Goal: Task Accomplishment & Management: Manage account settings

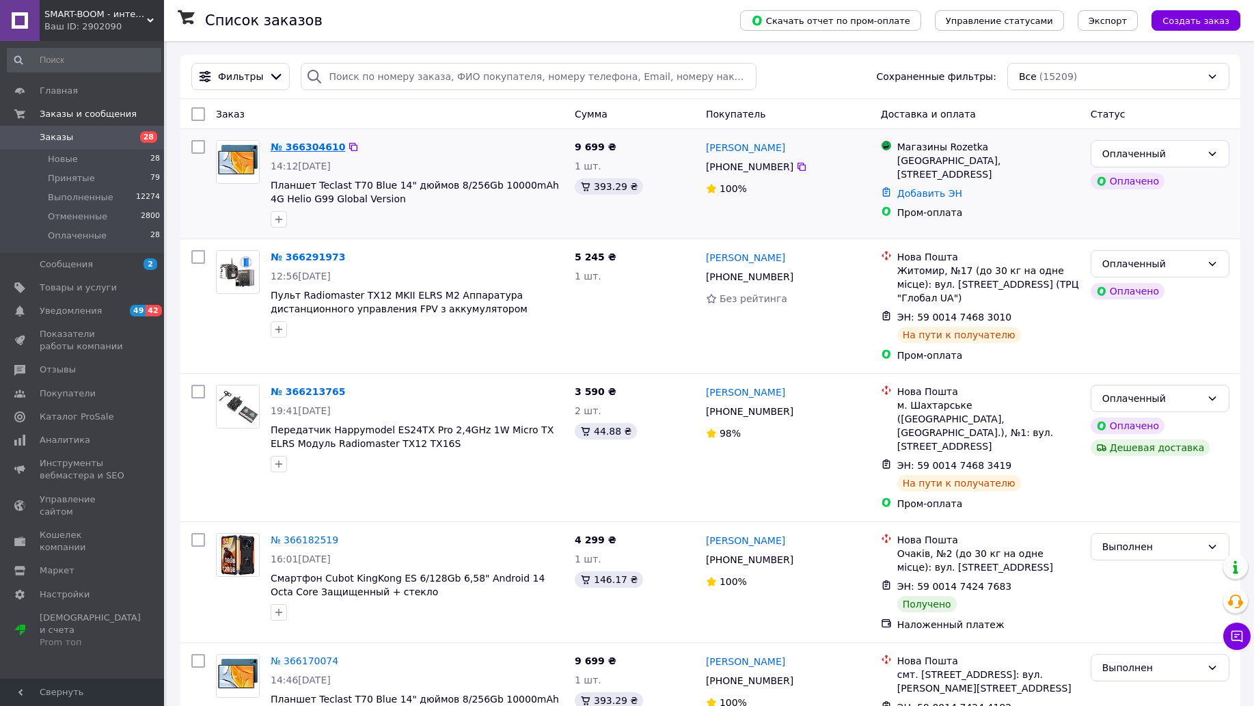
click at [286, 148] on link "№ 366304610" at bounding box center [308, 147] width 75 height 11
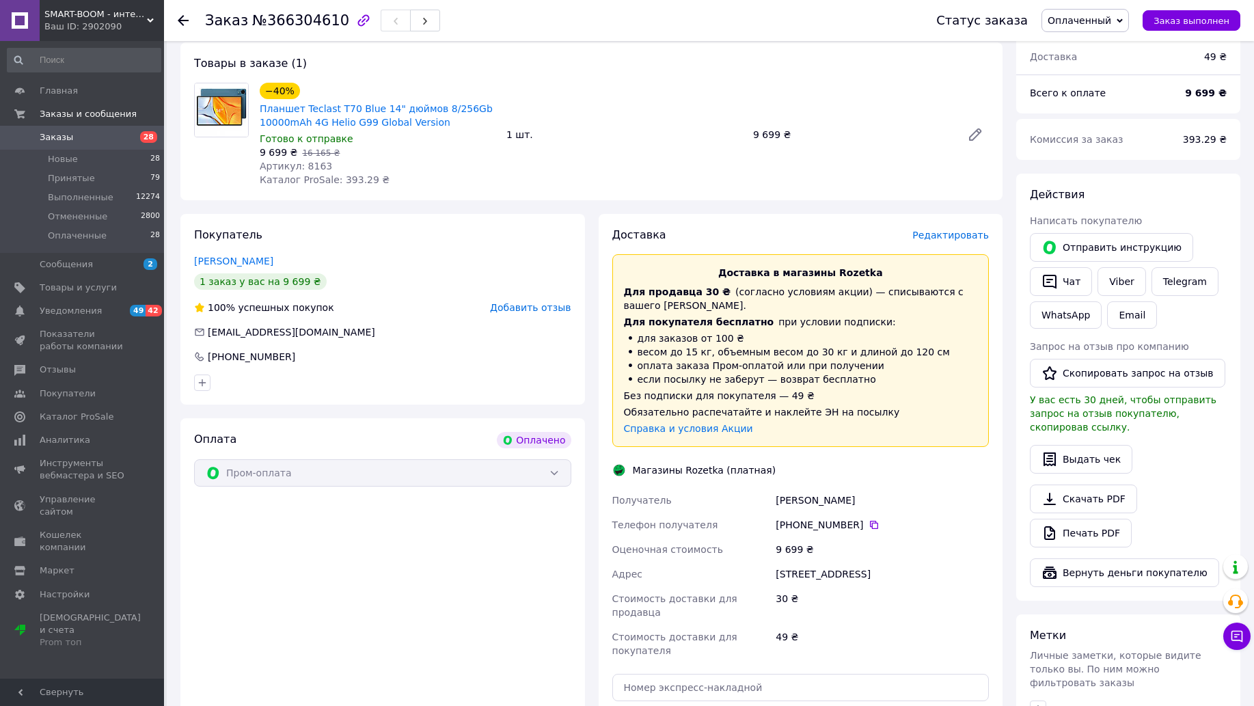
scroll to position [373, 0]
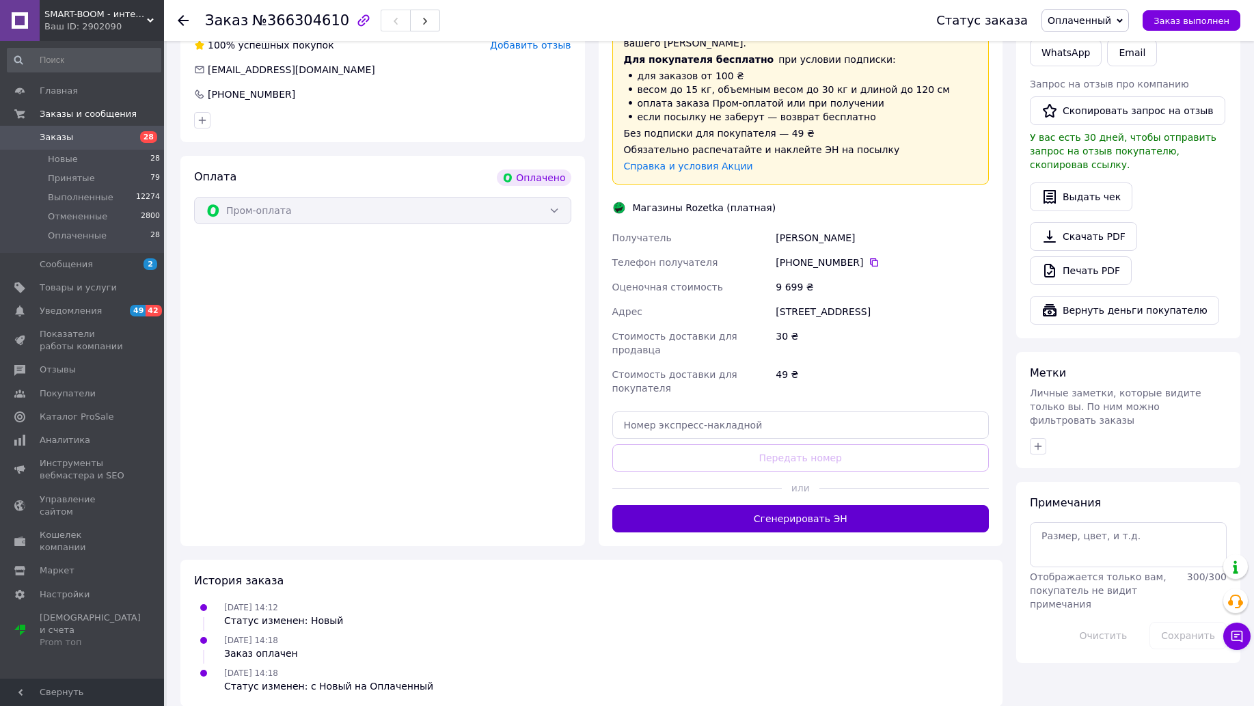
click at [789, 506] on button "Сгенерировать ЭН" at bounding box center [801, 518] width 377 height 27
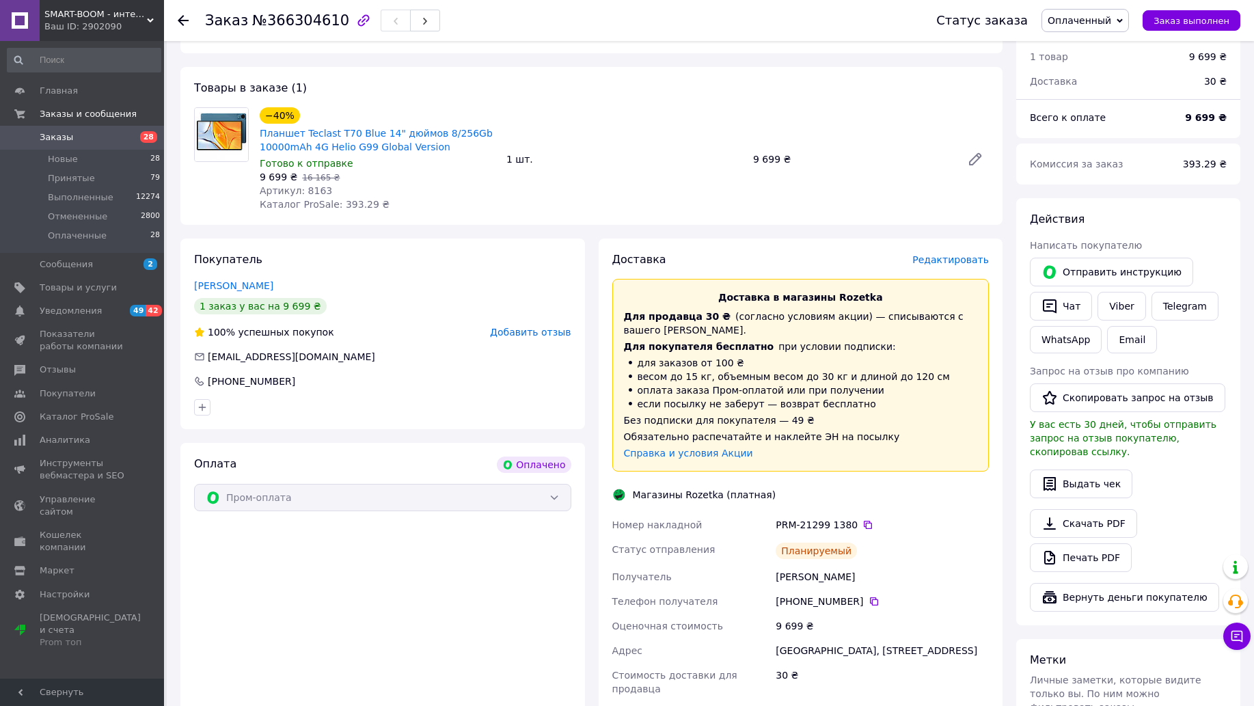
scroll to position [0, 0]
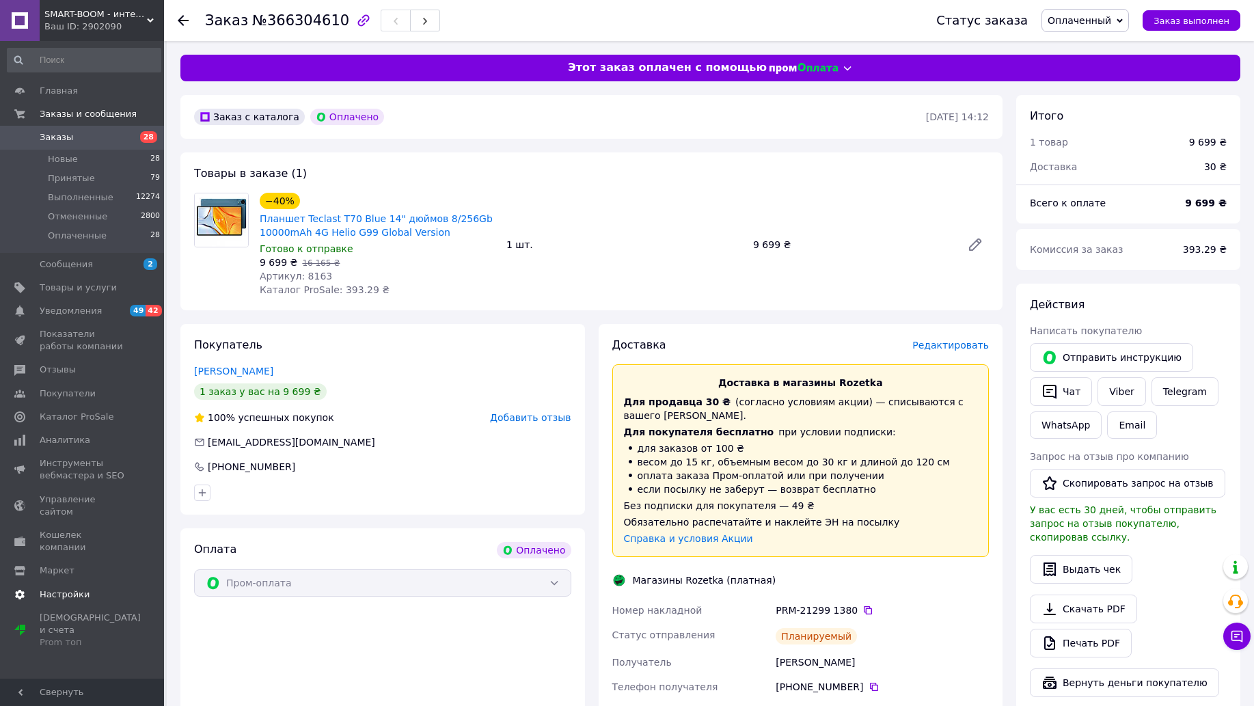
click at [40, 589] on span "Настройки" at bounding box center [65, 595] width 50 height 12
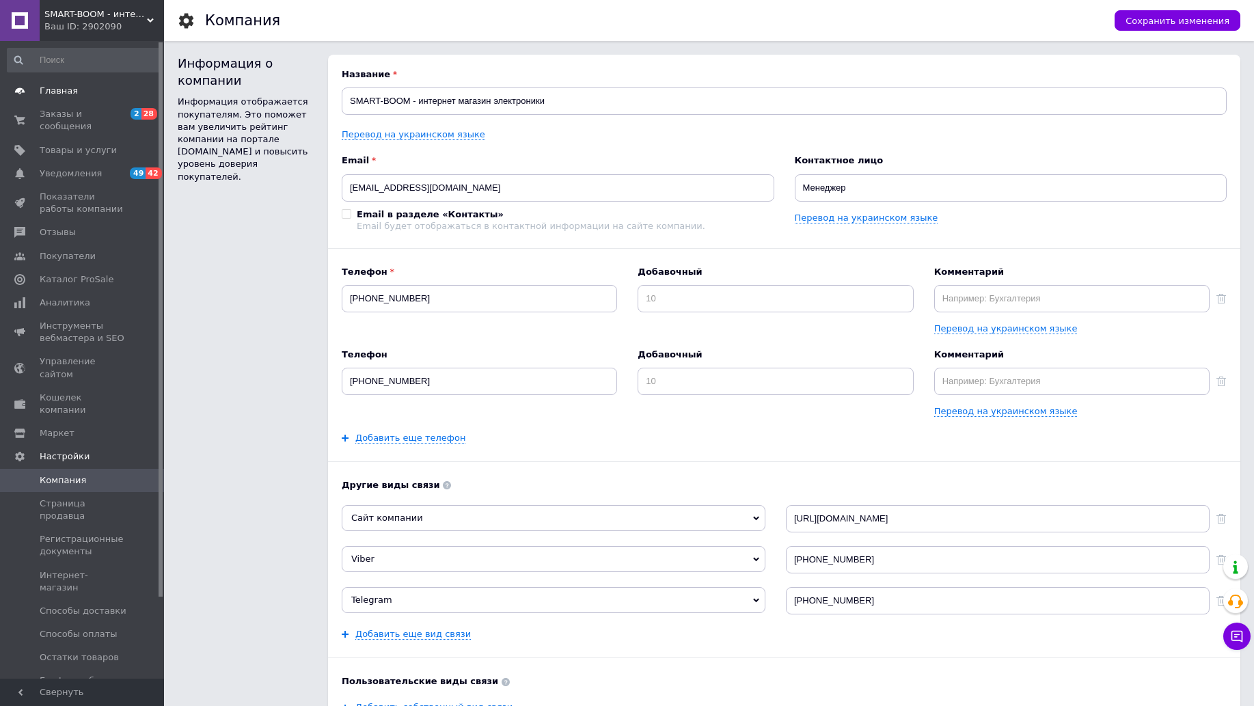
click at [54, 90] on span "Главная" at bounding box center [59, 91] width 38 height 12
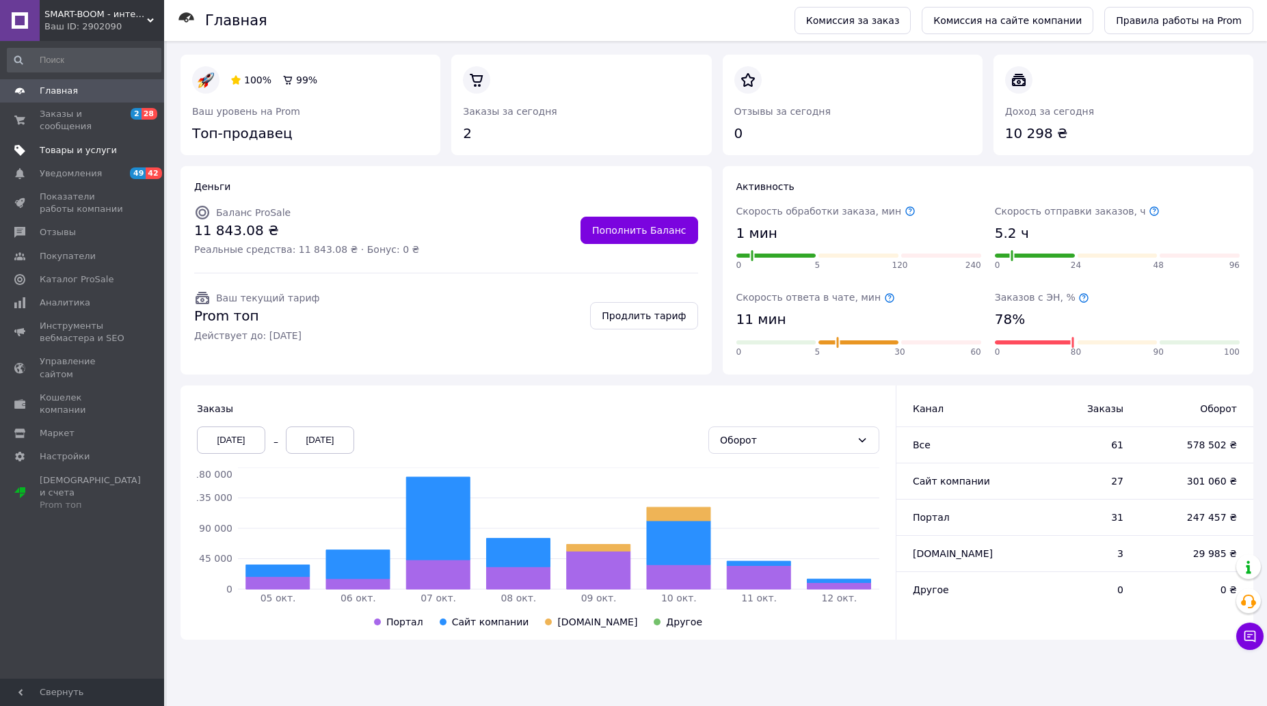
click at [60, 144] on span "Товары и услуги" at bounding box center [78, 150] width 77 height 12
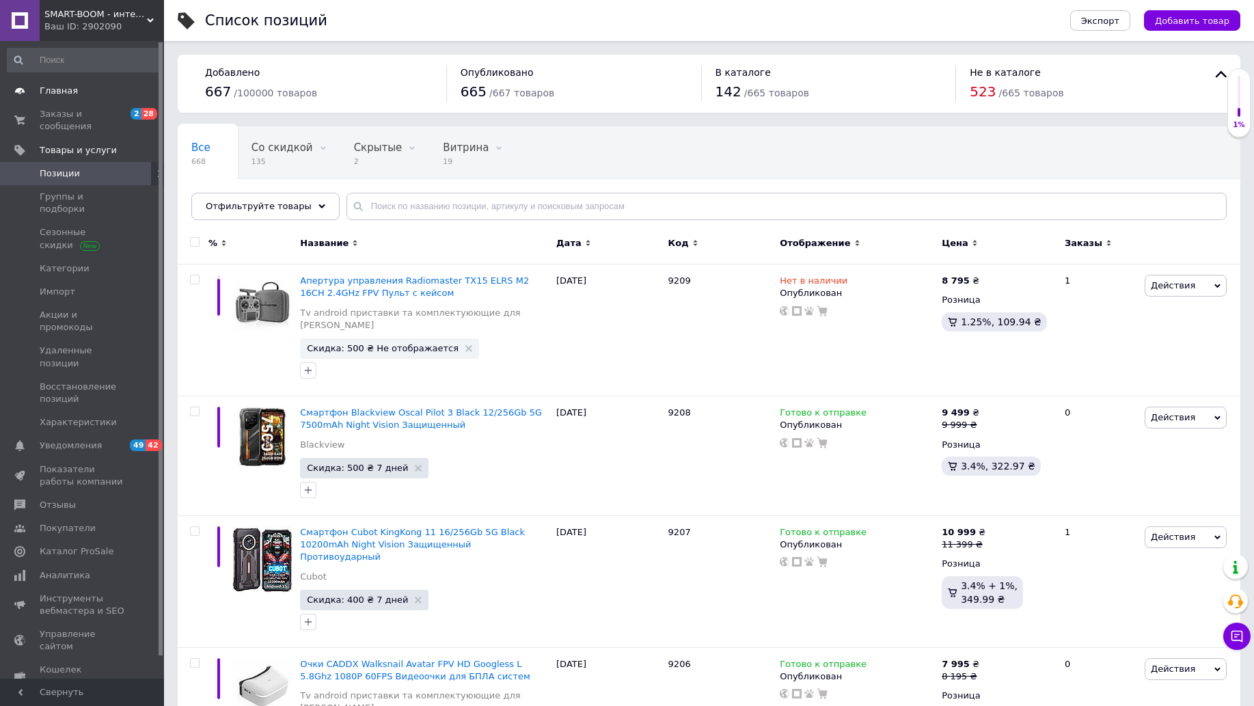
click at [64, 90] on span "Главная" at bounding box center [59, 91] width 38 height 12
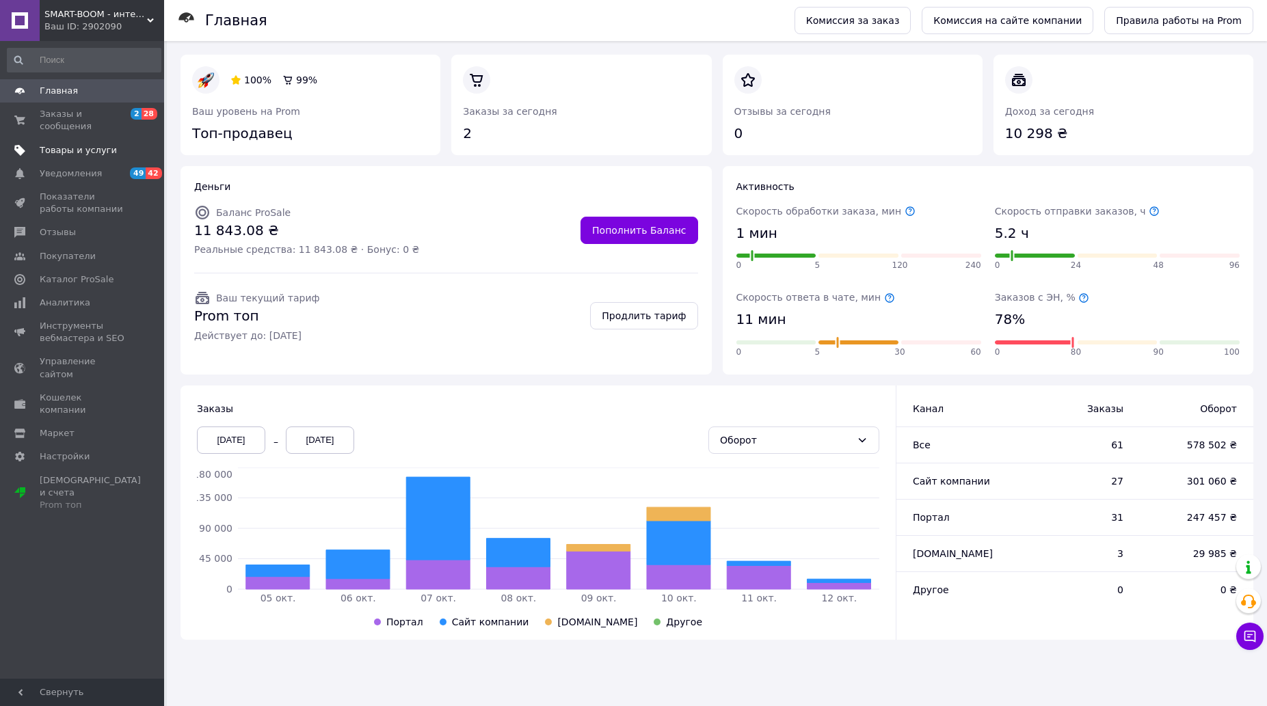
click at [77, 144] on span "Товары и услуги" at bounding box center [78, 150] width 77 height 12
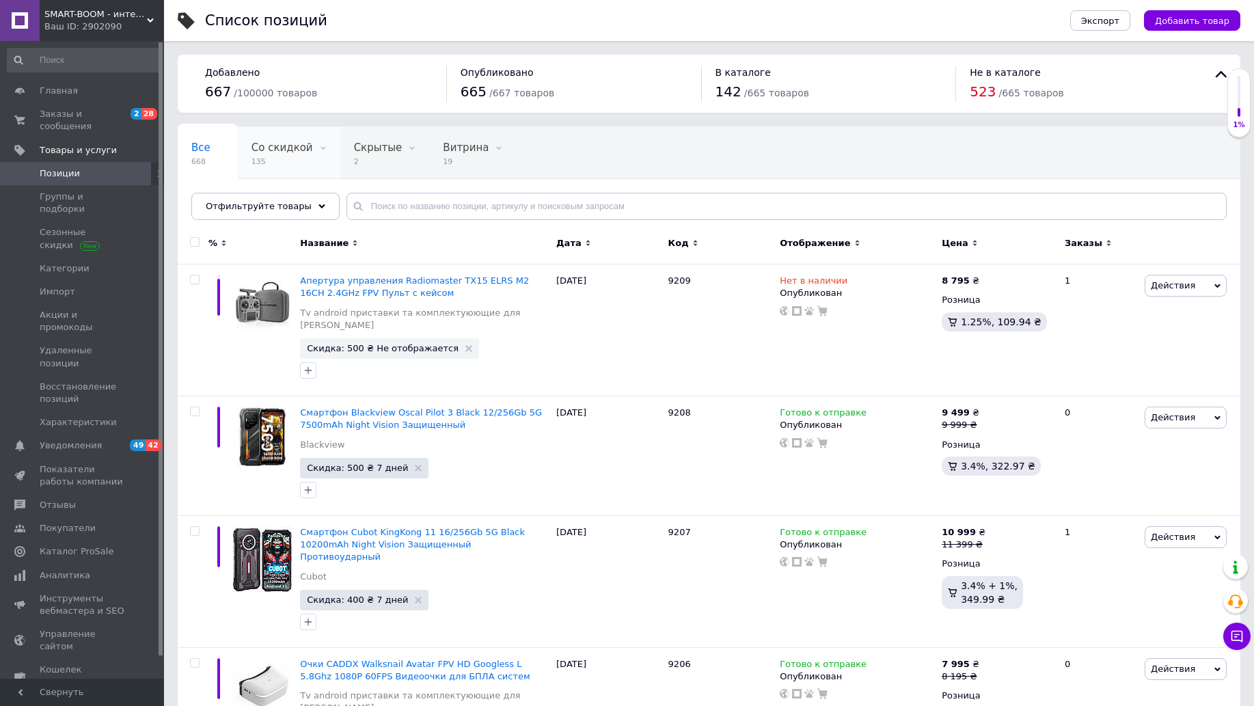
click at [250, 154] on div "Со скидкой 135" at bounding box center [289, 153] width 103 height 52
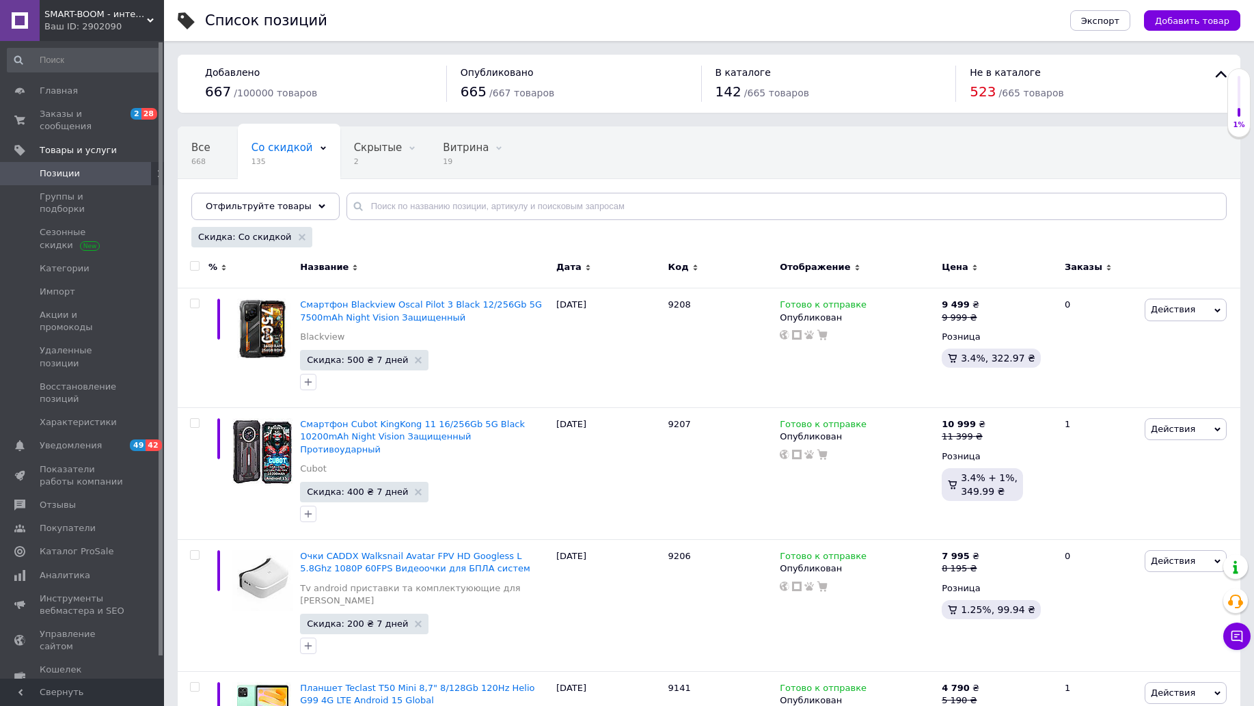
click at [195, 263] on input "checkbox" at bounding box center [194, 266] width 9 height 9
checkbox input "true"
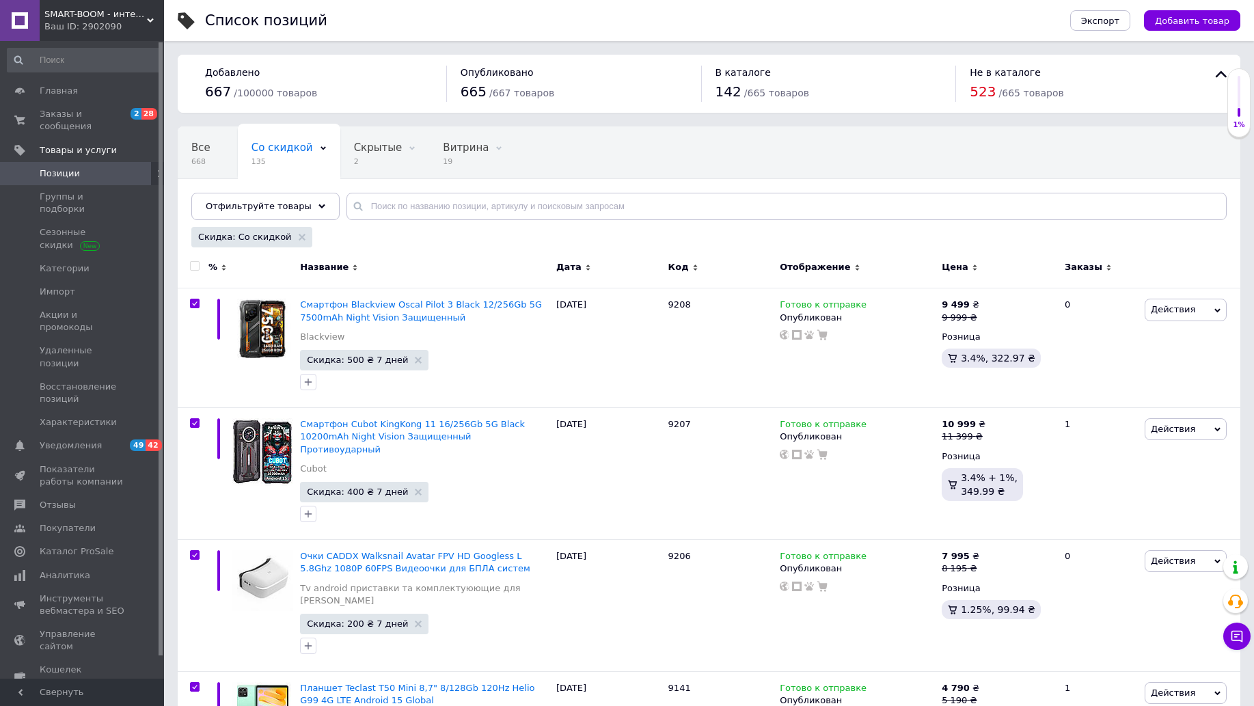
checkbox input "true"
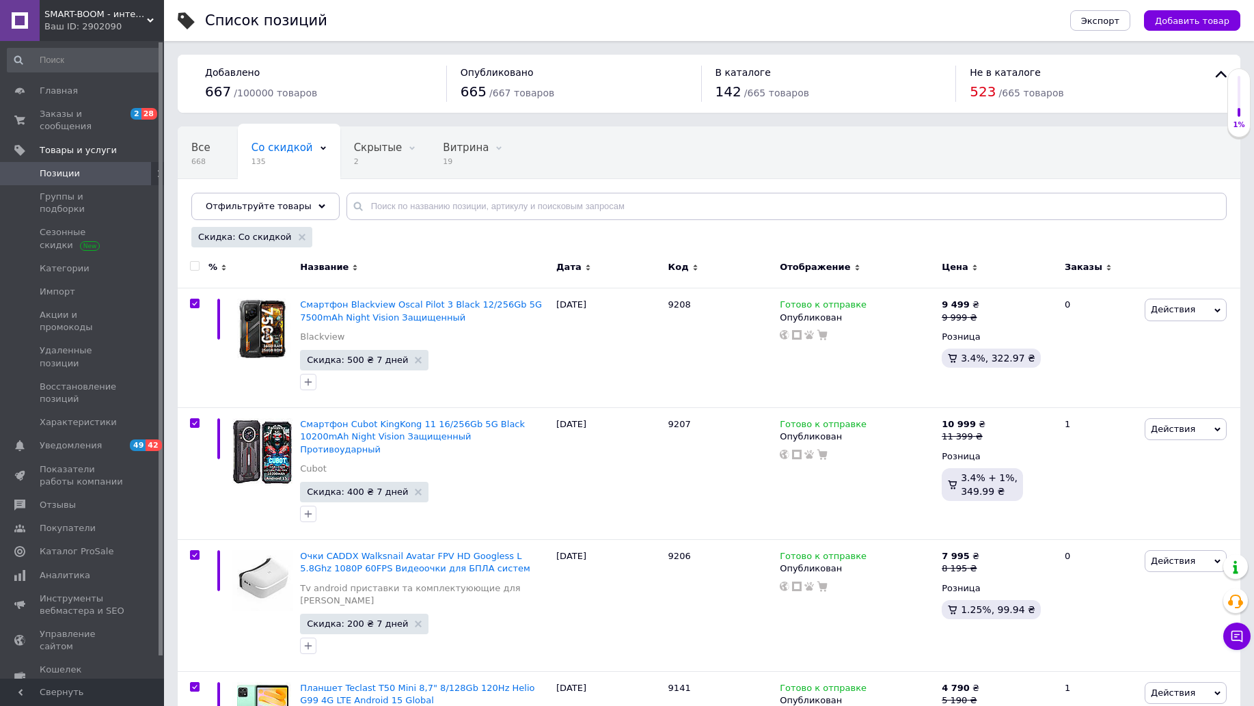
checkbox input "true"
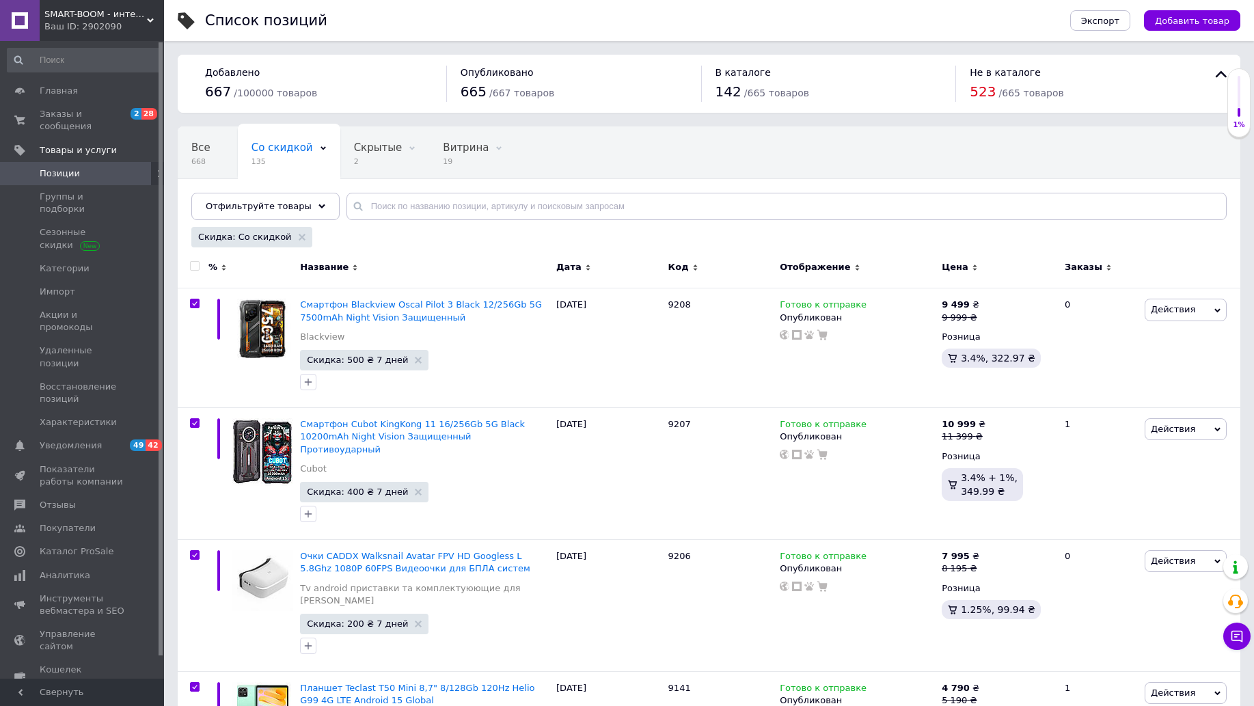
checkbox input "true"
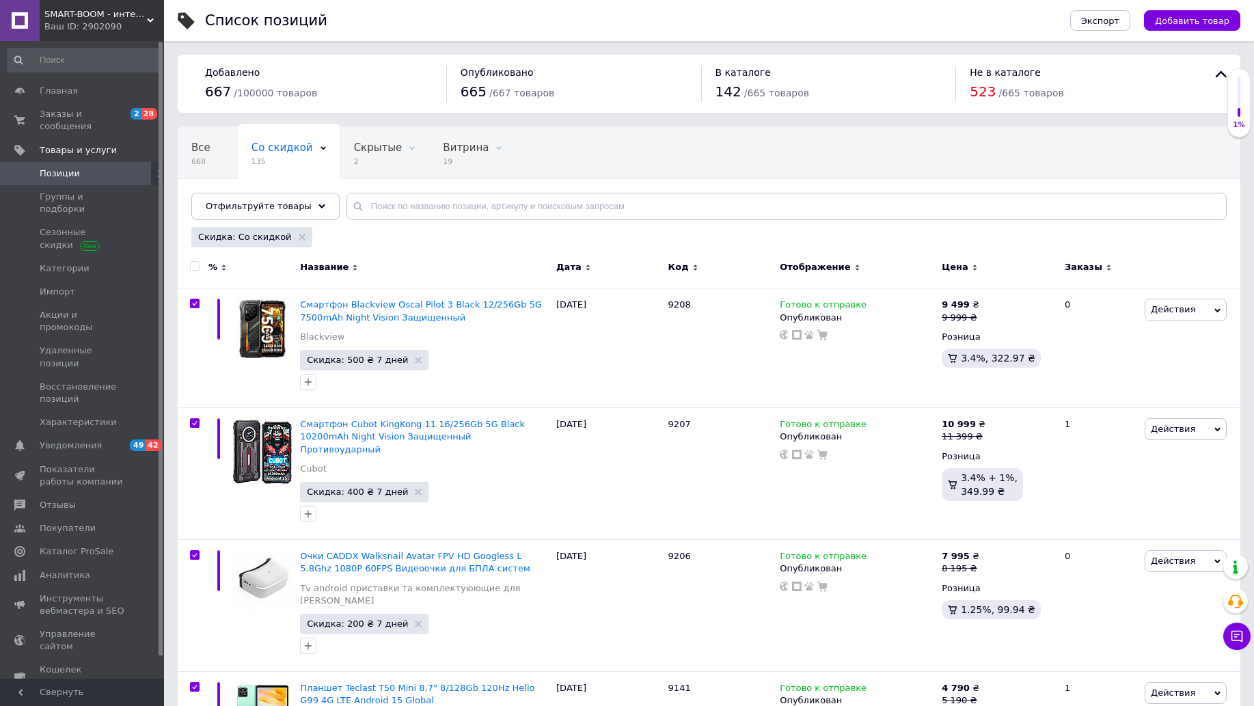
checkbox input "true"
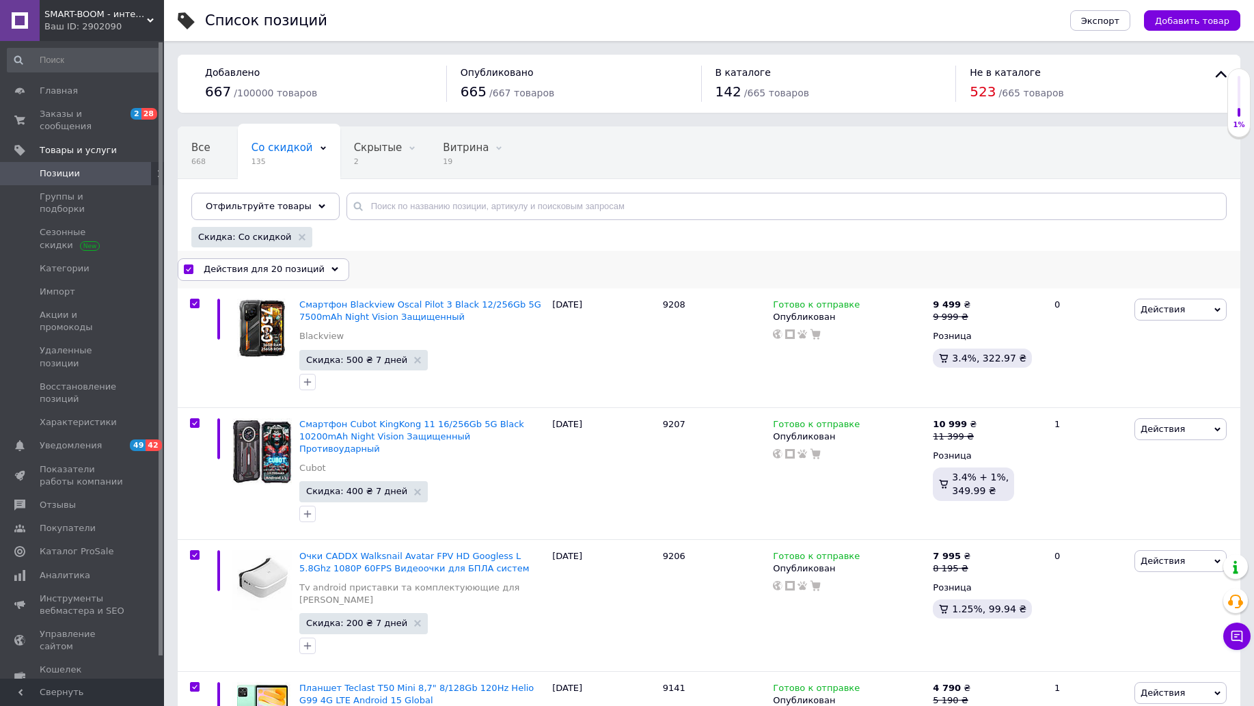
click at [332, 272] on icon at bounding box center [335, 269] width 7 height 7
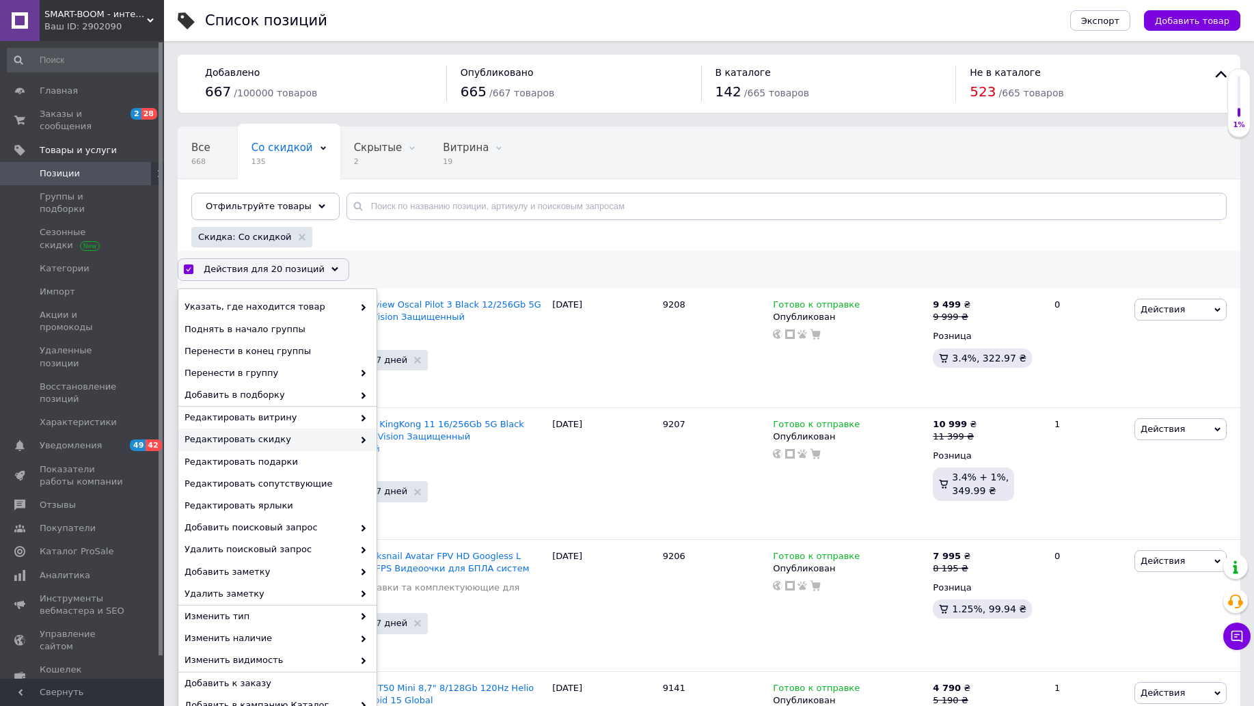
click at [353, 436] on span at bounding box center [360, 439] width 14 height 12
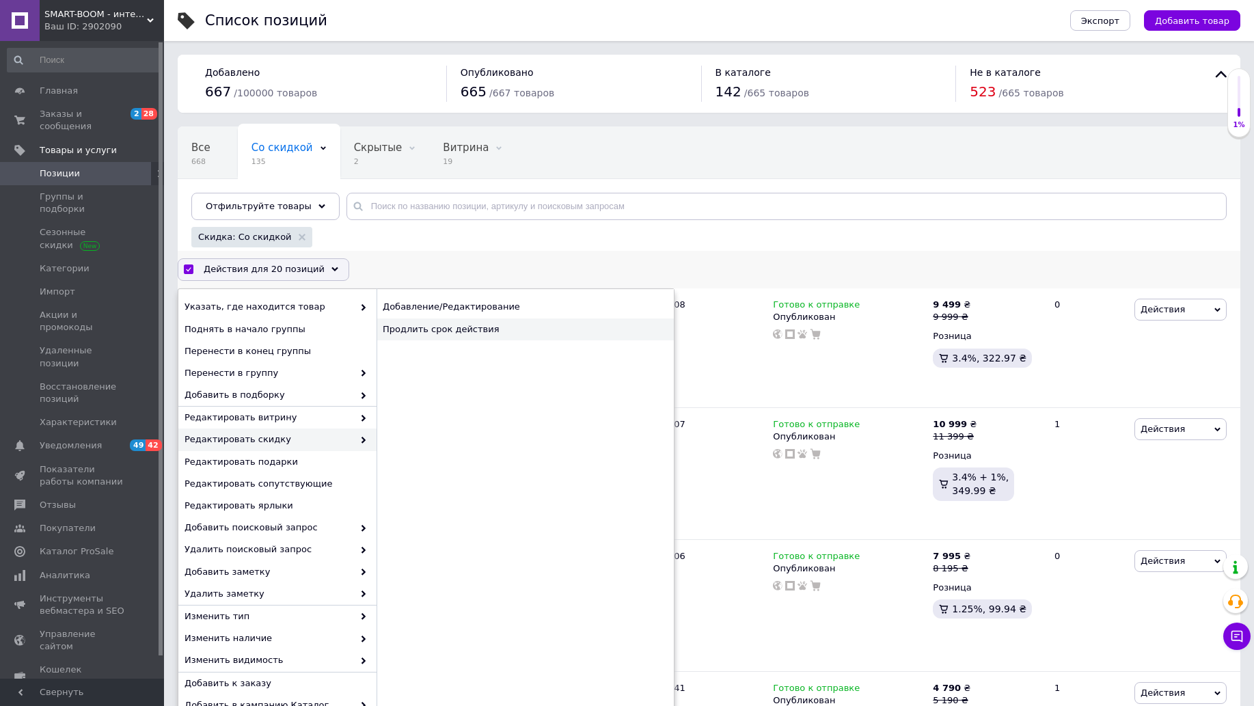
click at [450, 329] on div "Продлить срок действия" at bounding box center [525, 330] width 297 height 22
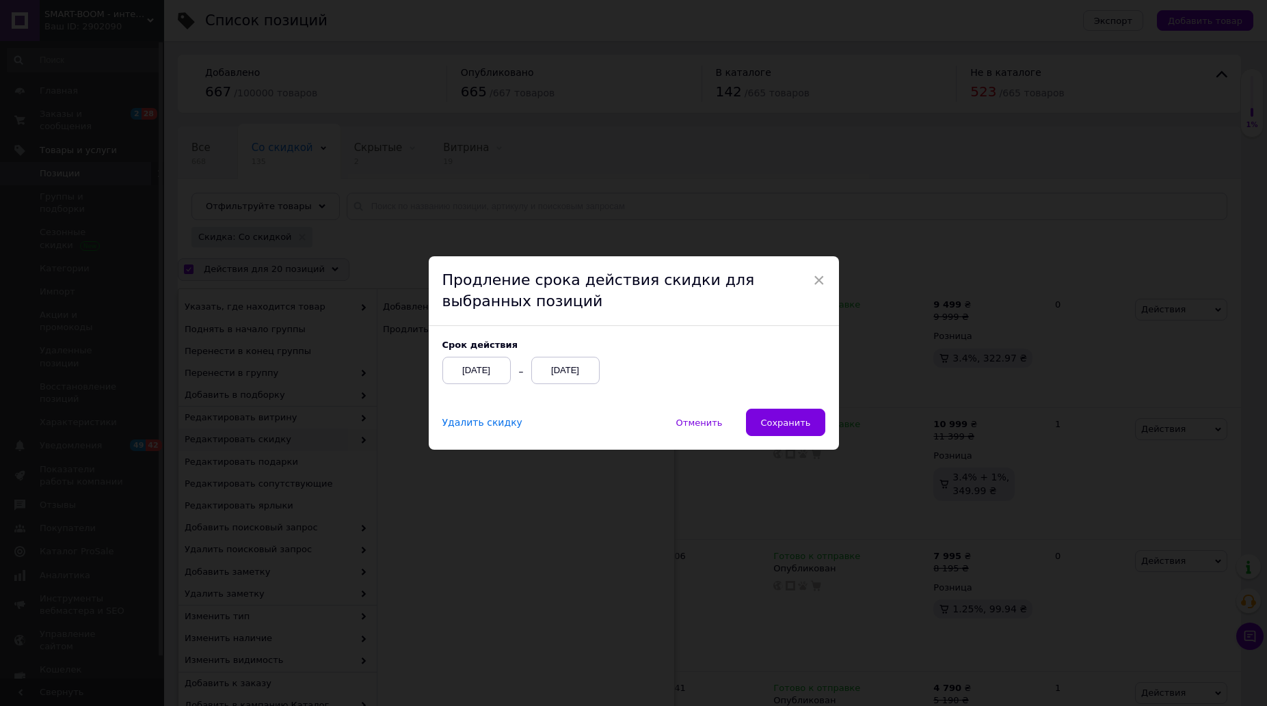
click at [465, 368] on div "[DATE]" at bounding box center [476, 370] width 68 height 27
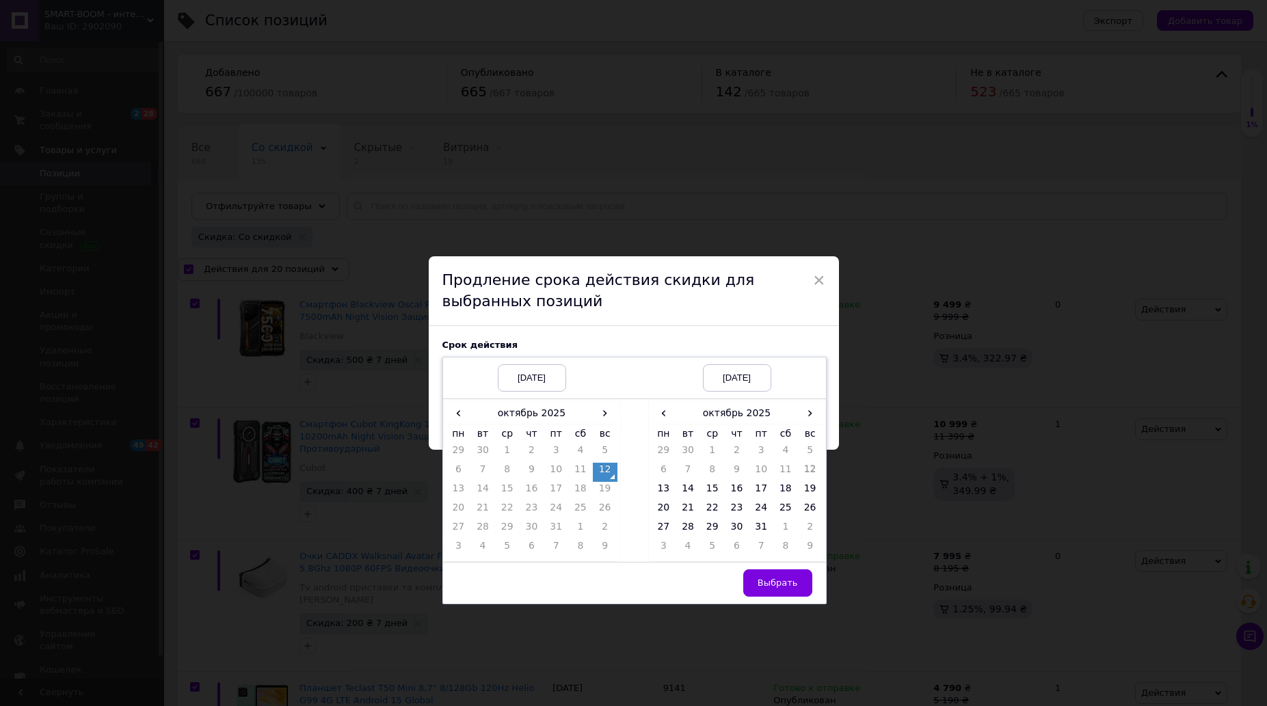
click at [607, 476] on td "12" at bounding box center [605, 472] width 25 height 19
click at [809, 502] on td "26" at bounding box center [810, 510] width 25 height 19
click at [770, 585] on span "Выбрать" at bounding box center [777, 583] width 40 height 10
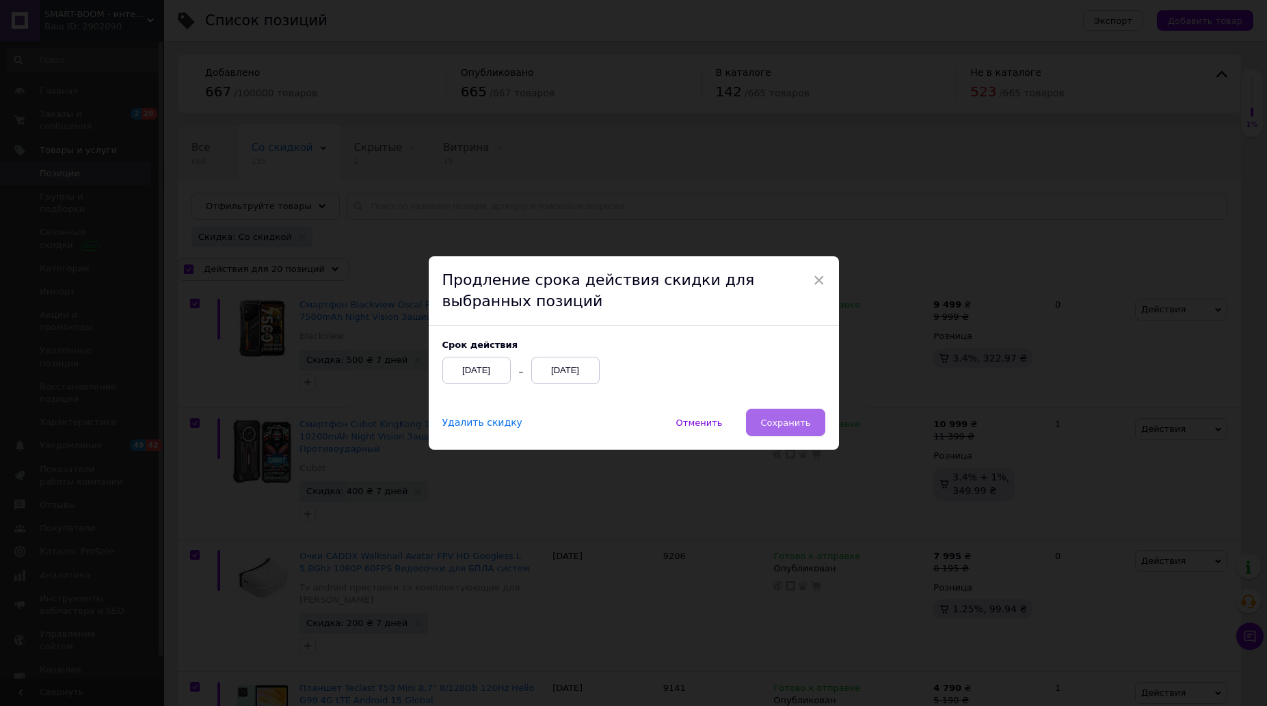
click at [785, 419] on span "Сохранить" at bounding box center [785, 423] width 50 height 10
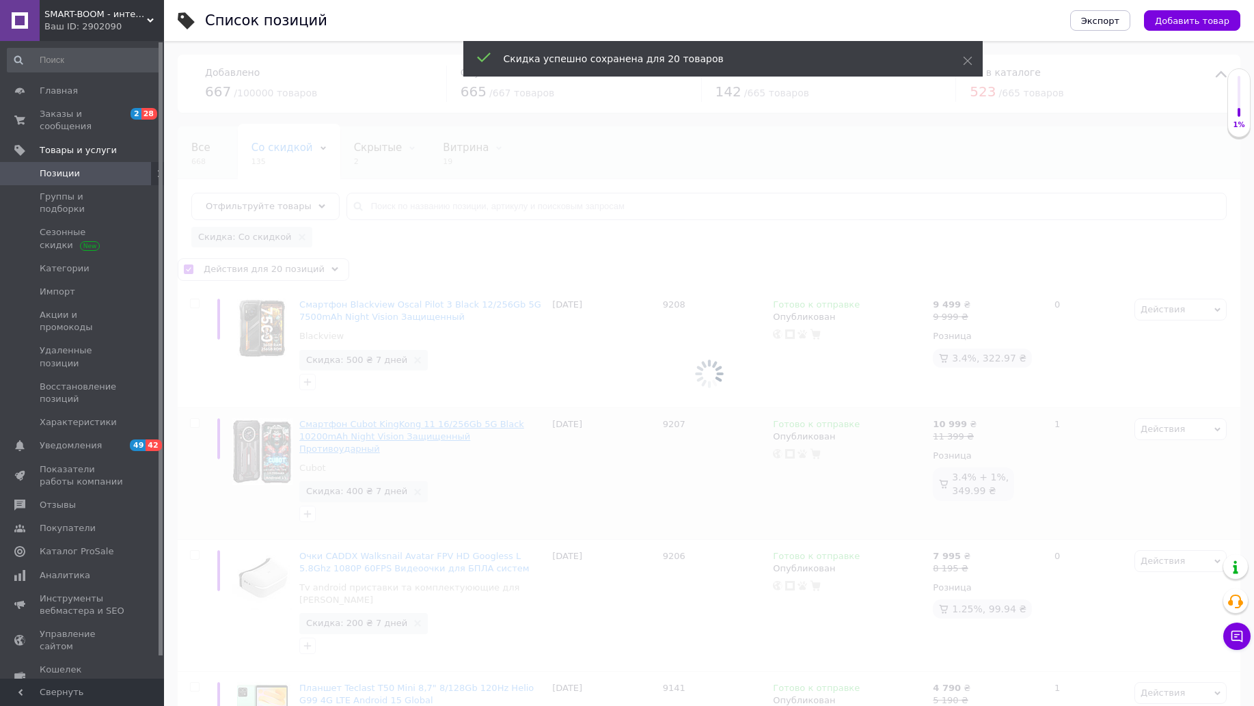
checkbox input "false"
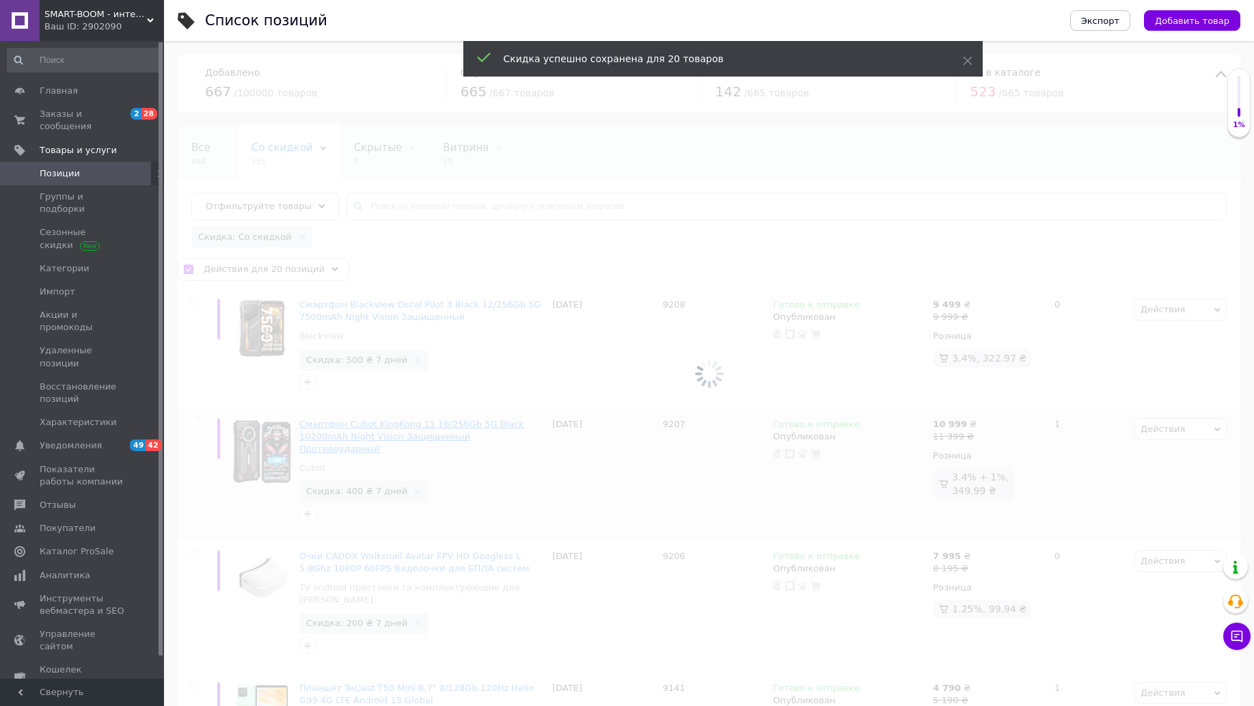
checkbox input "false"
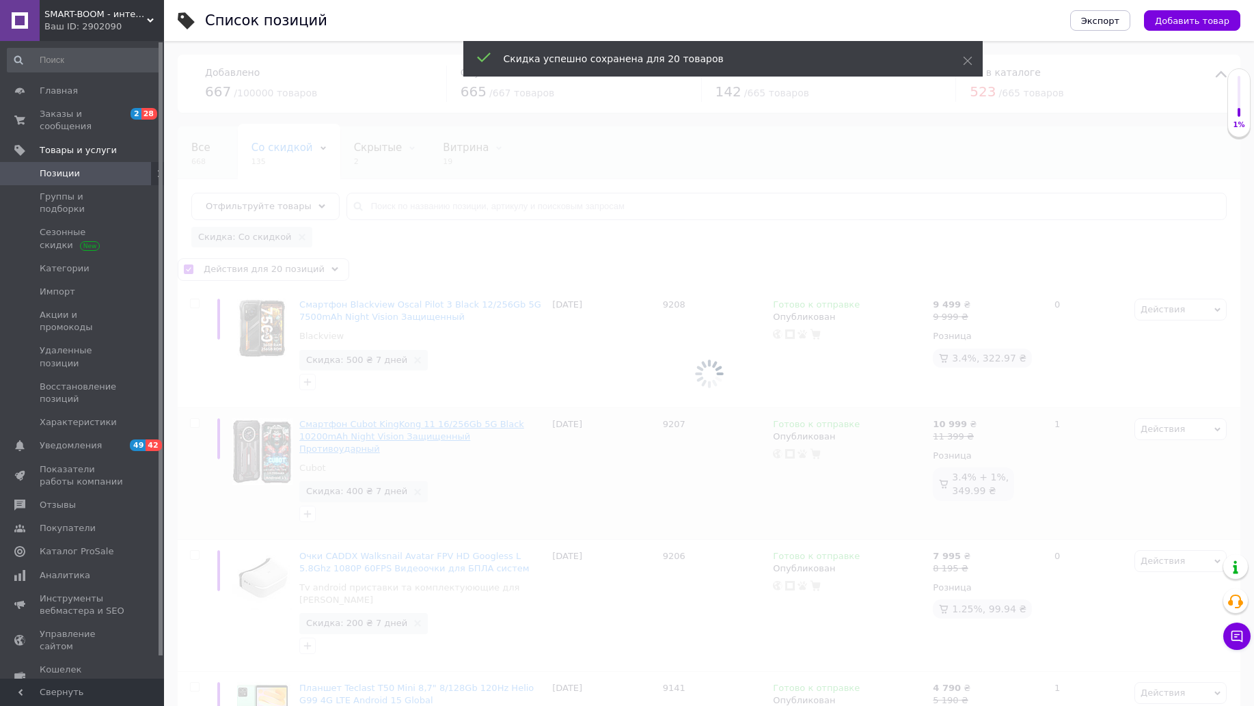
checkbox input "false"
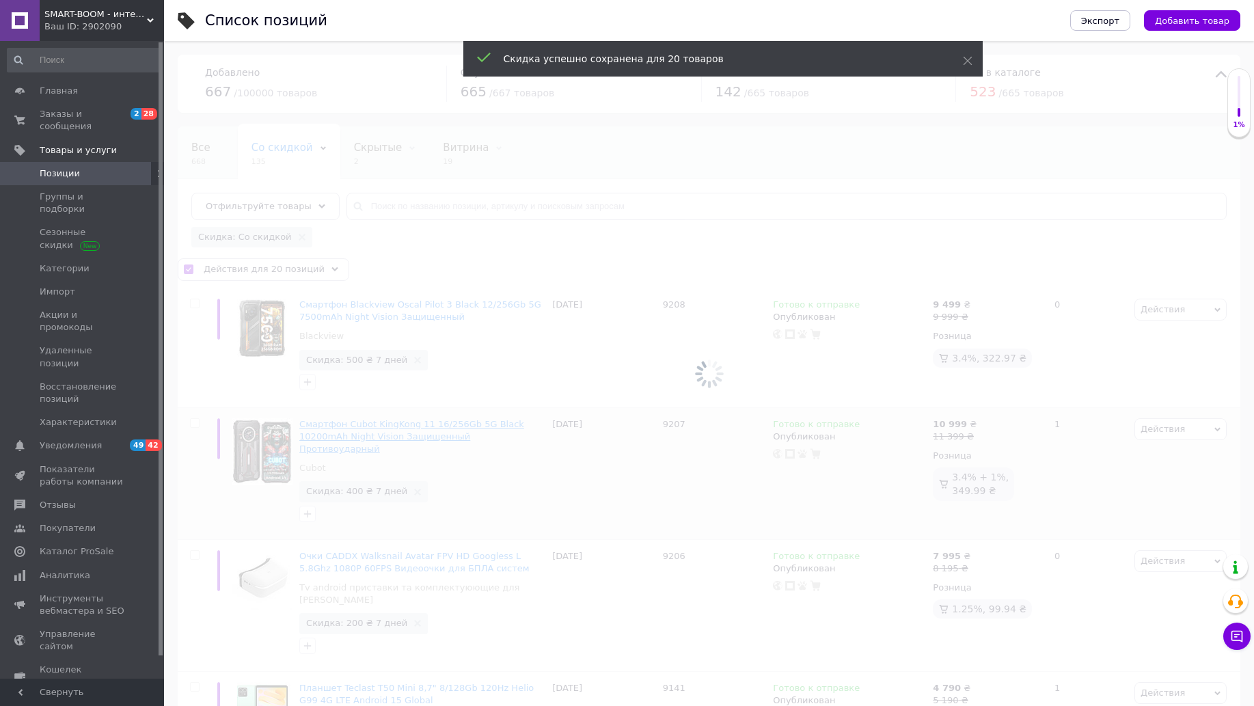
checkbox input "false"
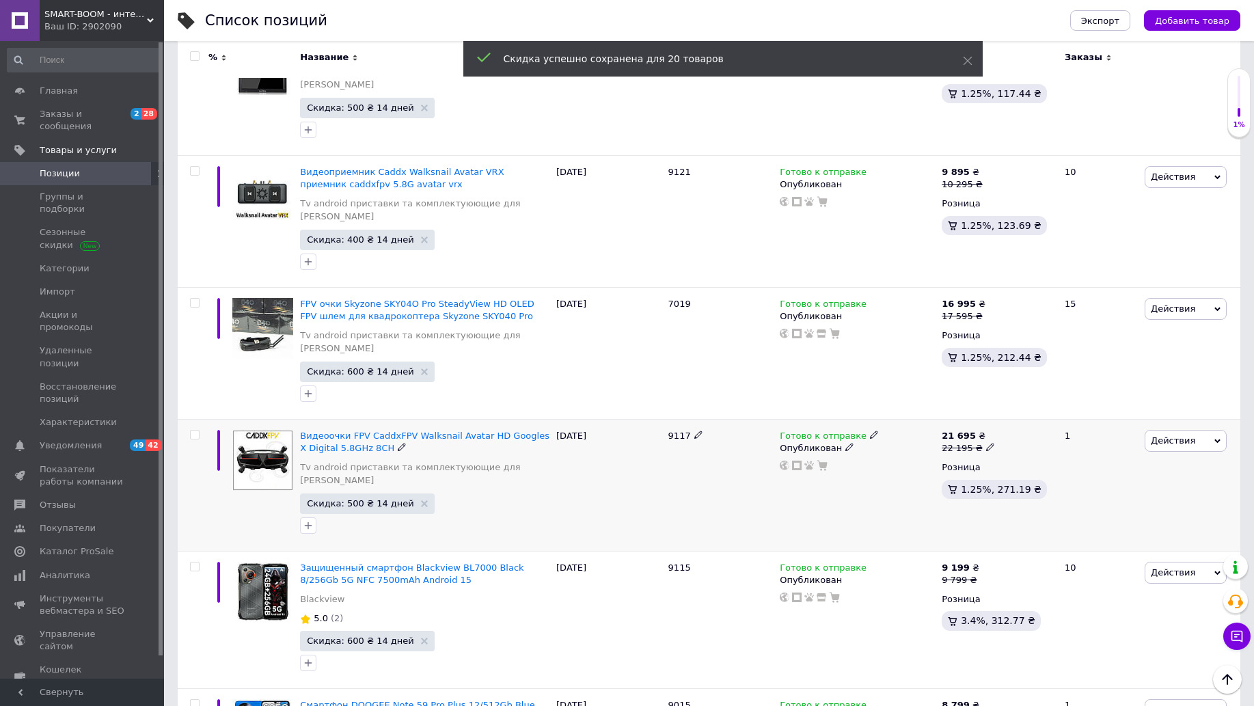
scroll to position [2046, 0]
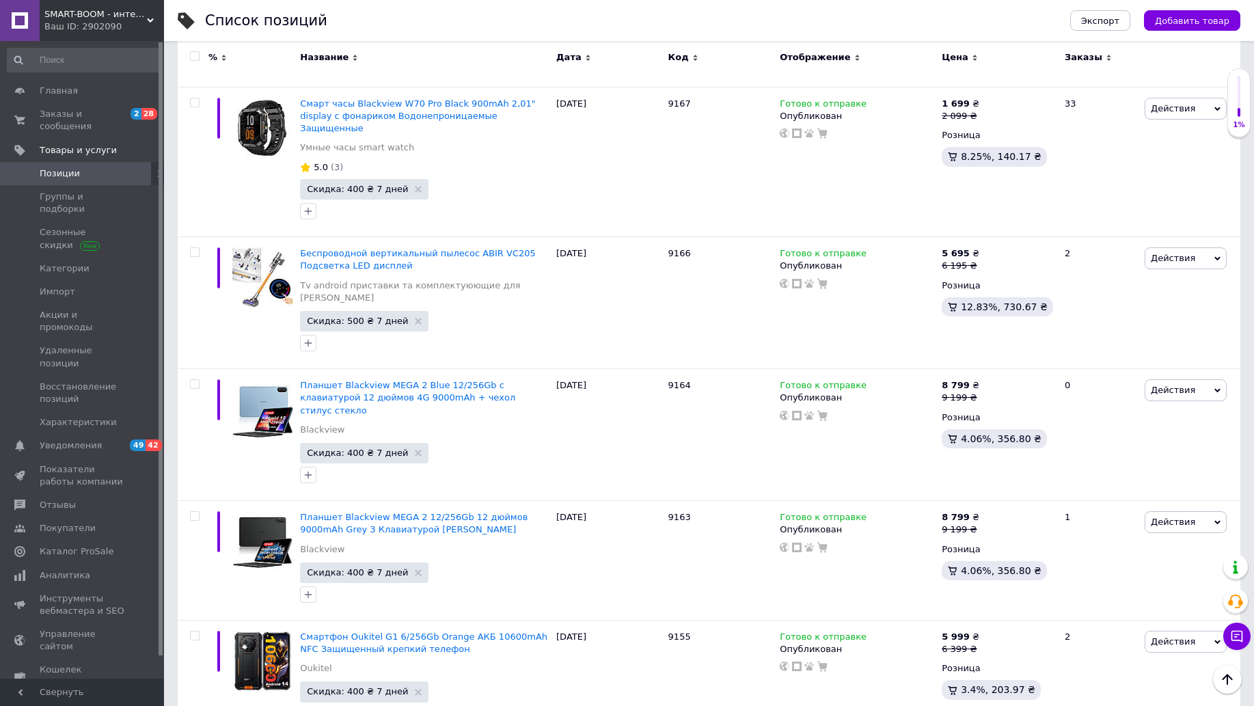
click at [196, 53] on input "checkbox" at bounding box center [194, 56] width 9 height 9
checkbox input "true"
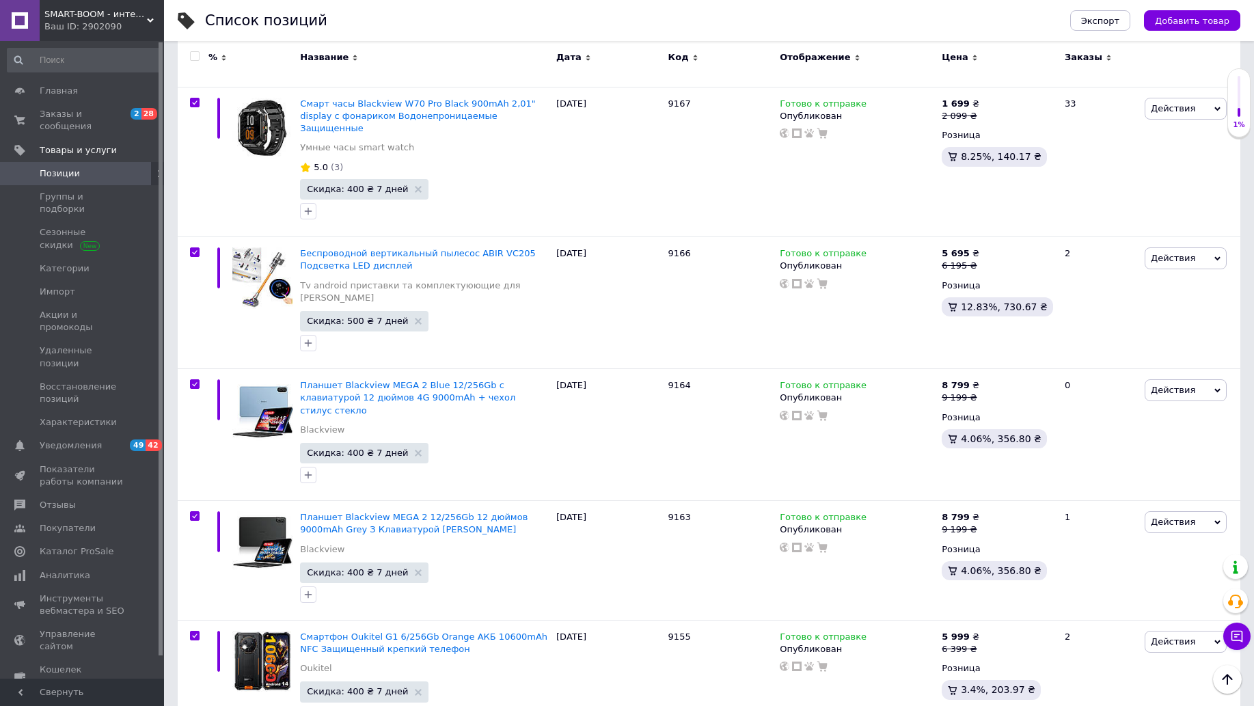
checkbox input "true"
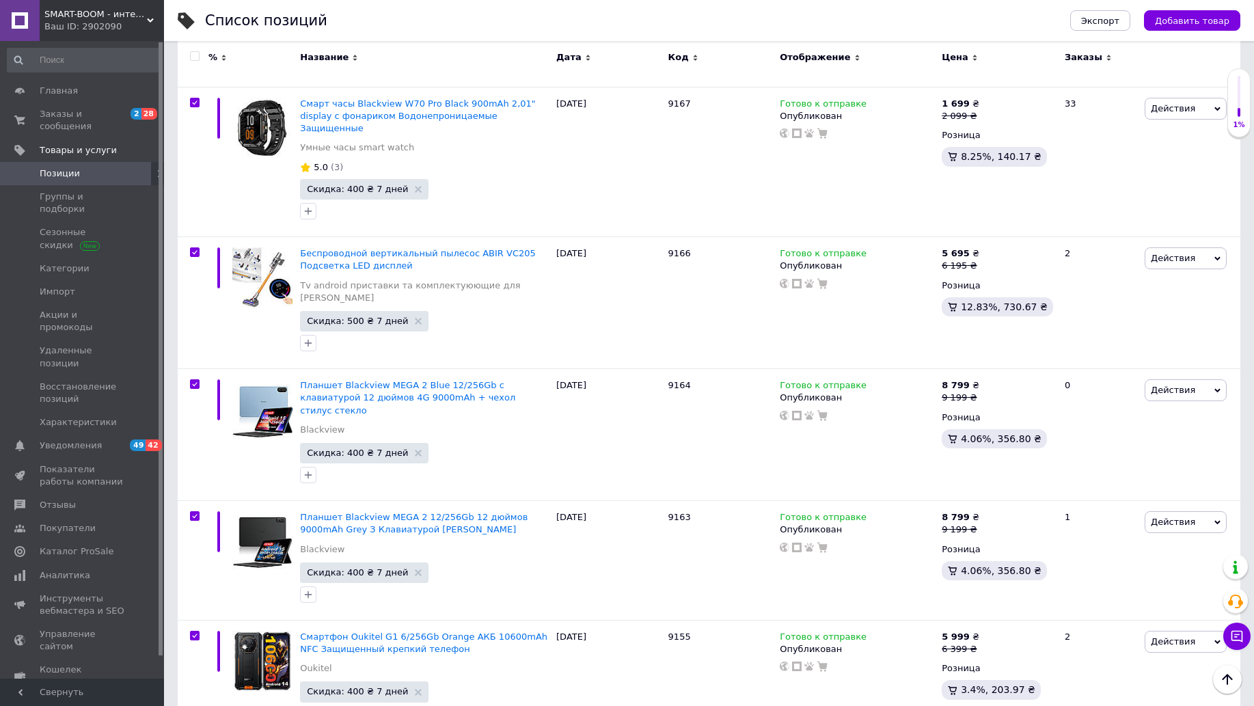
checkbox input "true"
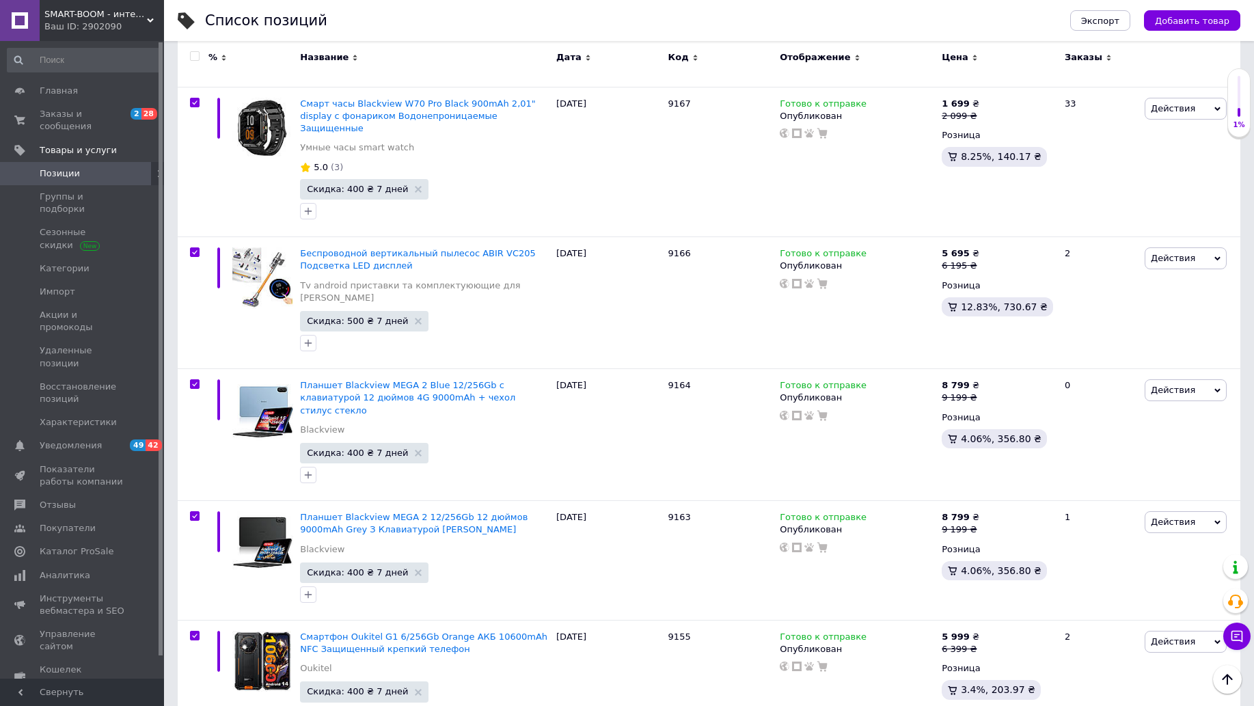
checkbox input "true"
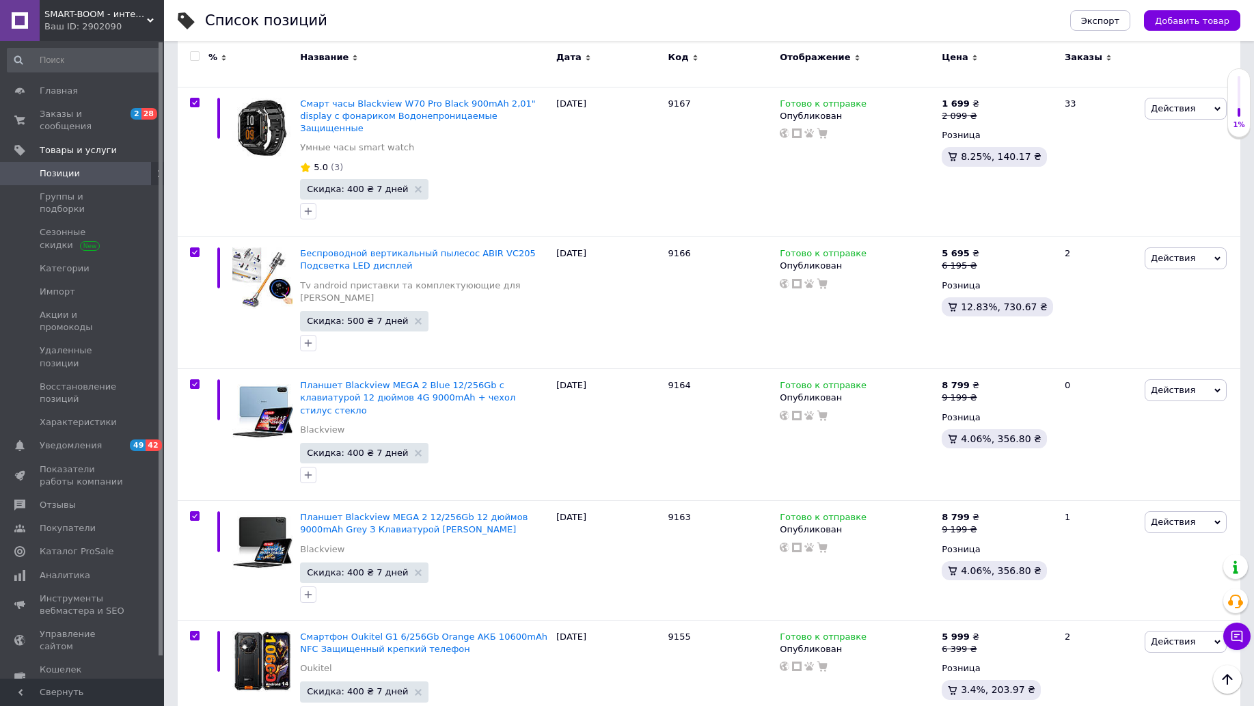
checkbox input "true"
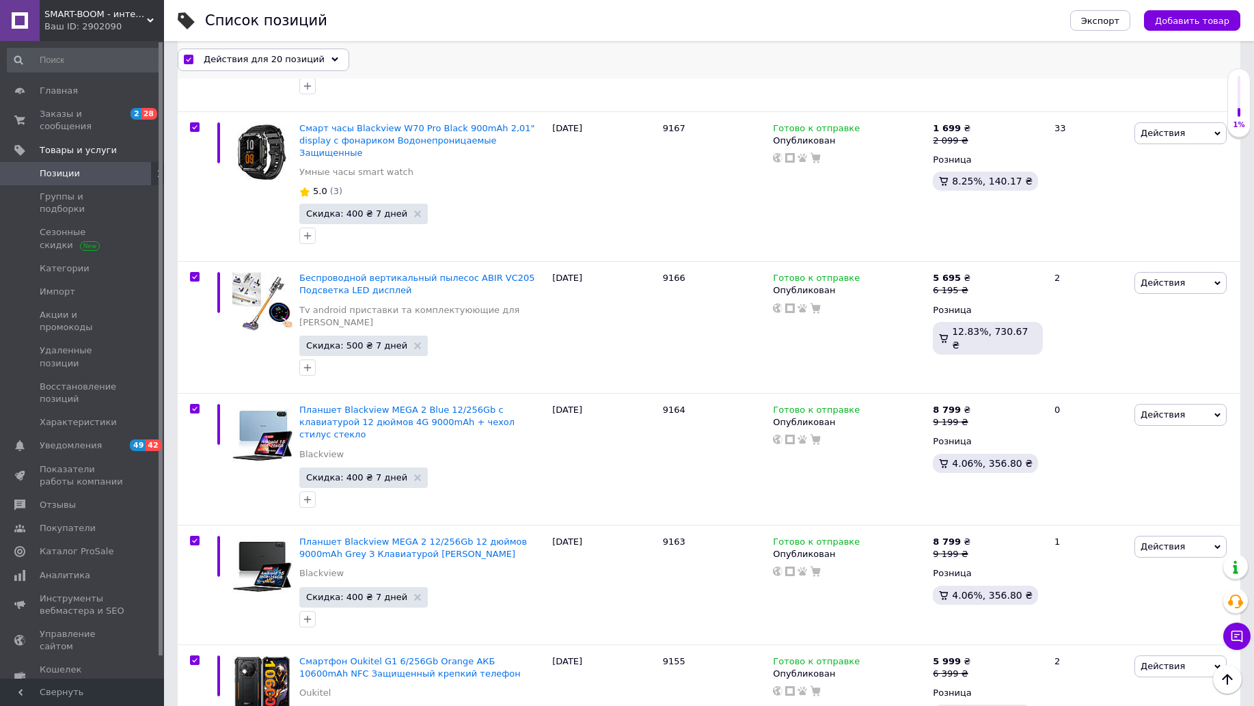
click at [332, 57] on icon at bounding box center [335, 60] width 7 height 7
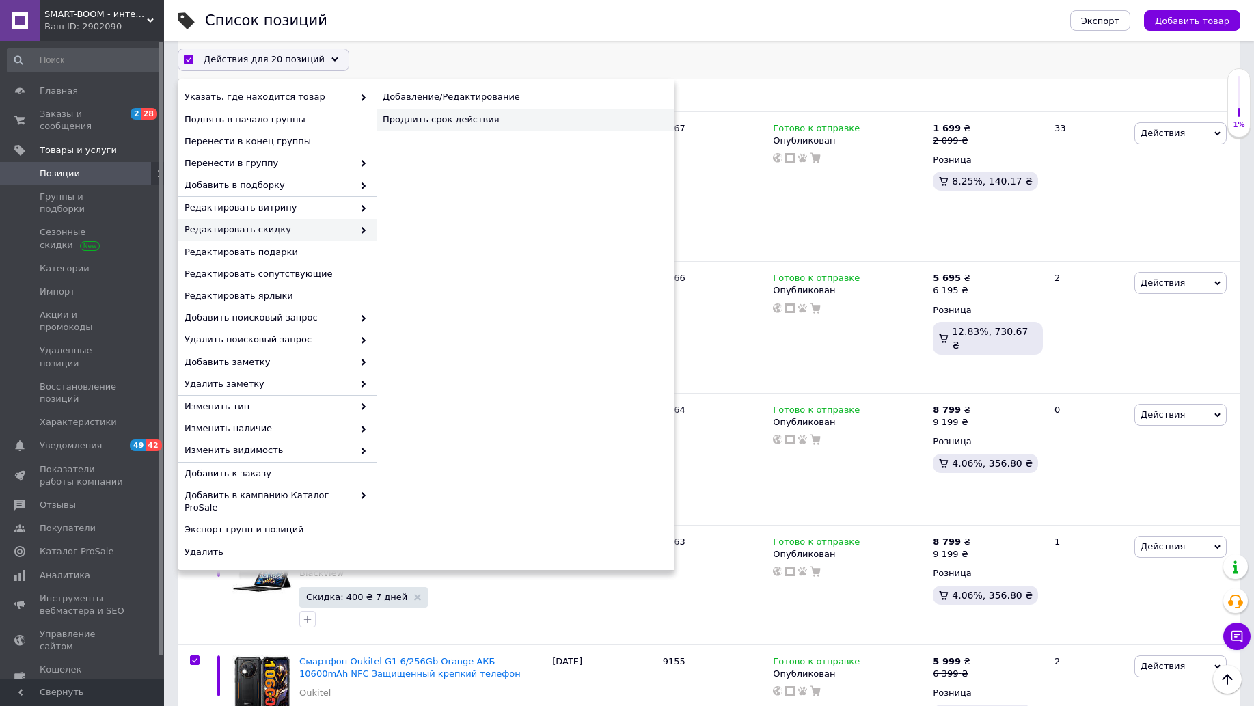
click at [454, 120] on div "Продлить срок действия" at bounding box center [525, 120] width 297 height 22
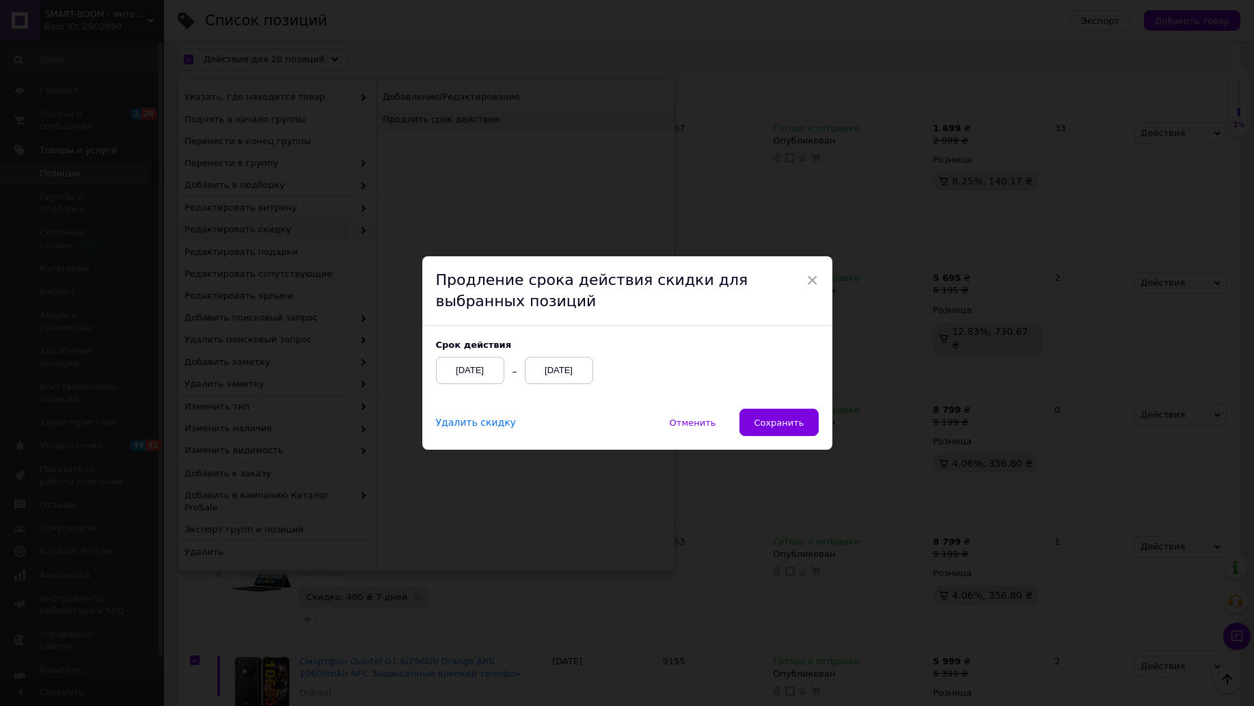
scroll to position [2010, 0]
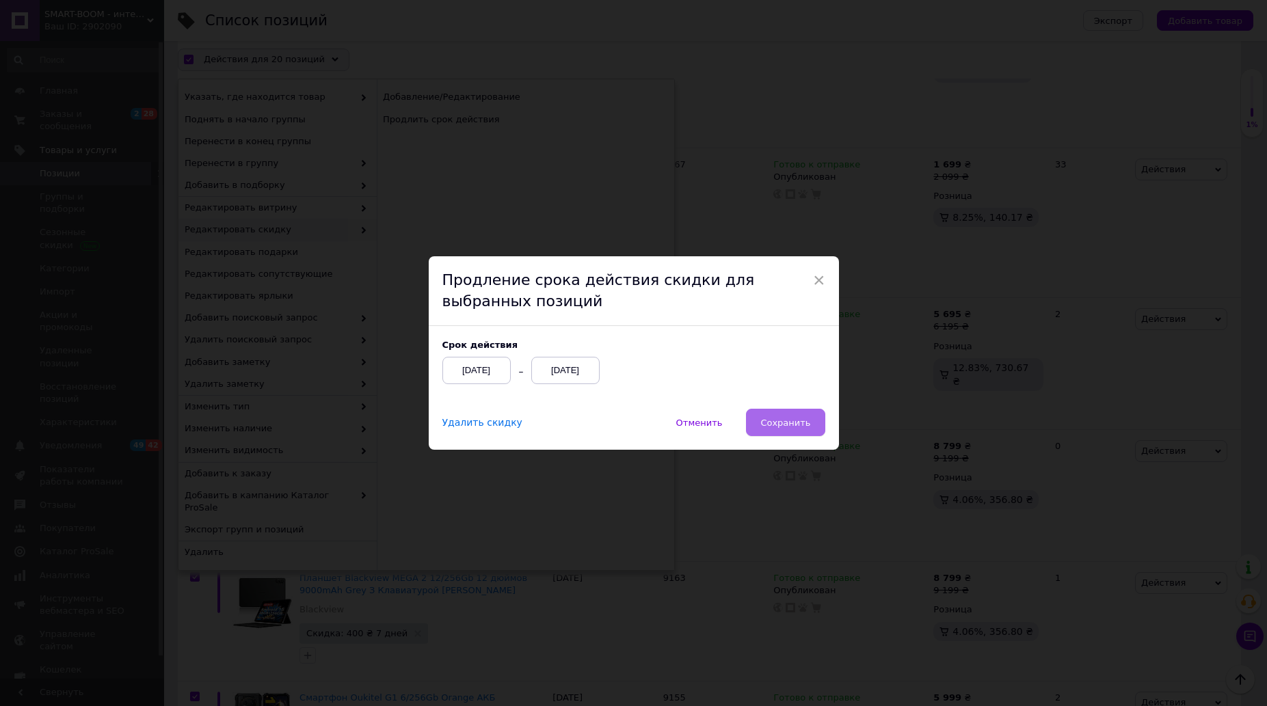
click at [772, 412] on button "Сохранить" at bounding box center [785, 422] width 79 height 27
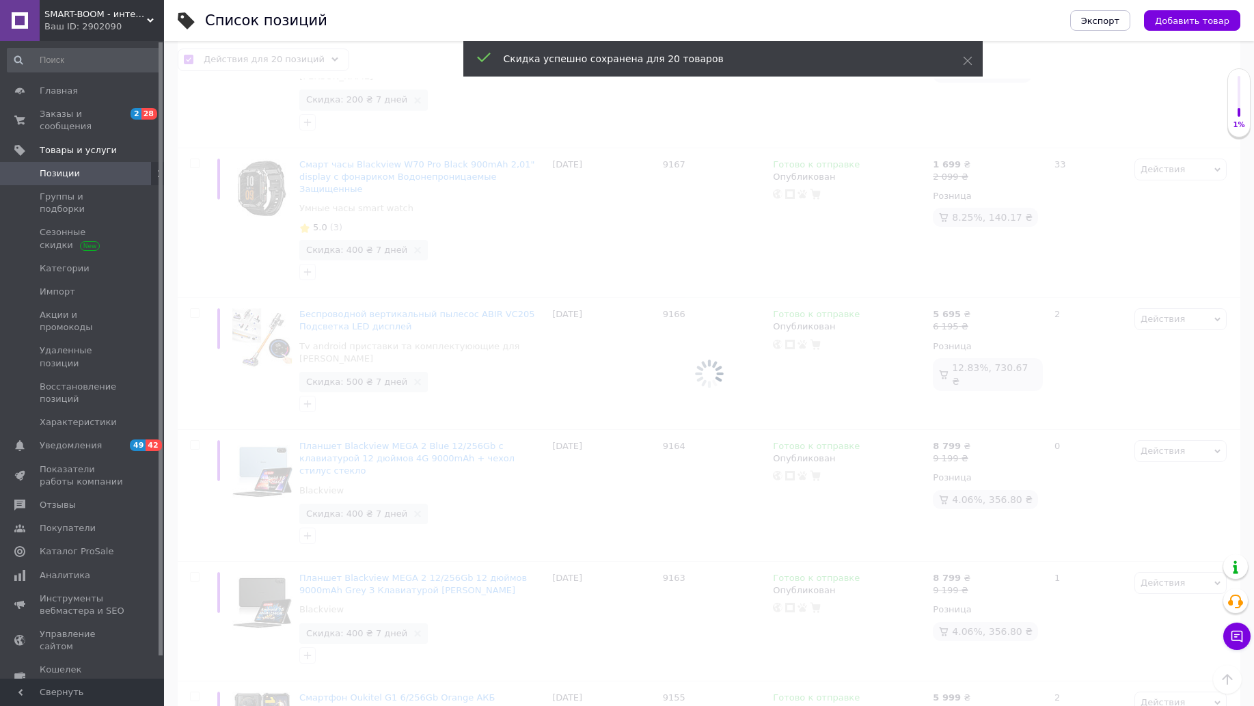
checkbox input "false"
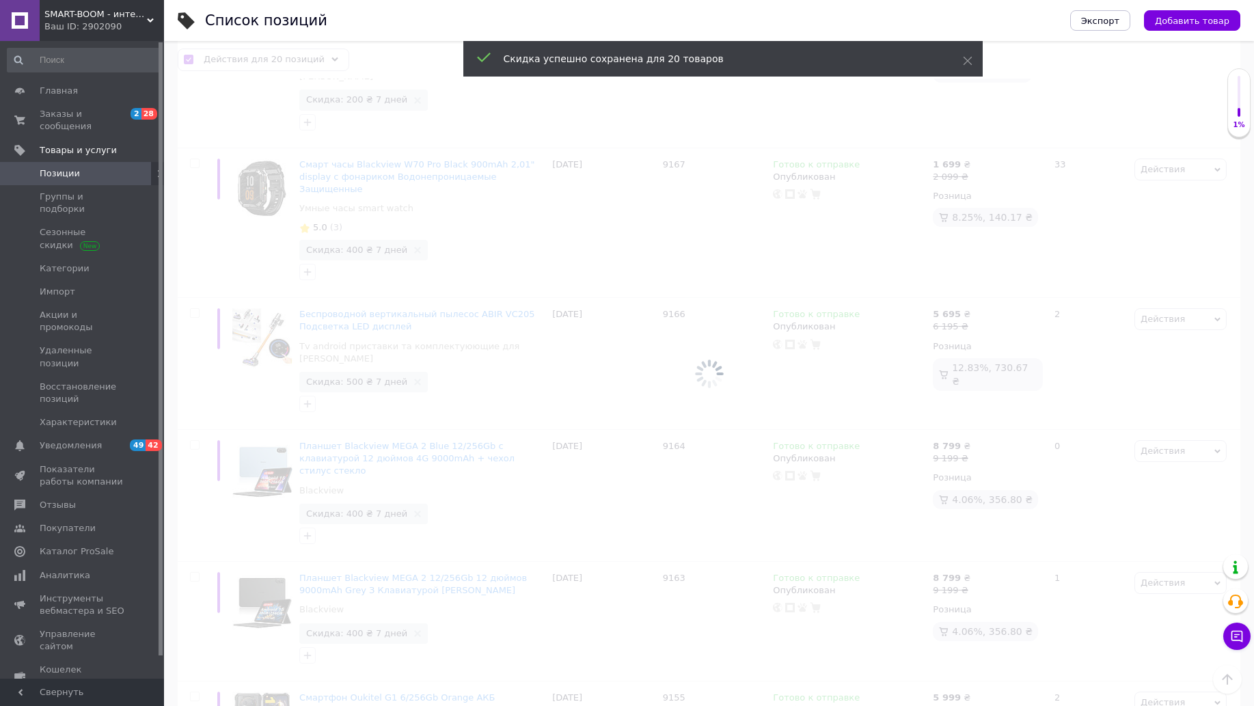
checkbox input "false"
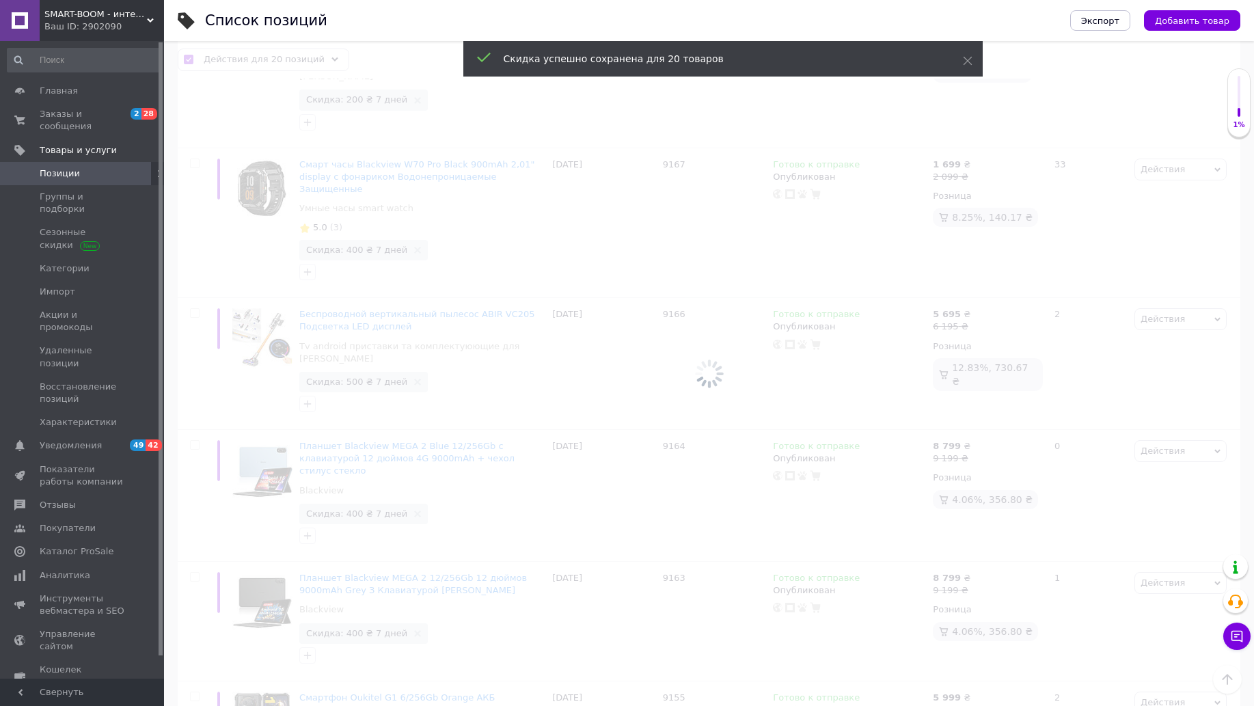
checkbox input "false"
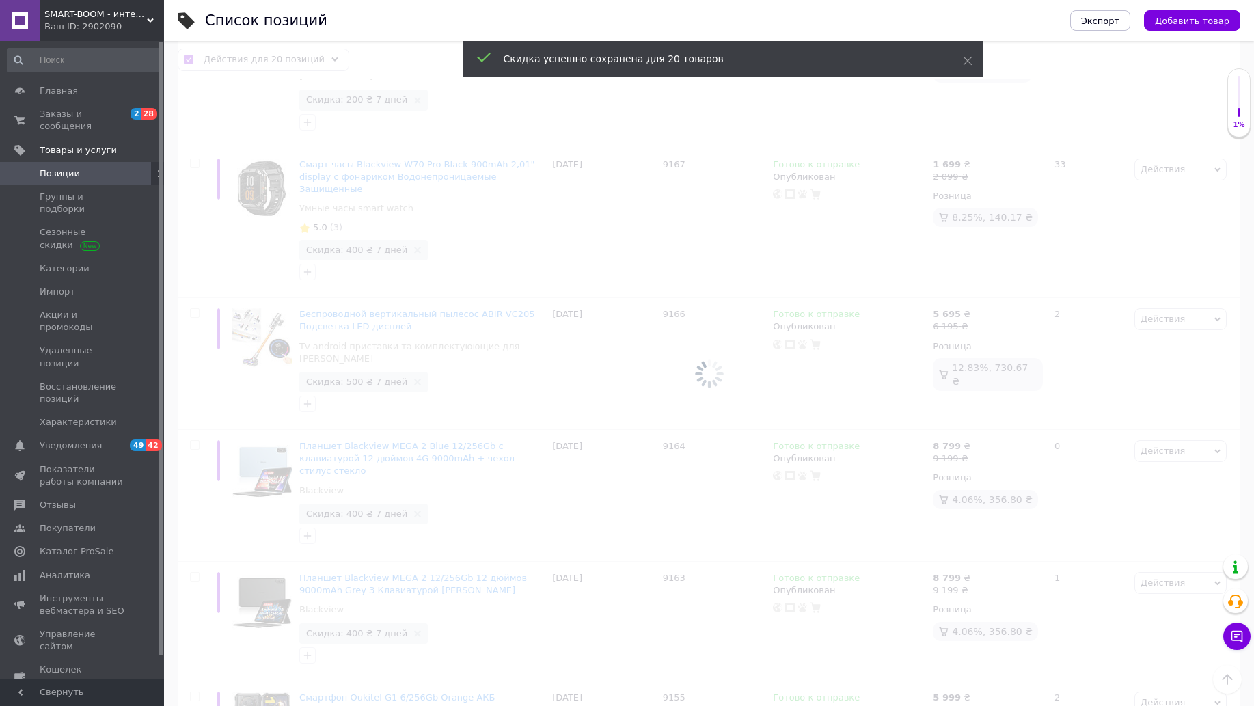
checkbox input "false"
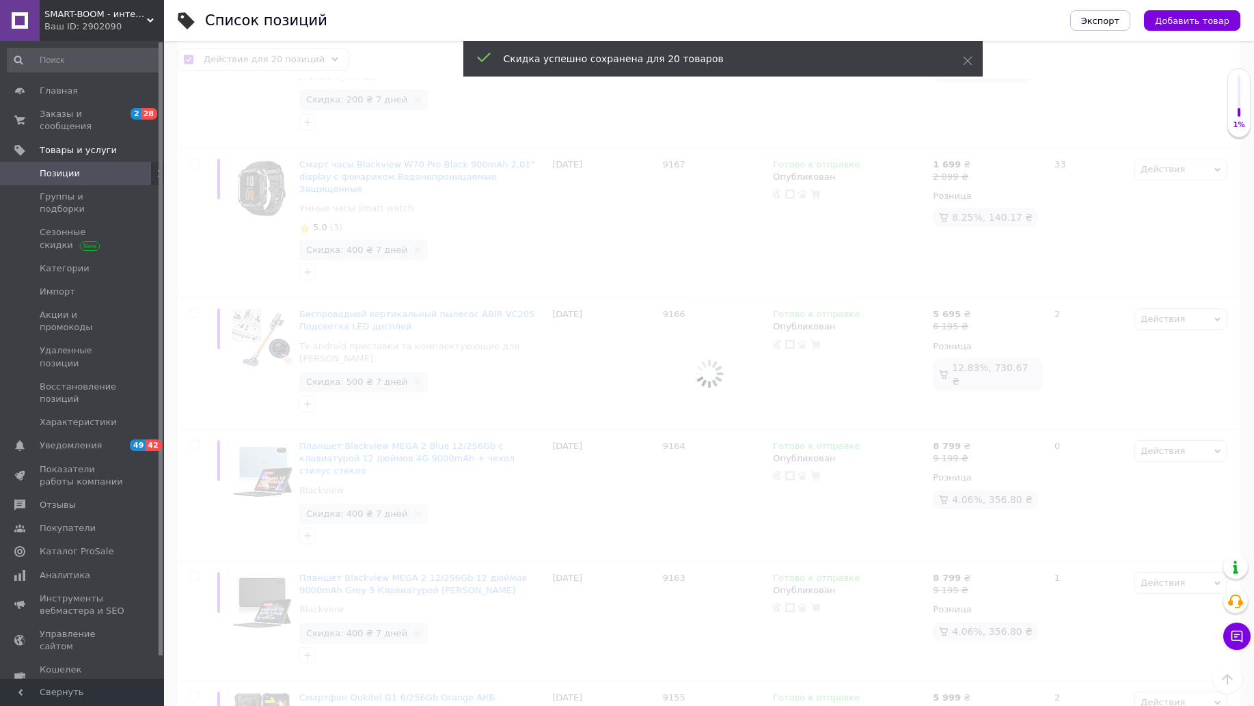
scroll to position [2011, 0]
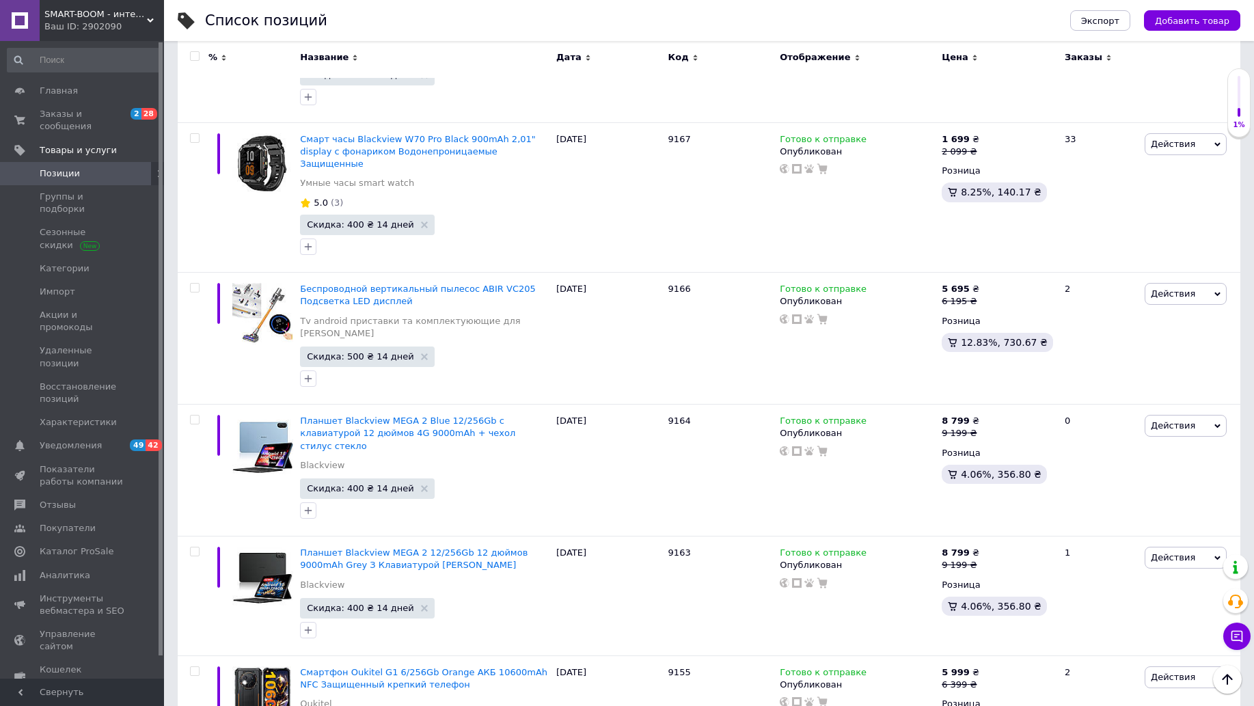
click at [197, 59] on input "checkbox" at bounding box center [194, 56] width 9 height 9
checkbox input "true"
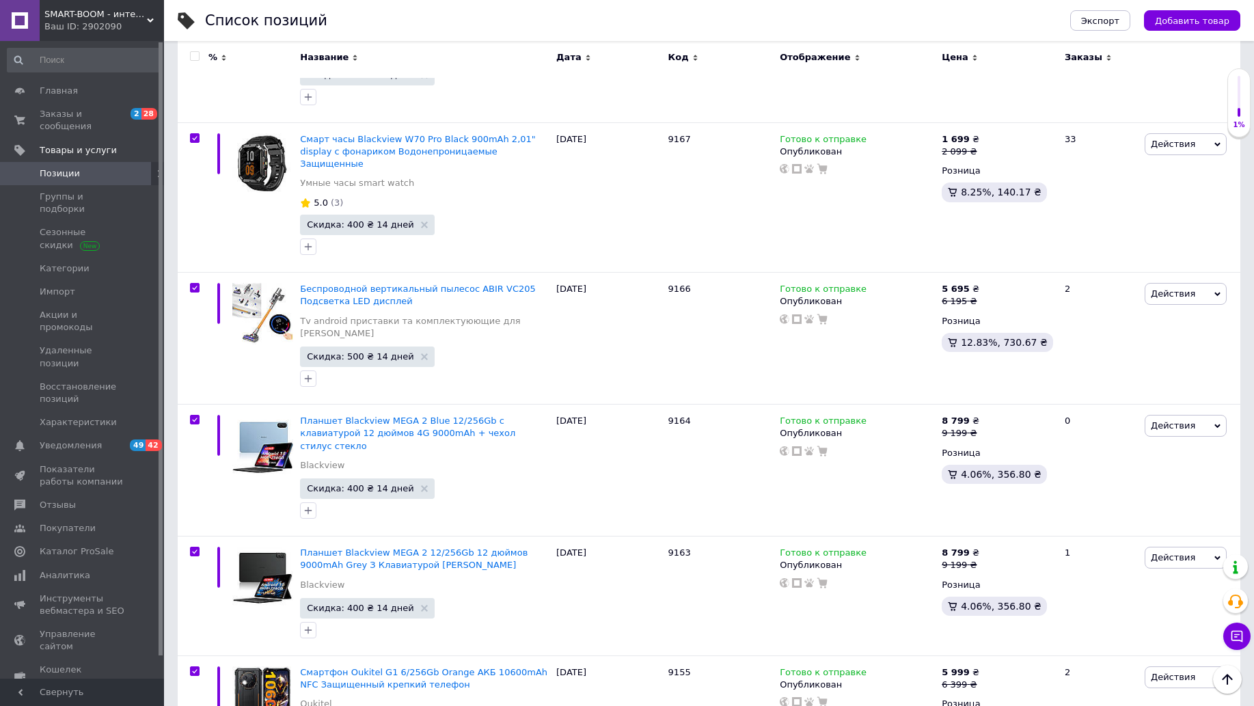
checkbox input "true"
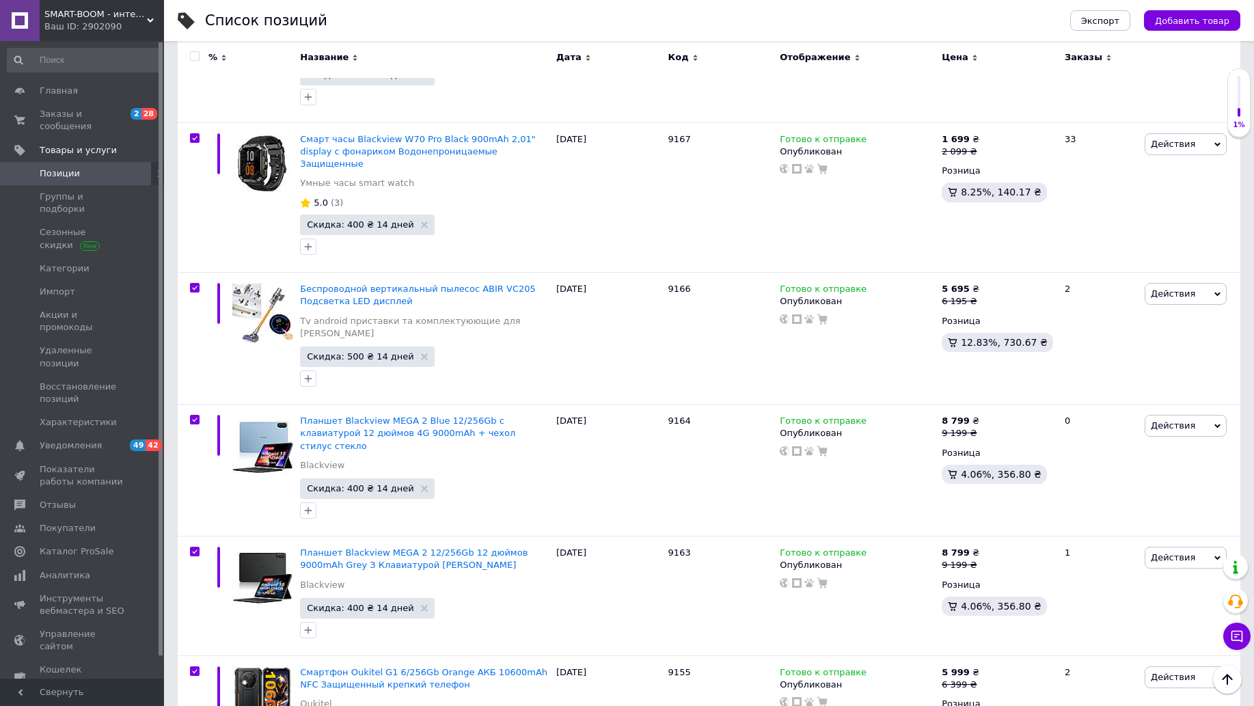
checkbox input "true"
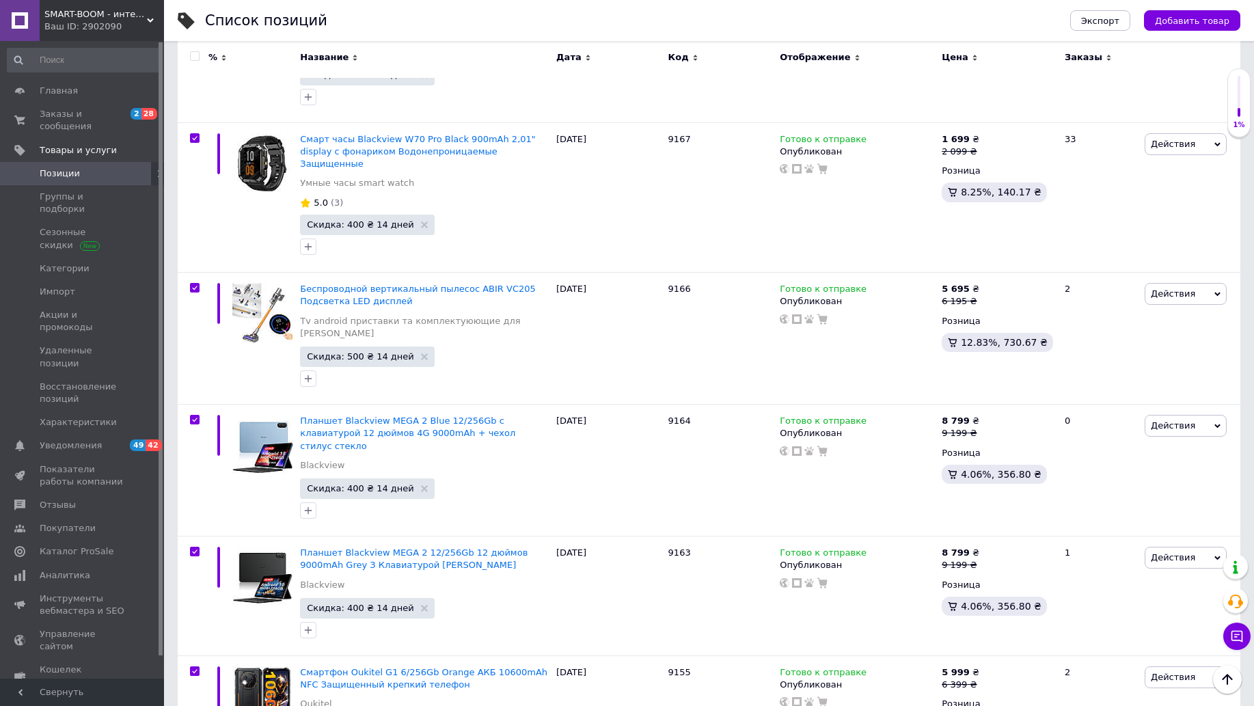
checkbox input "true"
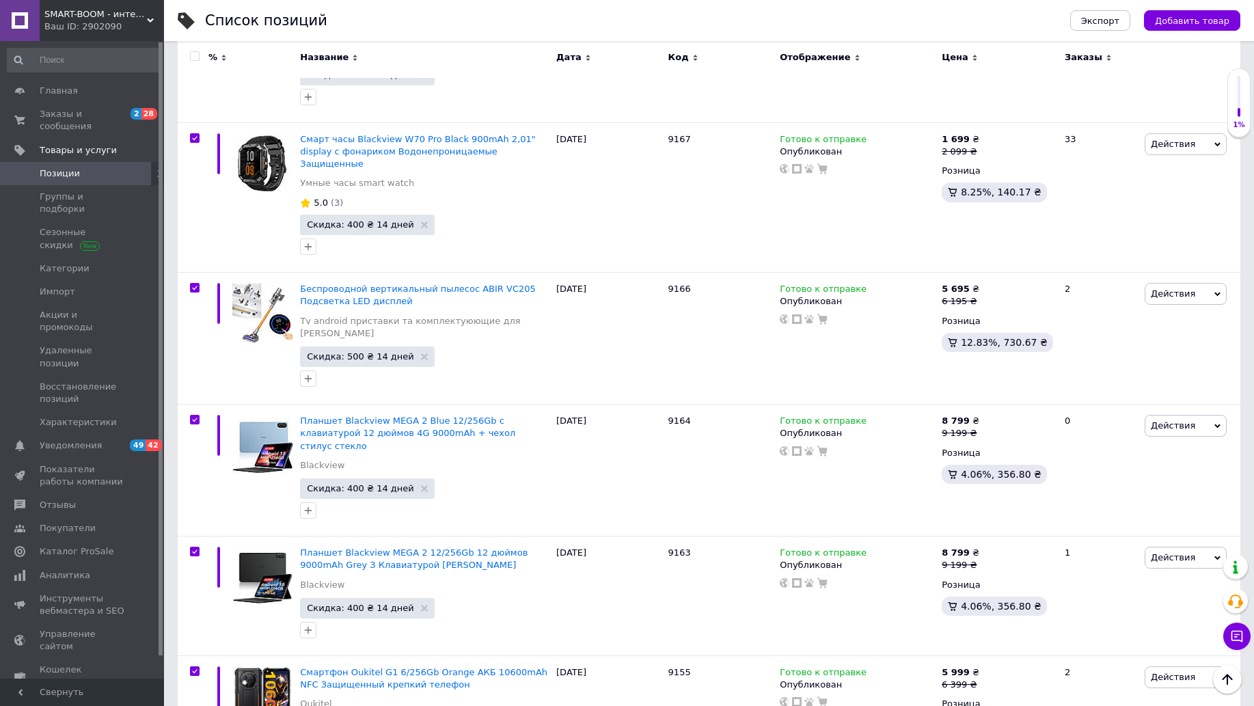
checkbox input "true"
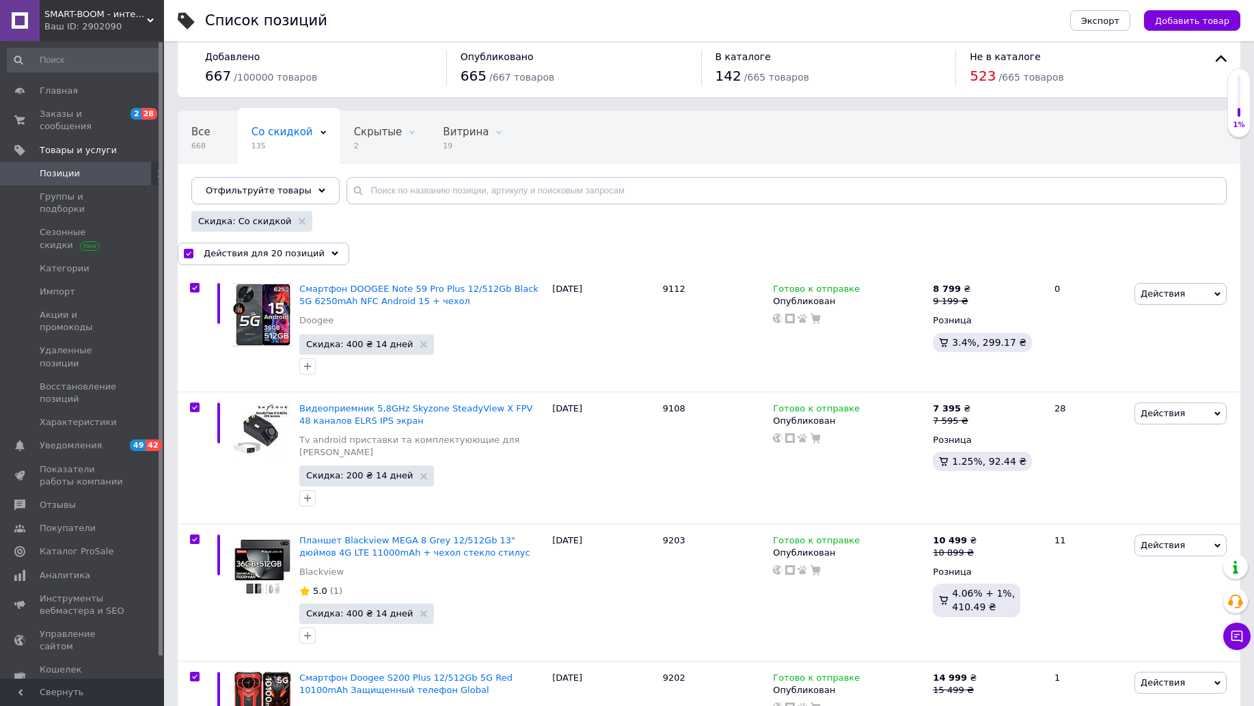
scroll to position [0, 0]
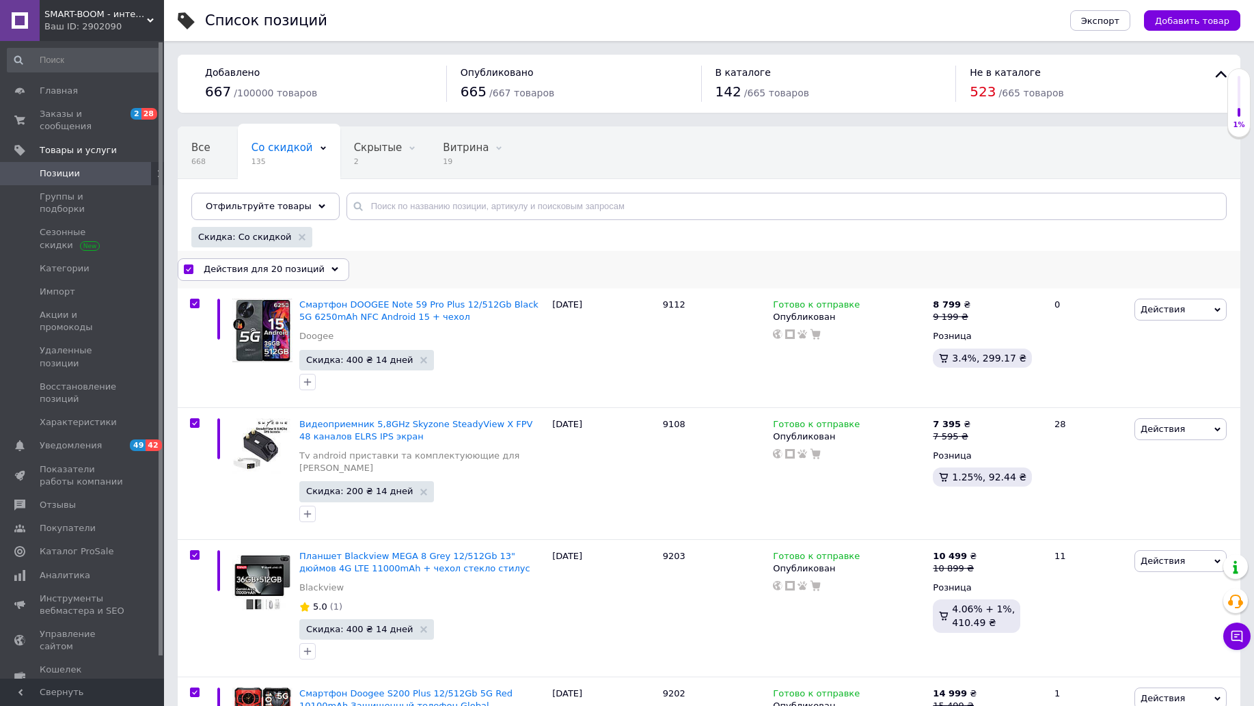
click at [315, 274] on div "Действия для 20 позиций" at bounding box center [264, 269] width 172 height 22
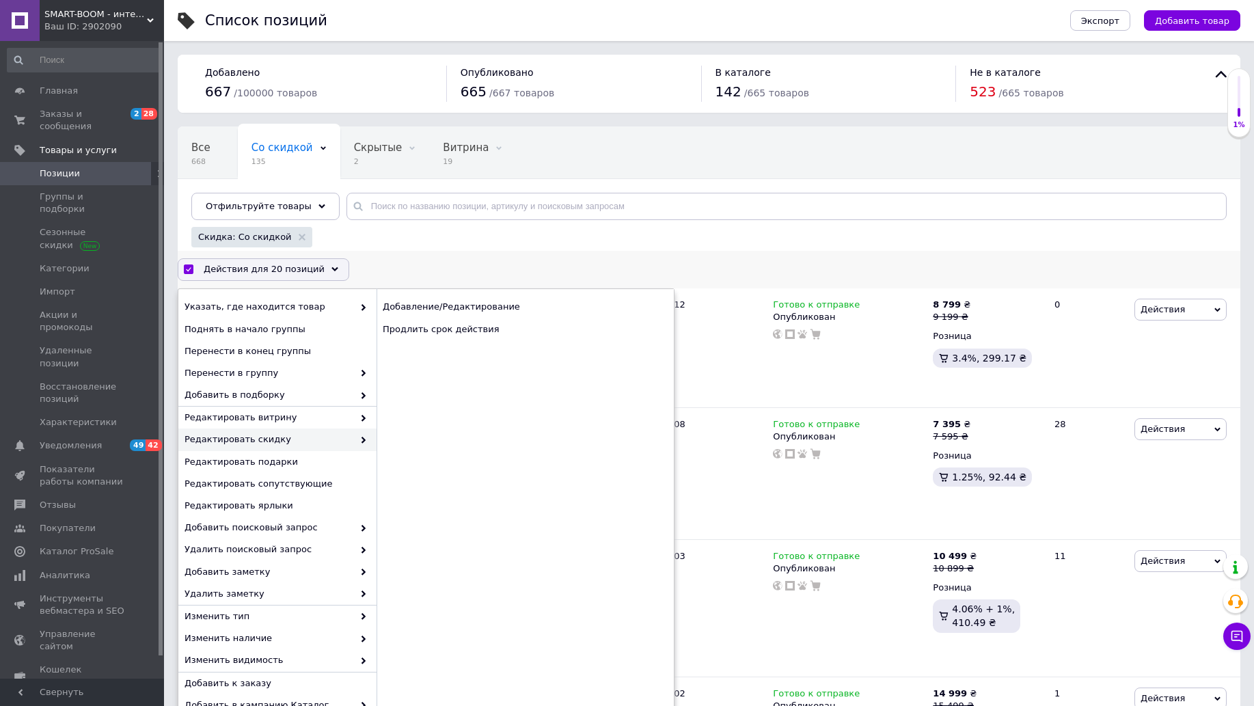
click at [282, 436] on span "Редактировать скидку" at bounding box center [269, 439] width 169 height 12
click at [355, 437] on span at bounding box center [360, 439] width 14 height 12
click at [453, 326] on div "Продлить срок действия" at bounding box center [525, 330] width 297 height 22
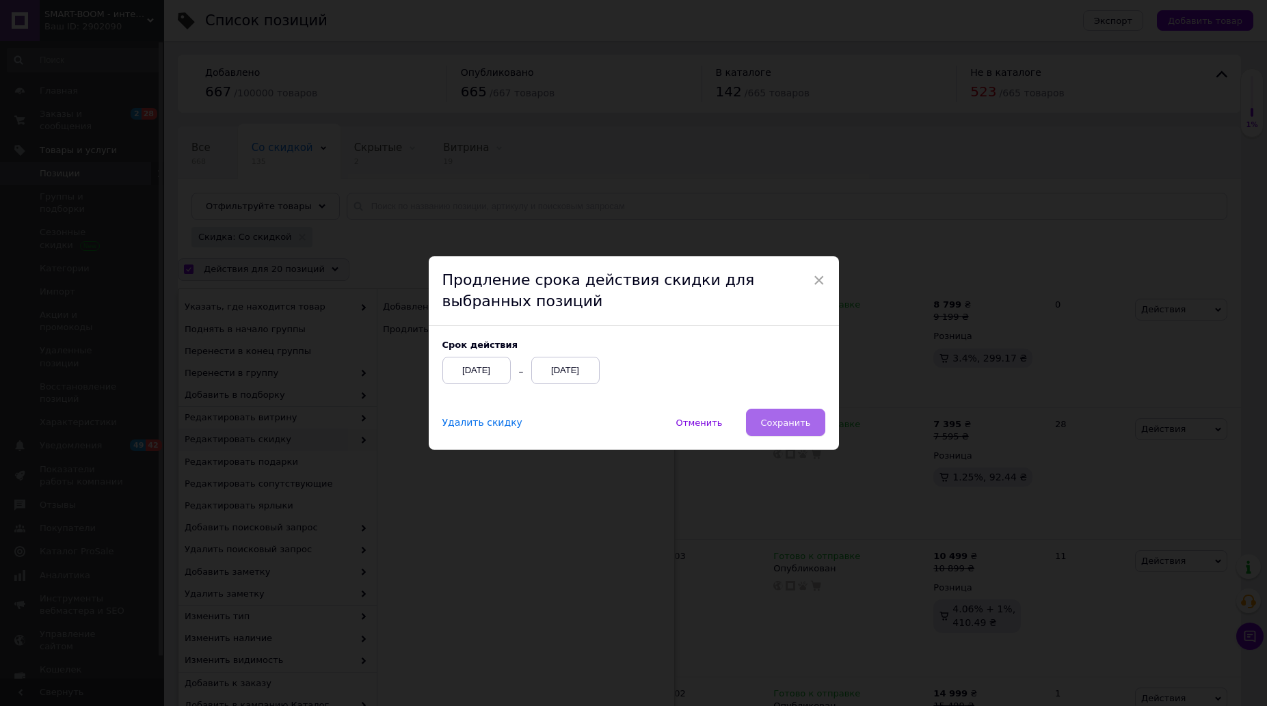
click at [810, 421] on button "Сохранить" at bounding box center [785, 422] width 79 height 27
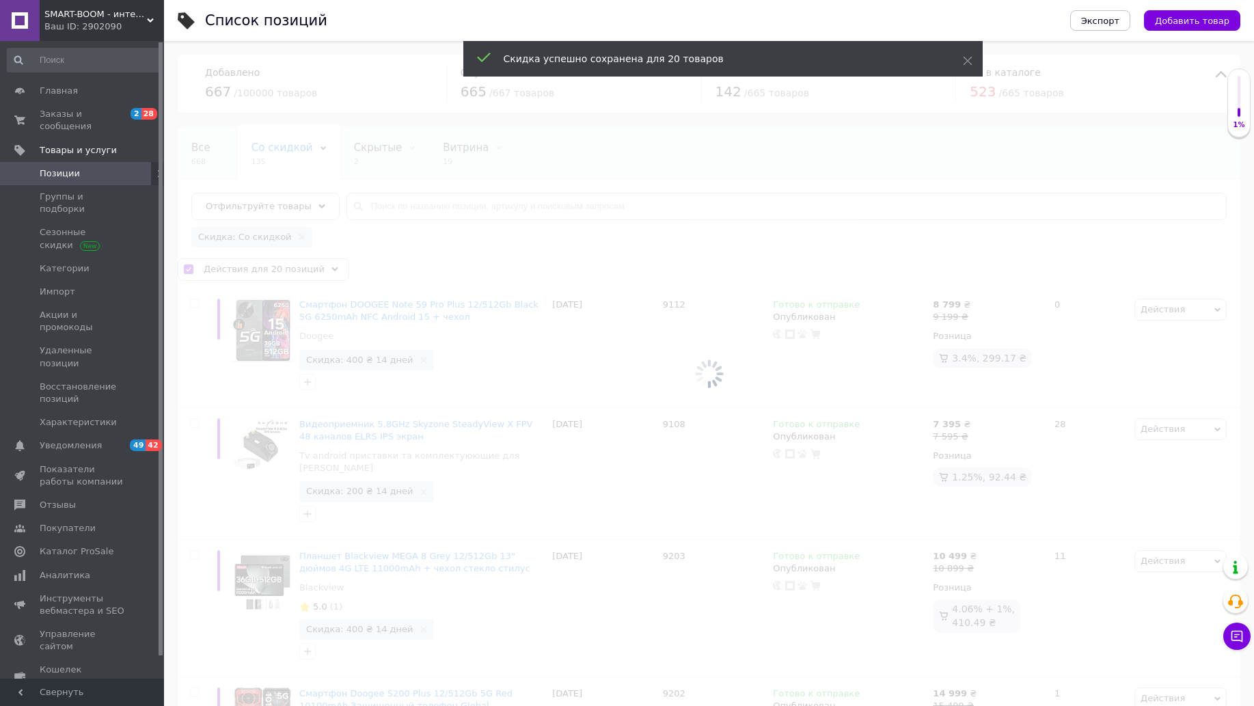
checkbox input "false"
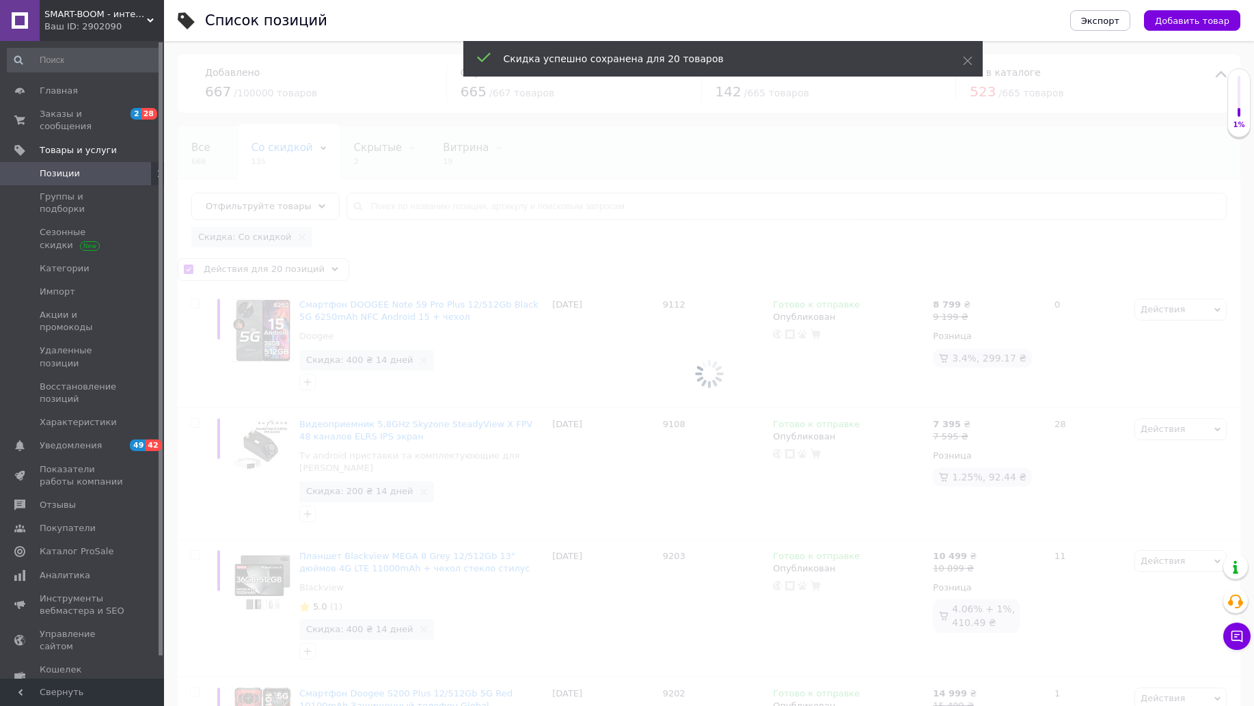
checkbox input "false"
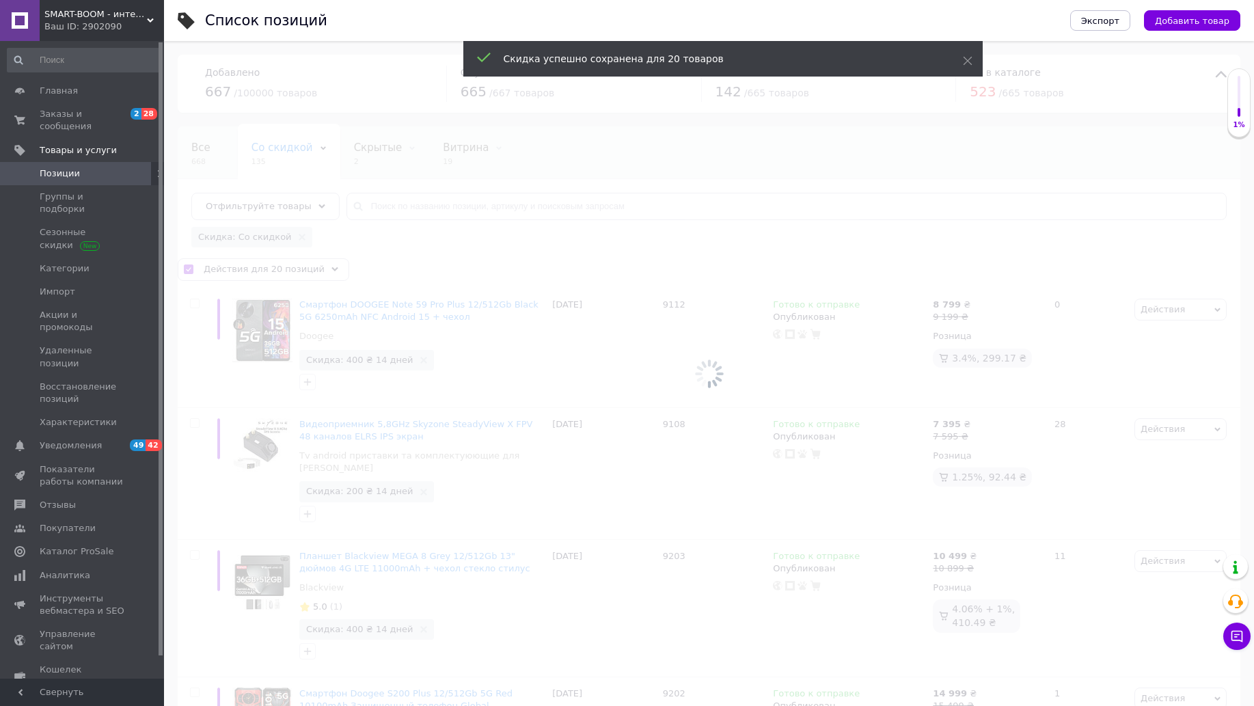
checkbox input "false"
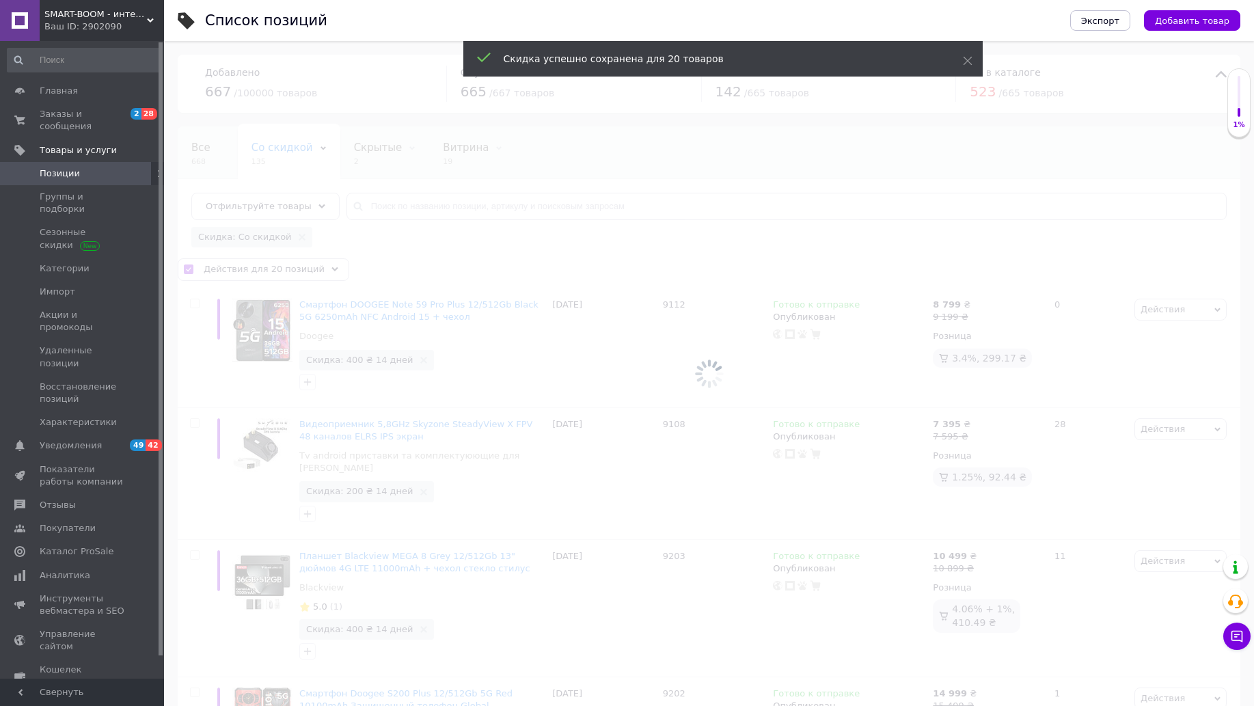
checkbox input "false"
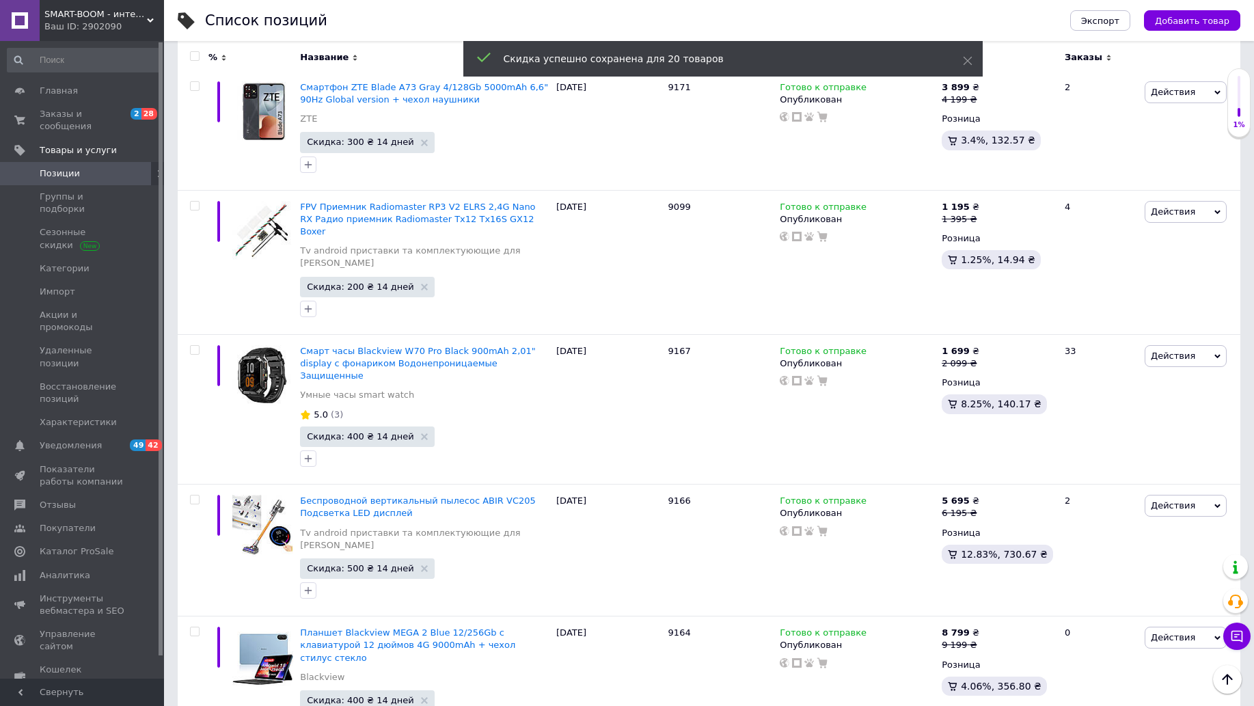
scroll to position [2136, 0]
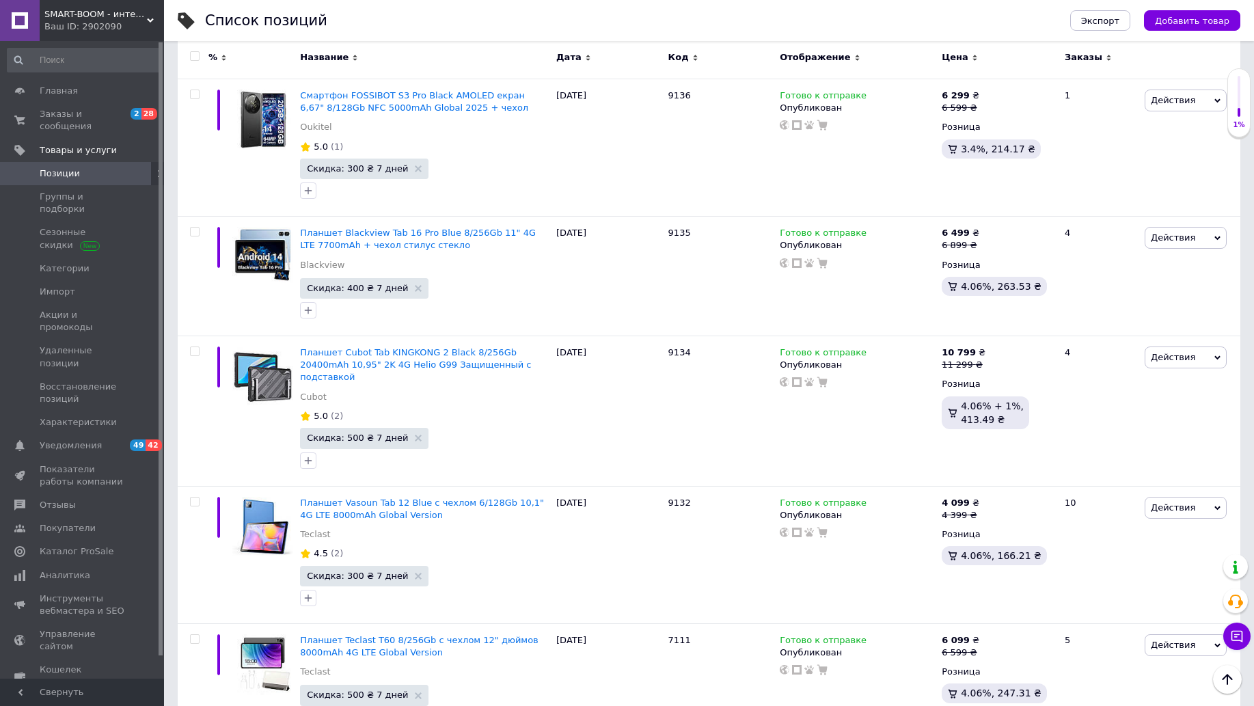
click at [194, 51] on span at bounding box center [195, 56] width 10 height 10
click at [194, 52] on input "checkbox" at bounding box center [194, 56] width 9 height 9
checkbox input "true"
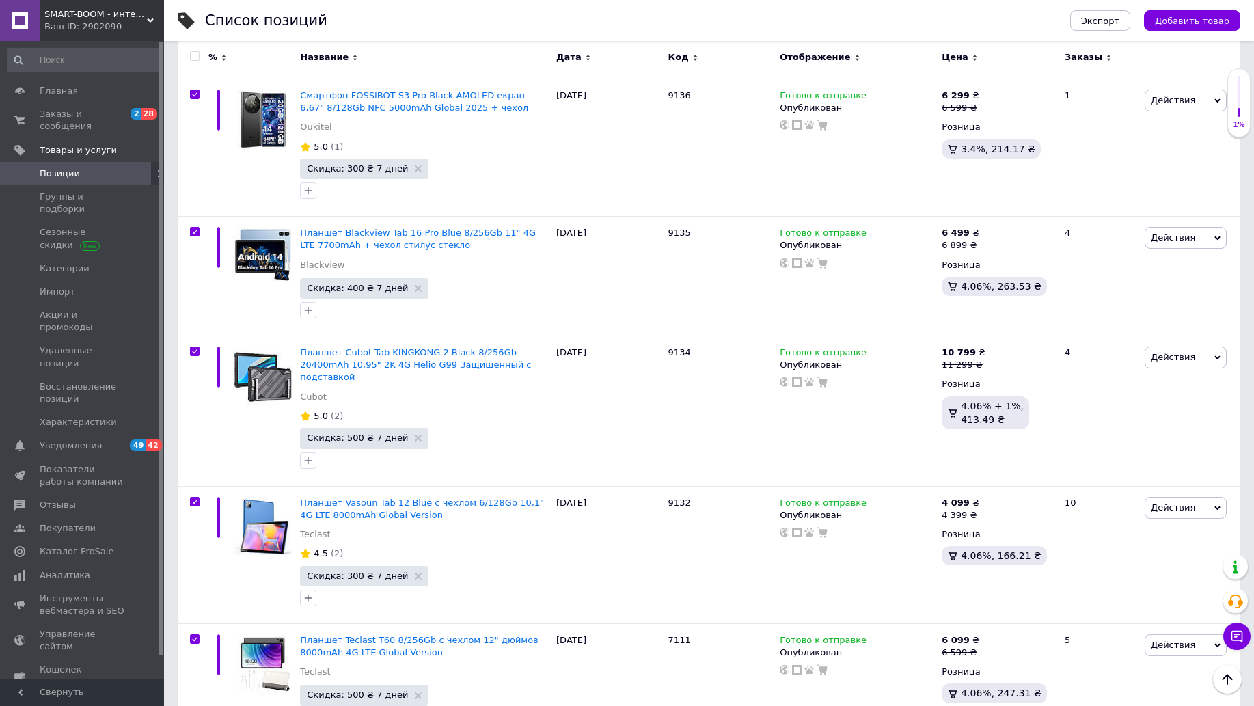
checkbox input "true"
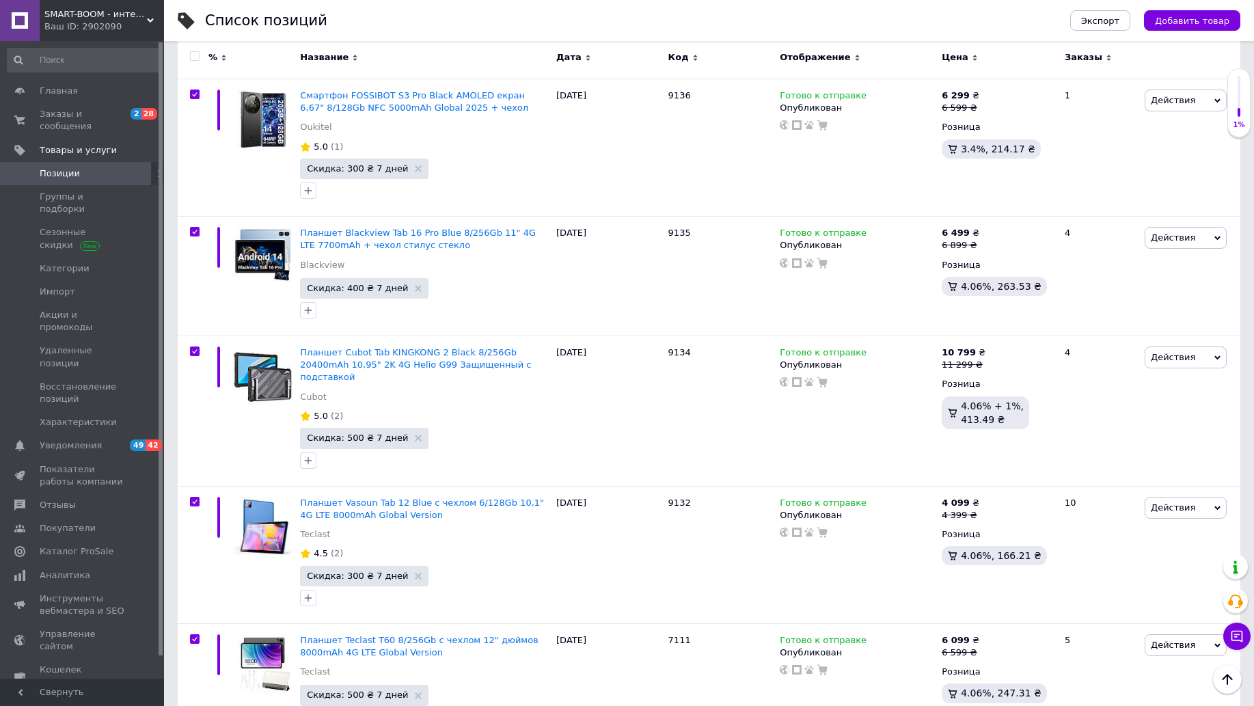
checkbox input "true"
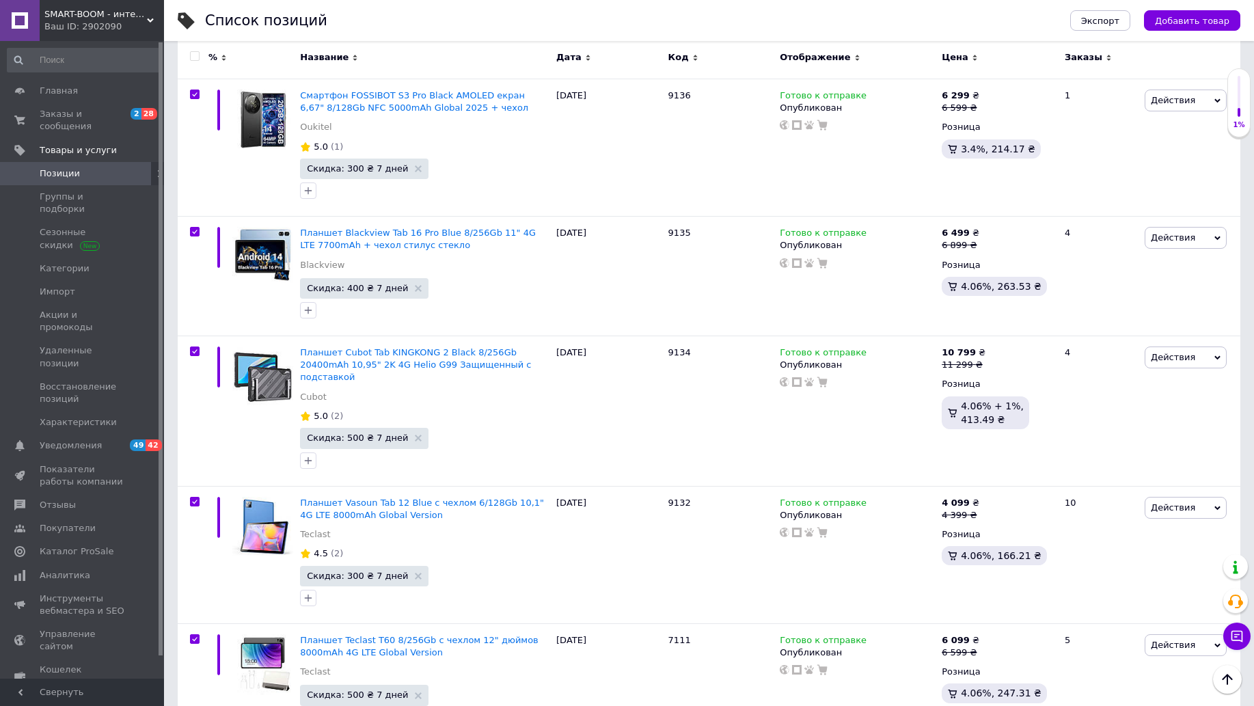
checkbox input "true"
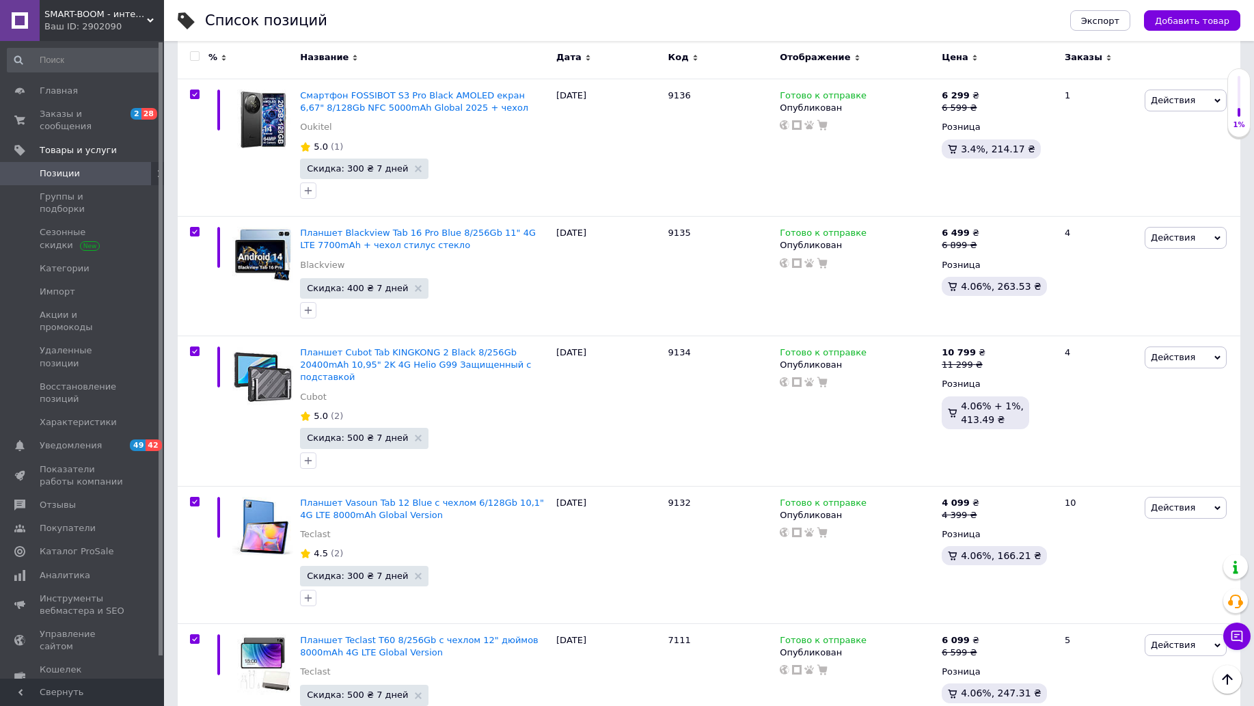
checkbox input "true"
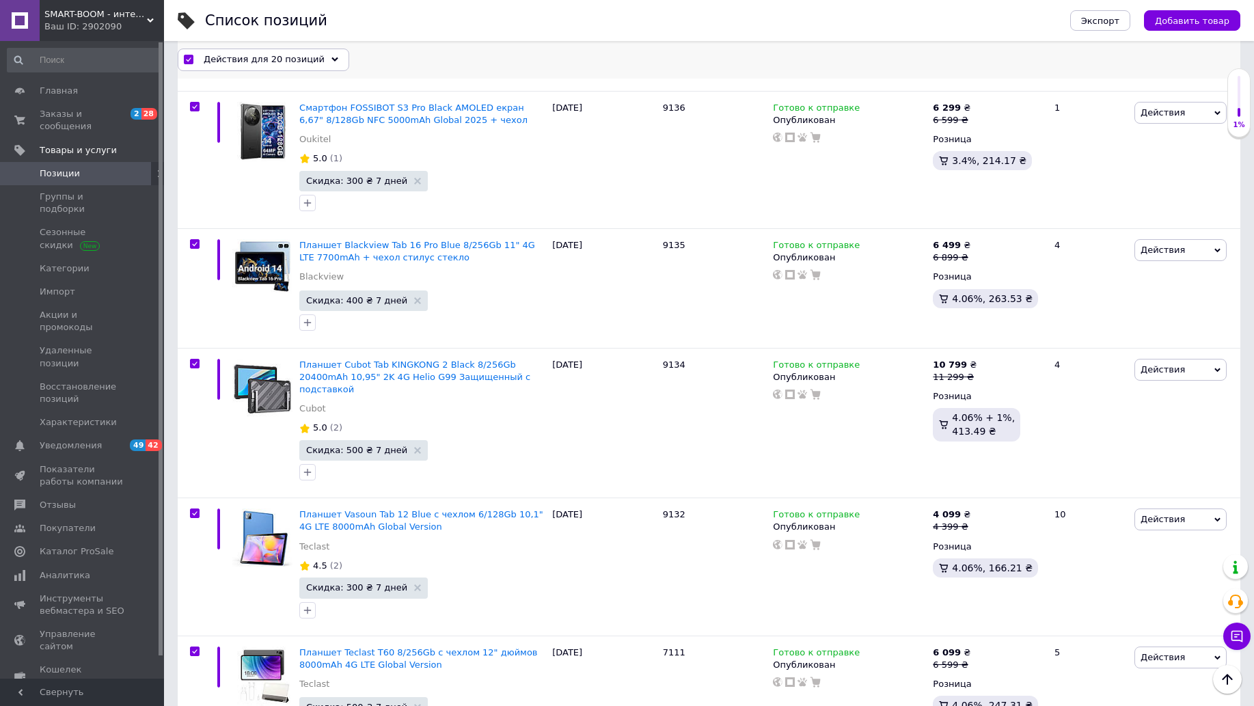
click at [319, 54] on div "Действия для 20 позиций" at bounding box center [264, 60] width 172 height 22
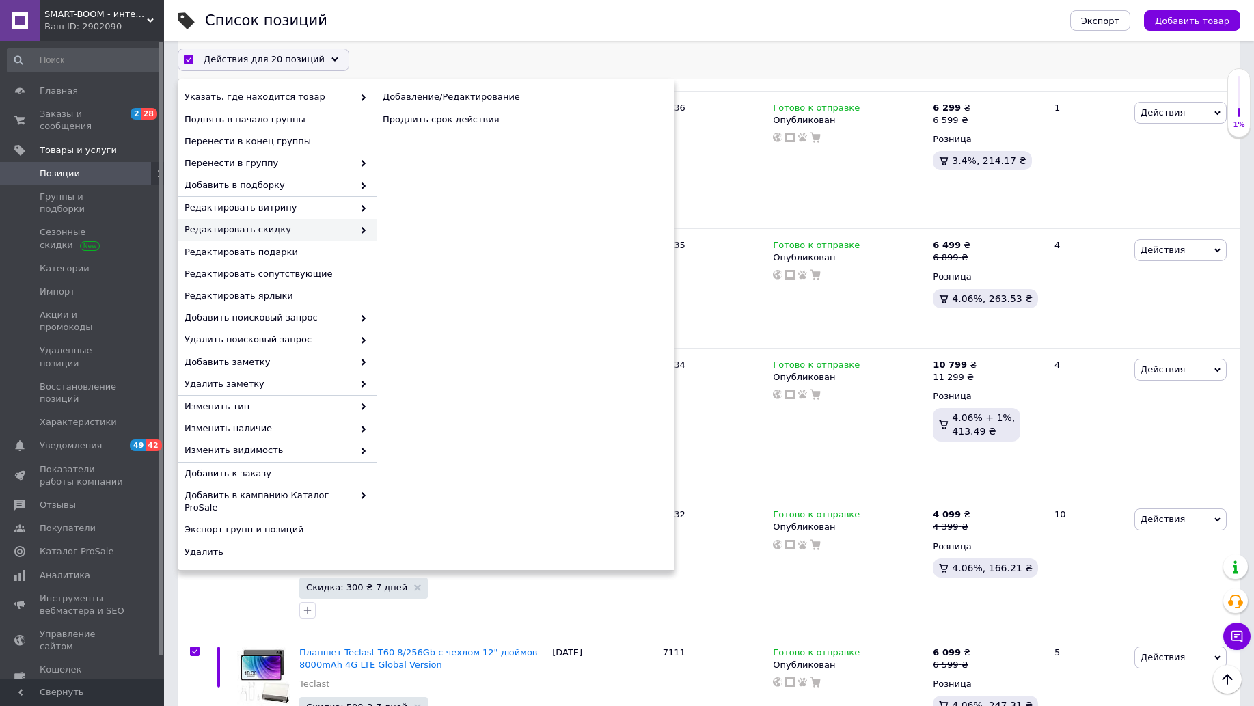
click at [342, 227] on span "Редактировать скидку" at bounding box center [269, 230] width 169 height 12
click at [454, 126] on div "Продлить срок действия" at bounding box center [525, 120] width 297 height 22
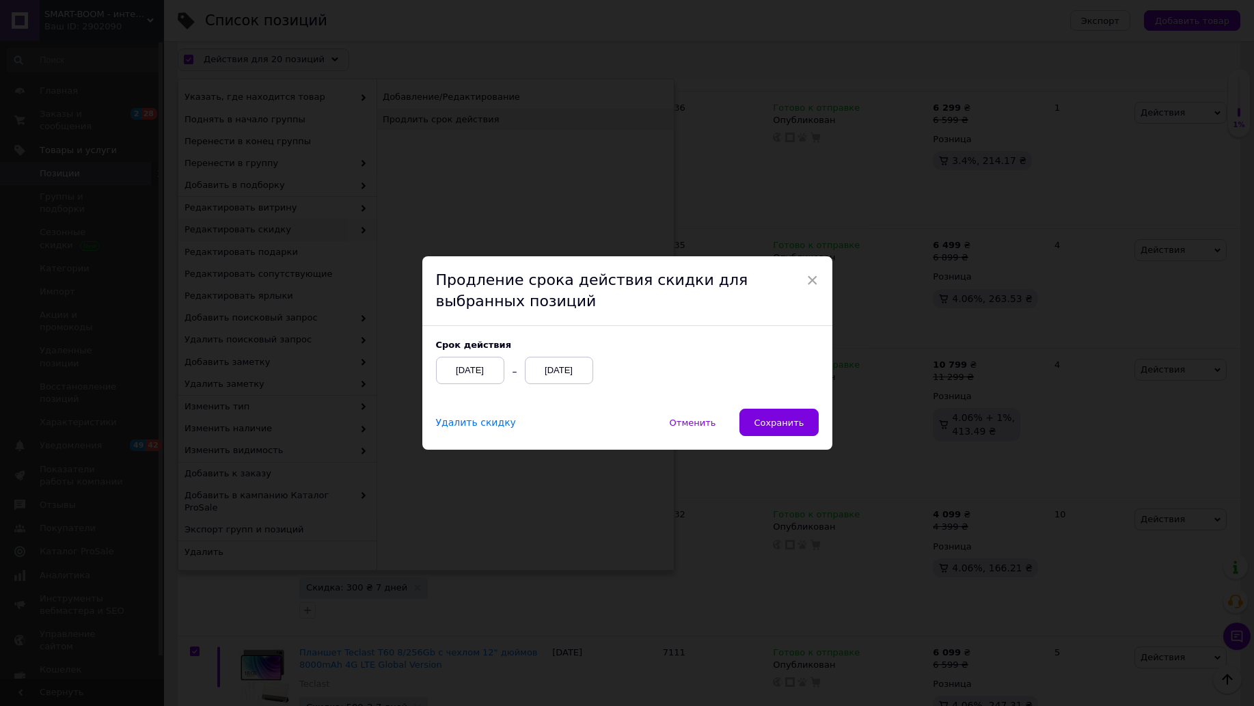
scroll to position [2101, 0]
click at [793, 418] on span "Сохранить" at bounding box center [785, 423] width 50 height 10
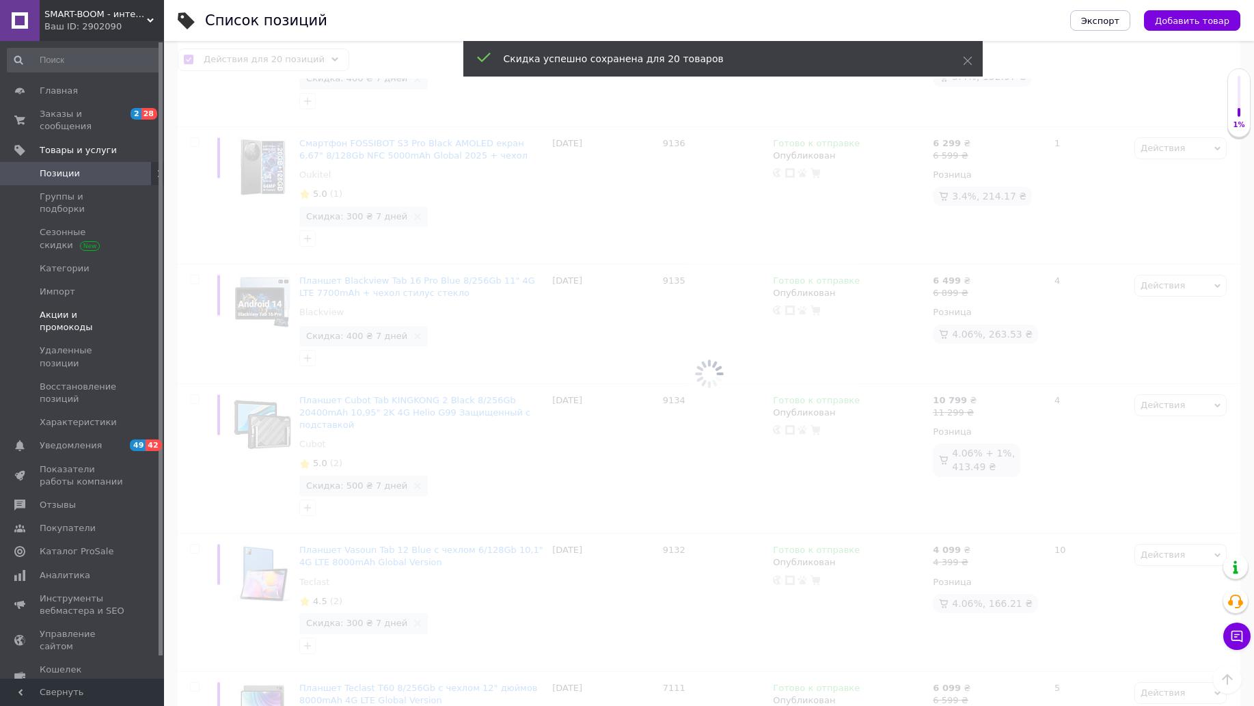
checkbox input "false"
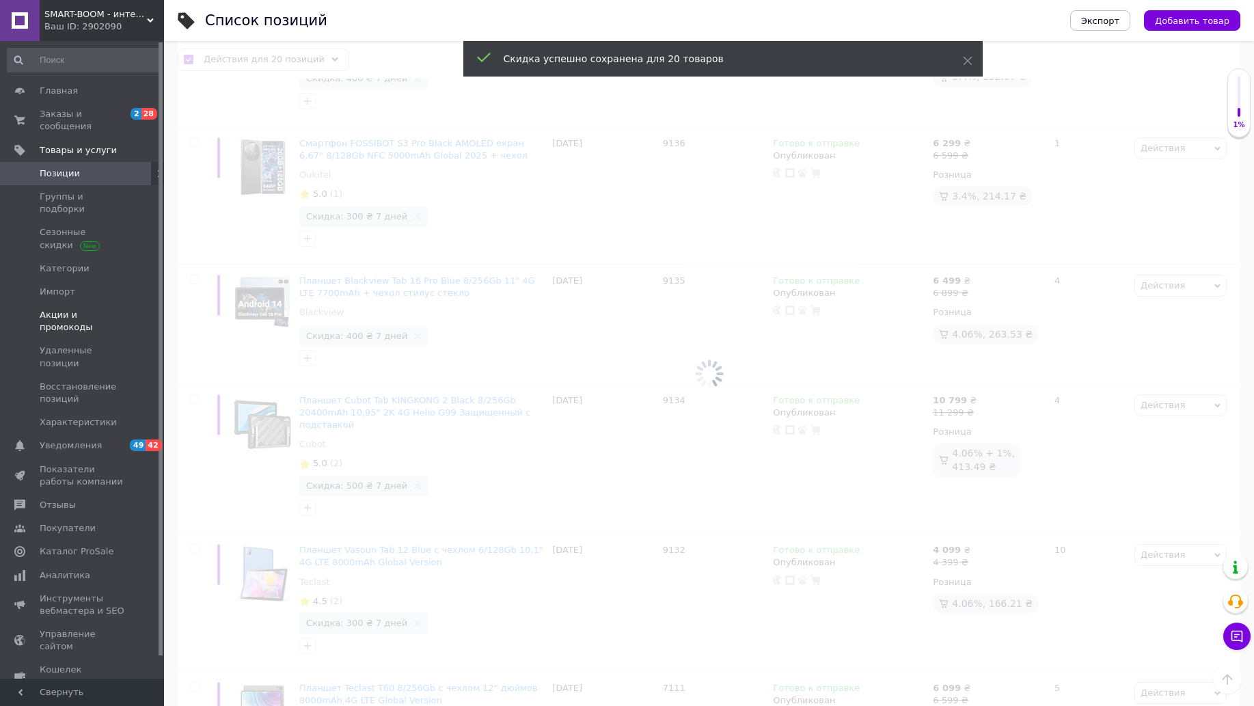
checkbox input "false"
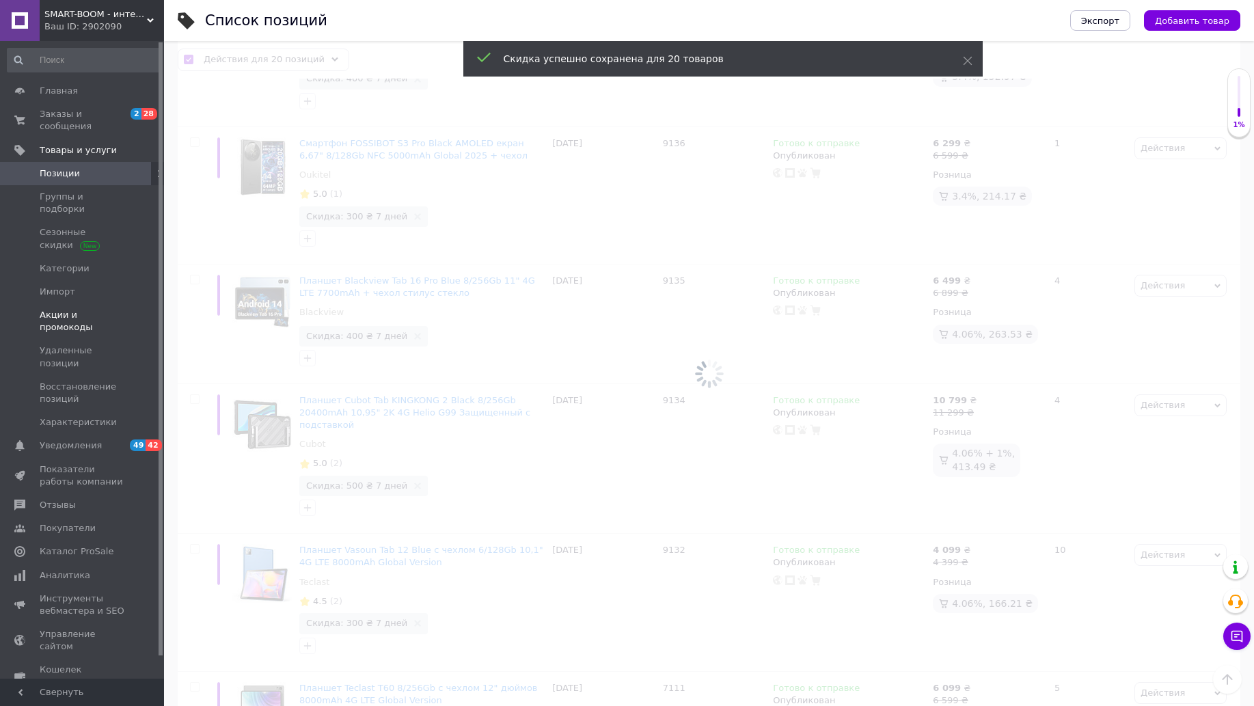
checkbox input "false"
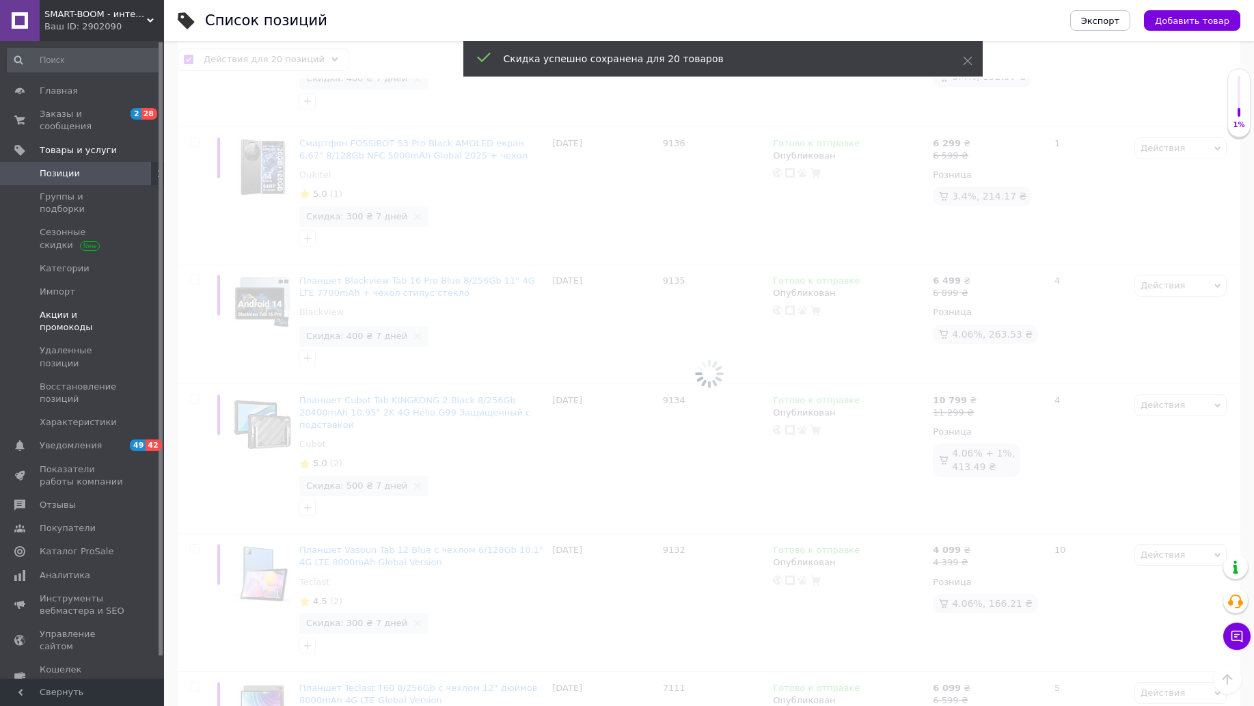
checkbox input "false"
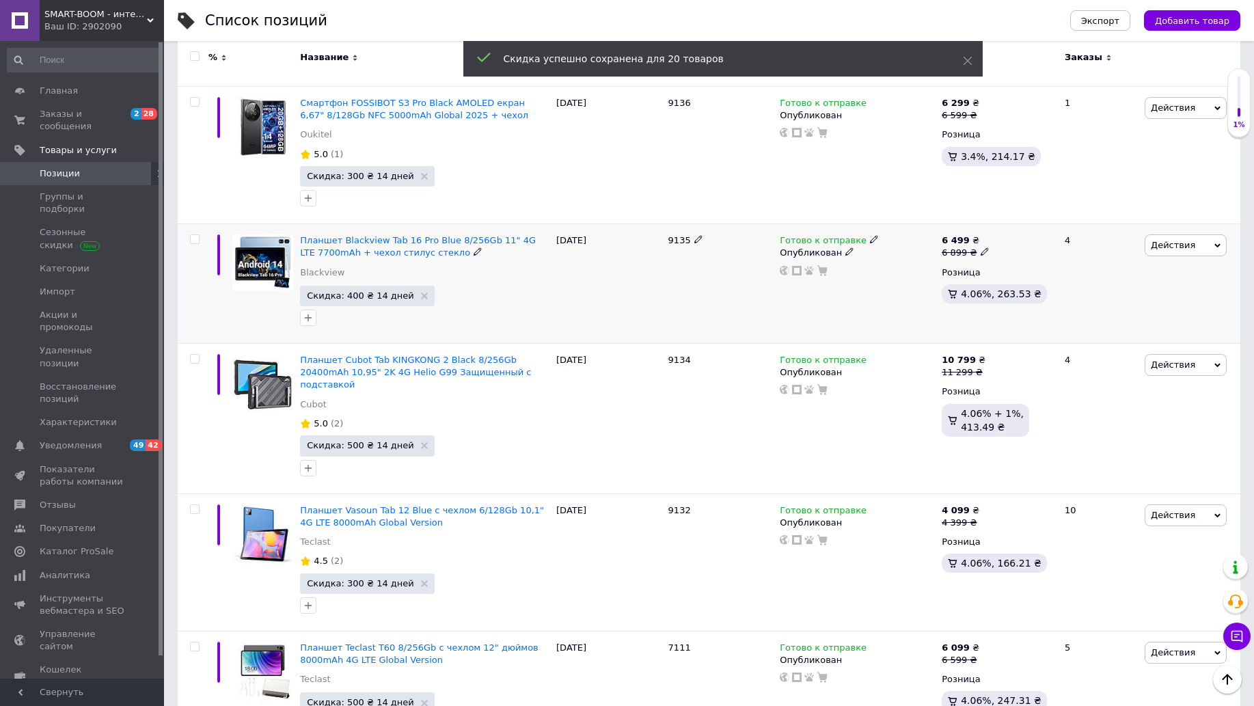
scroll to position [2142, 0]
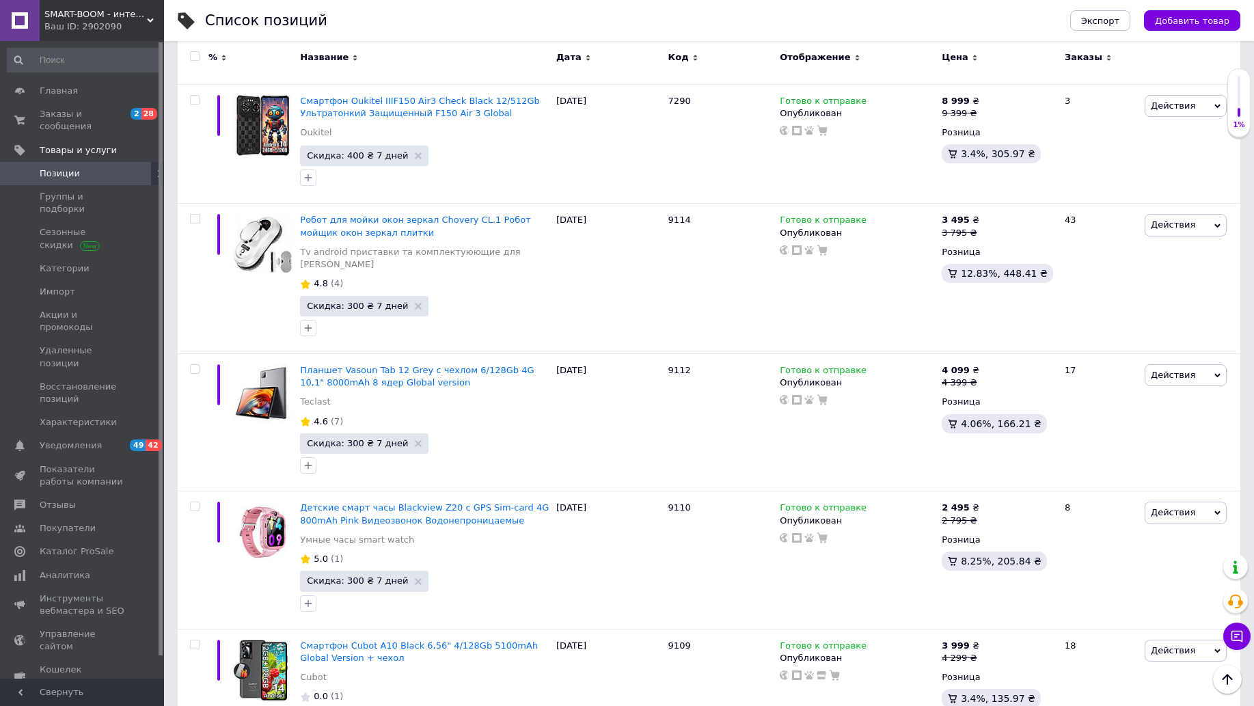
click at [194, 52] on input "checkbox" at bounding box center [194, 56] width 9 height 9
checkbox input "true"
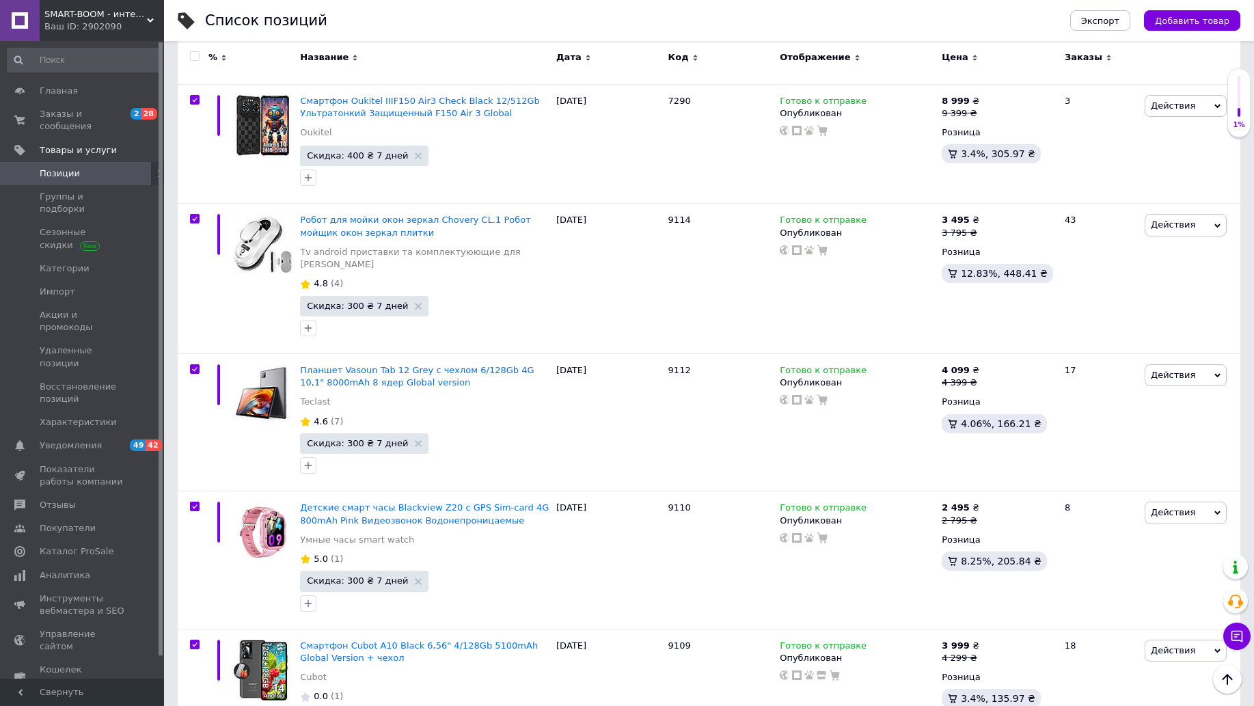
checkbox input "true"
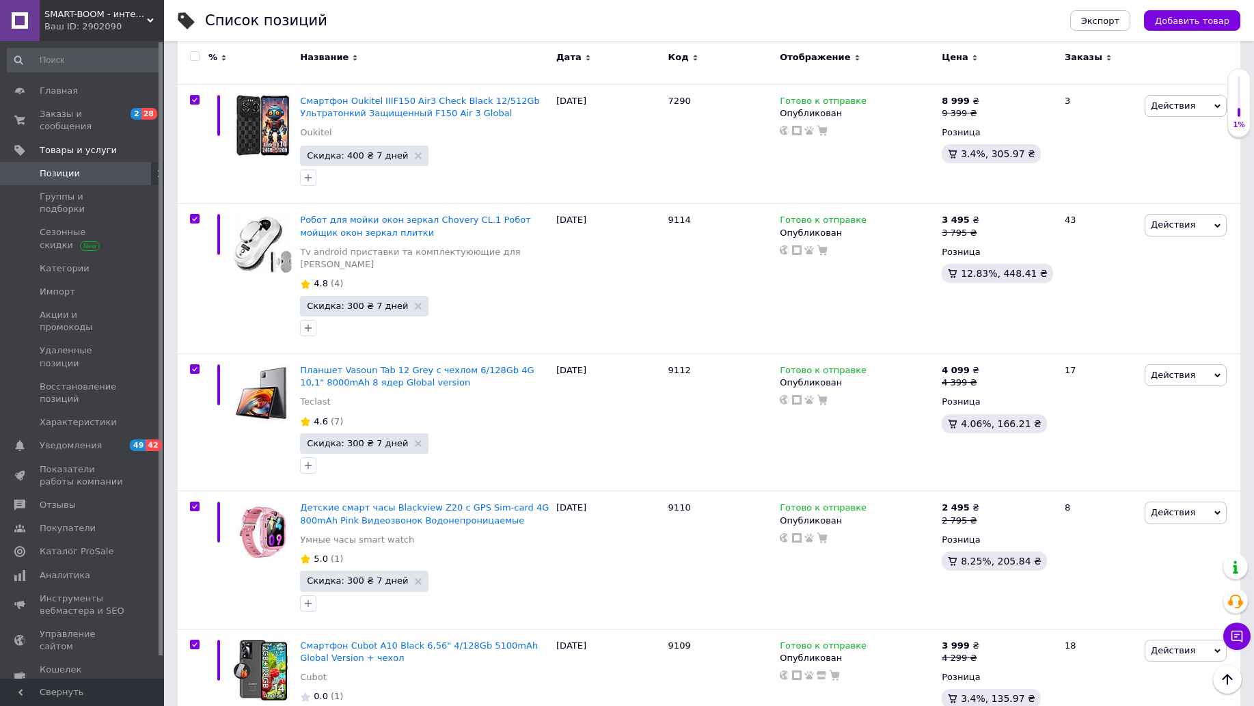
checkbox input "true"
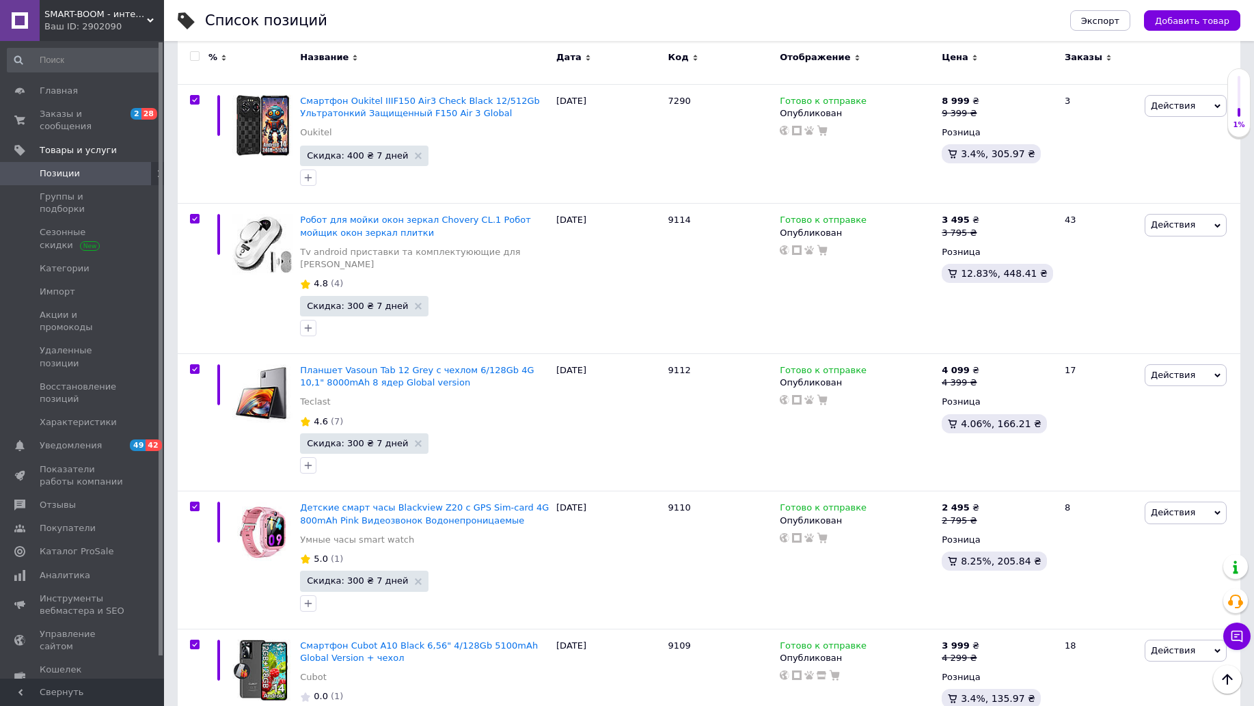
checkbox input "true"
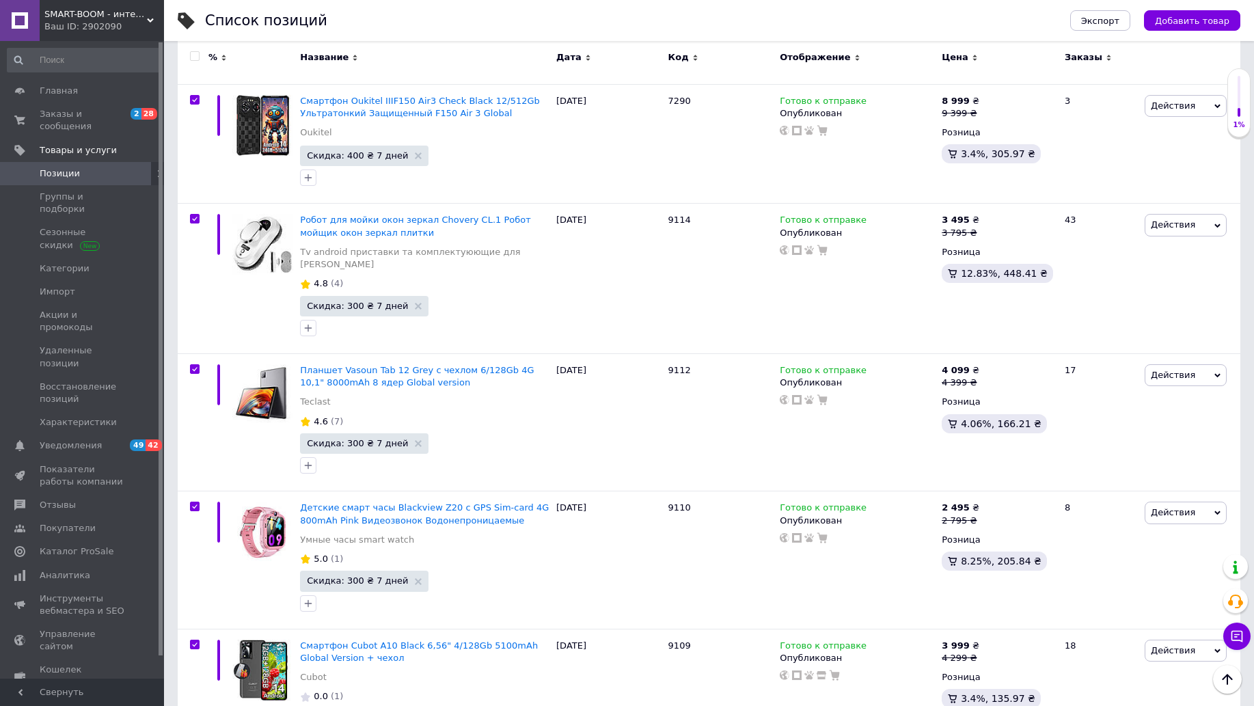
checkbox input "true"
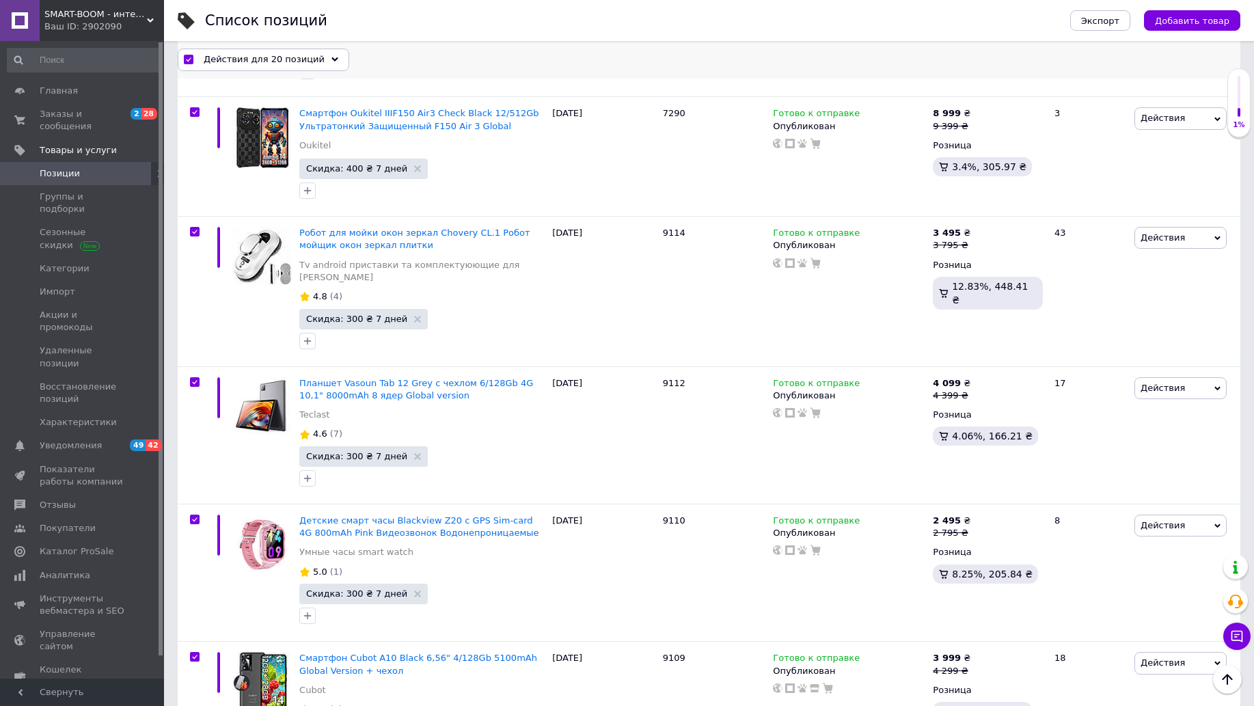
click at [308, 62] on div "Действия для 20 позиций" at bounding box center [264, 60] width 172 height 22
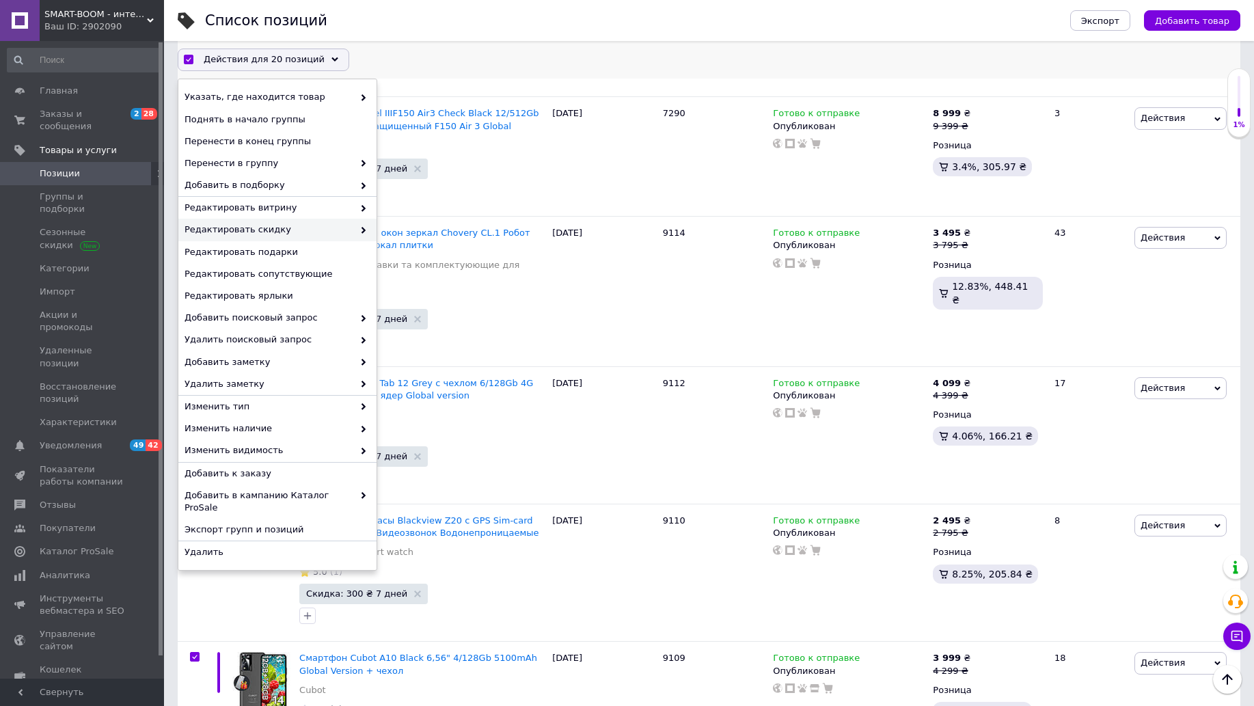
click at [291, 230] on span "Редактировать скидку" at bounding box center [269, 230] width 169 height 12
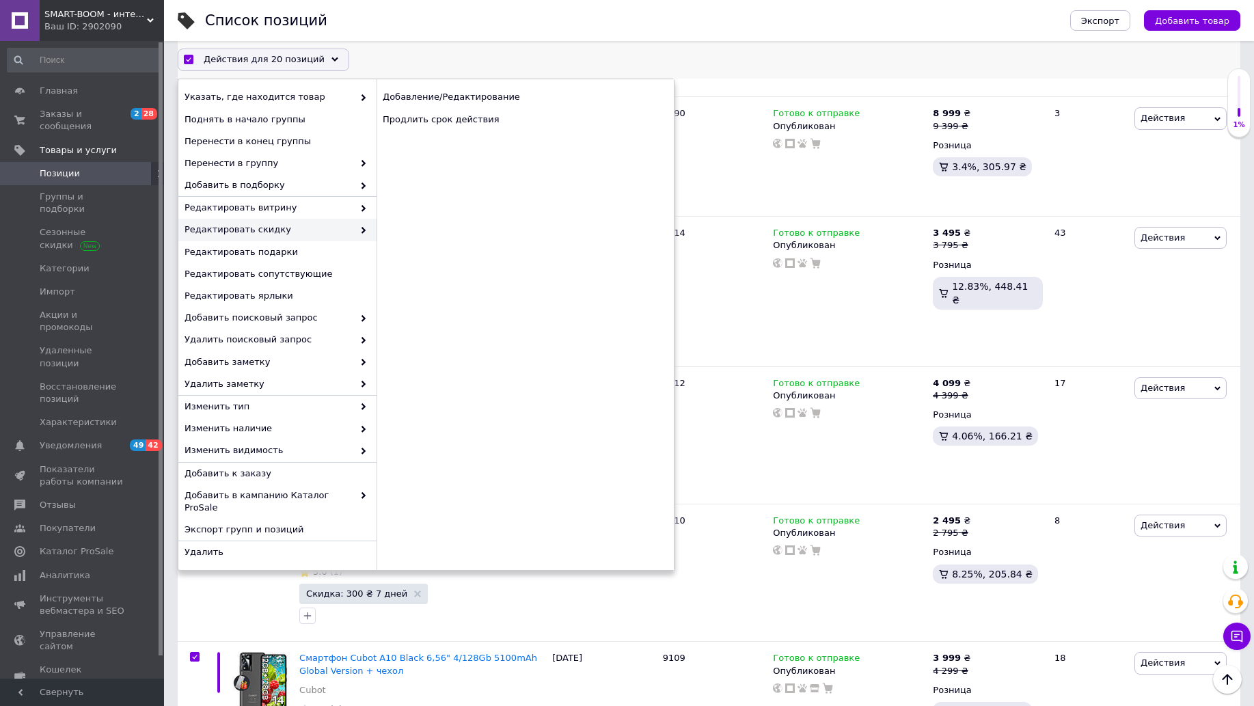
click at [362, 232] on use at bounding box center [364, 230] width 4 height 7
click at [471, 122] on div "Продлить срок действия" at bounding box center [525, 120] width 297 height 22
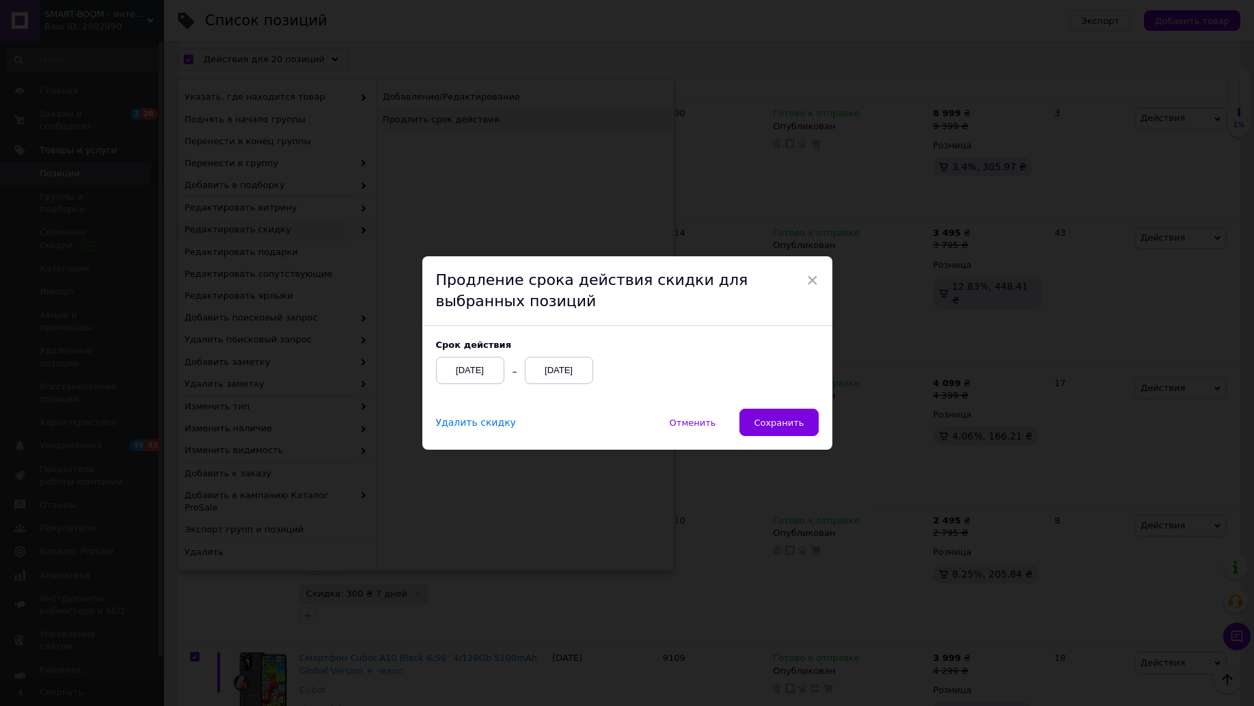
scroll to position [2106, 0]
click at [801, 427] on span "Сохранить" at bounding box center [785, 423] width 50 height 10
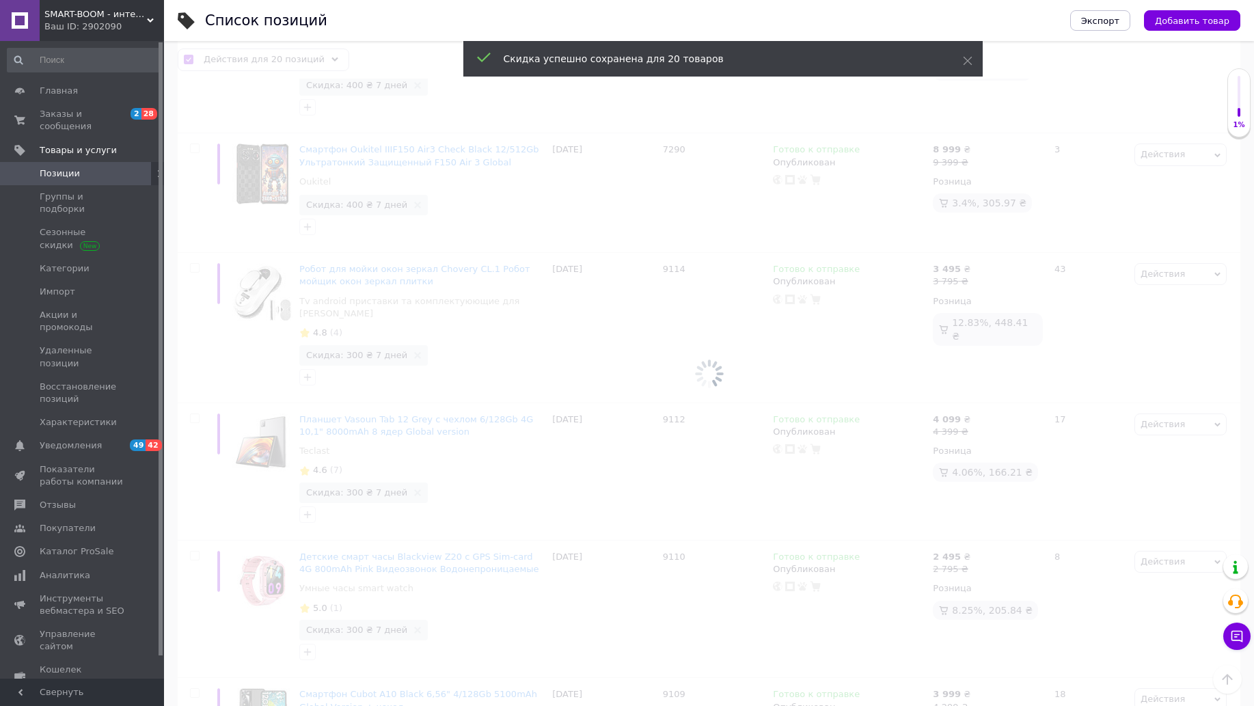
checkbox input "false"
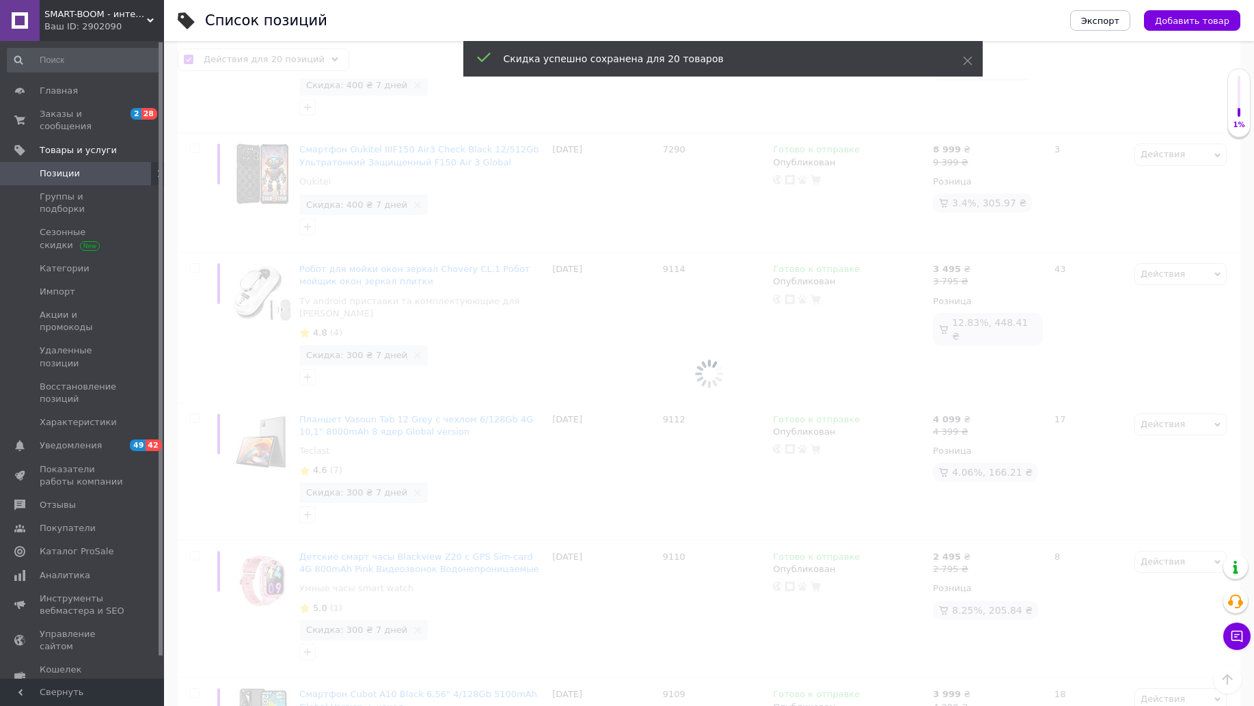
checkbox input "false"
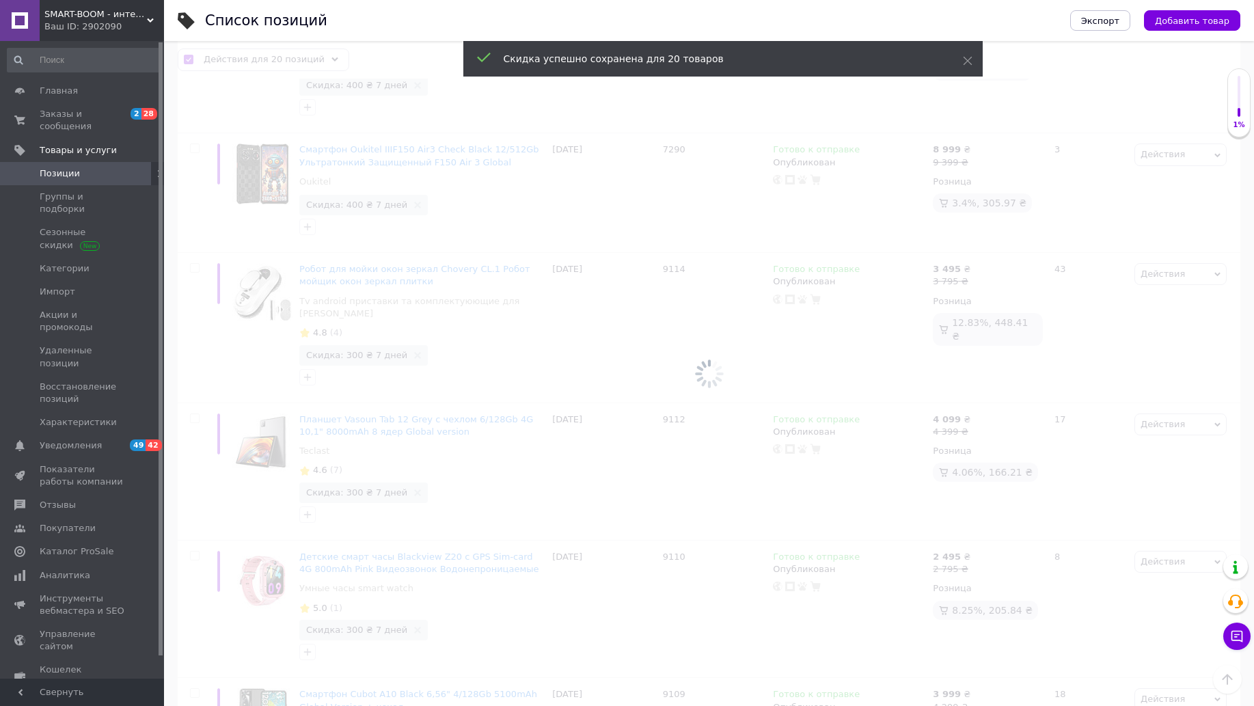
checkbox input "false"
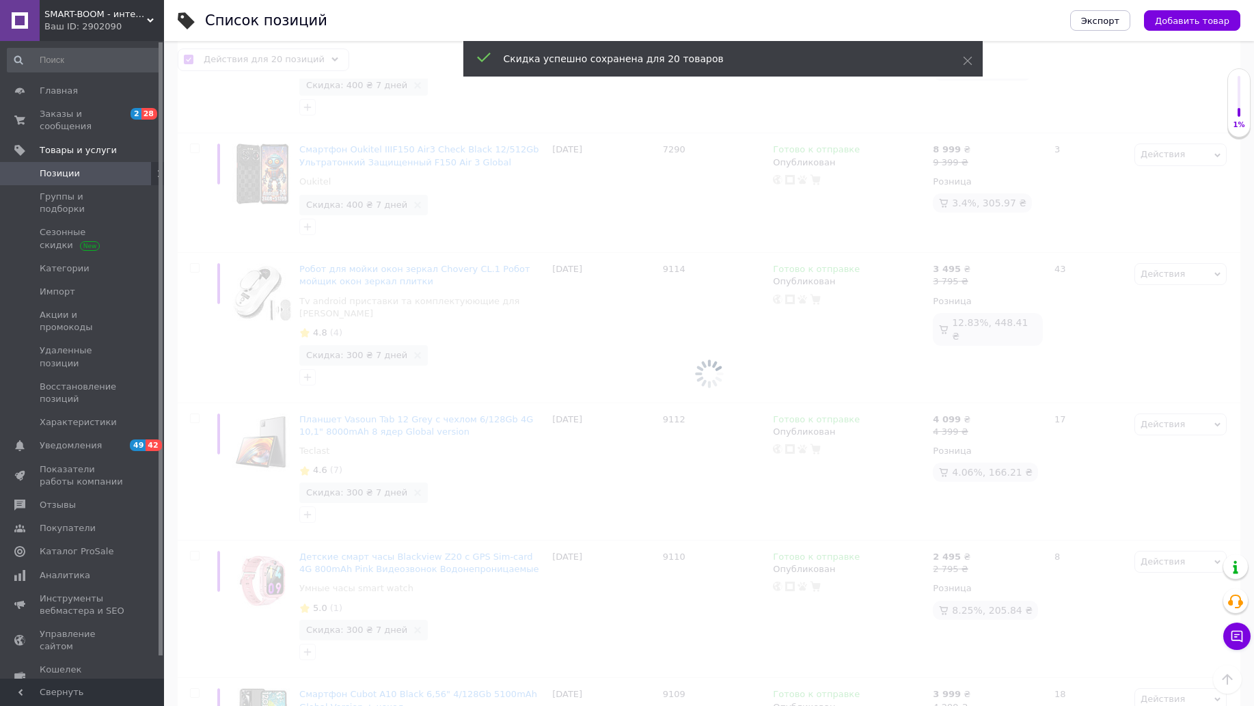
checkbox input "false"
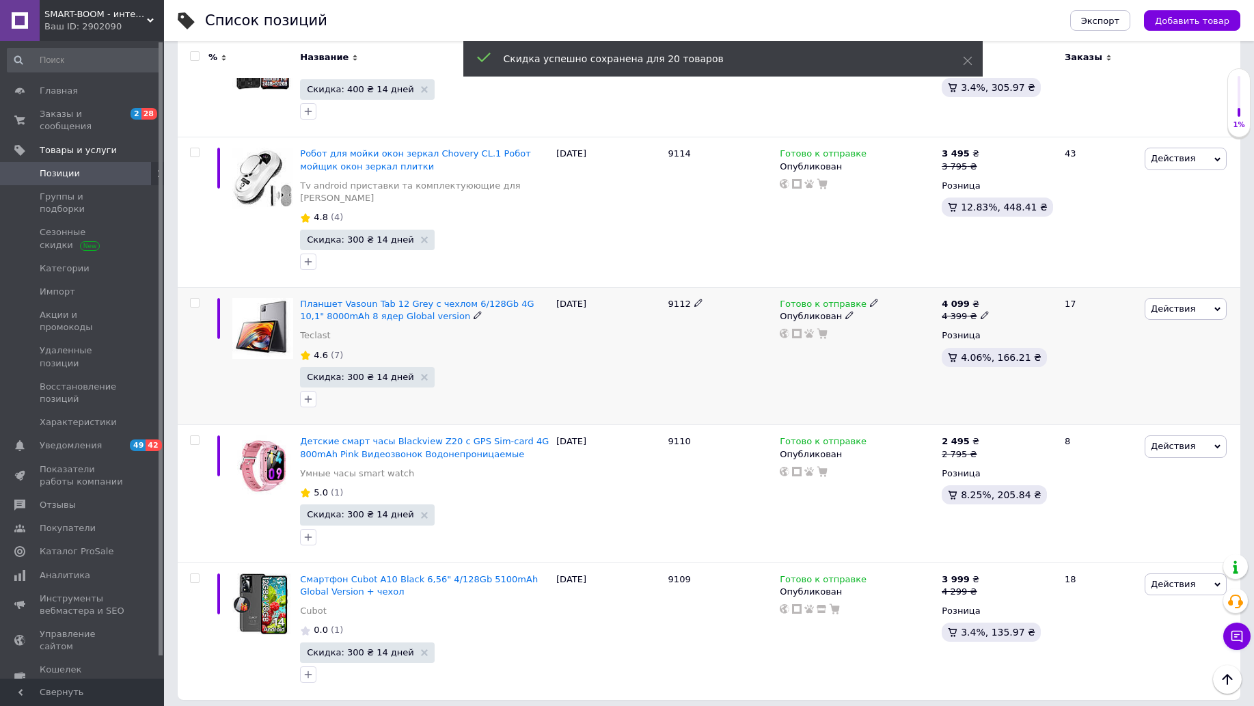
scroll to position [2209, 0]
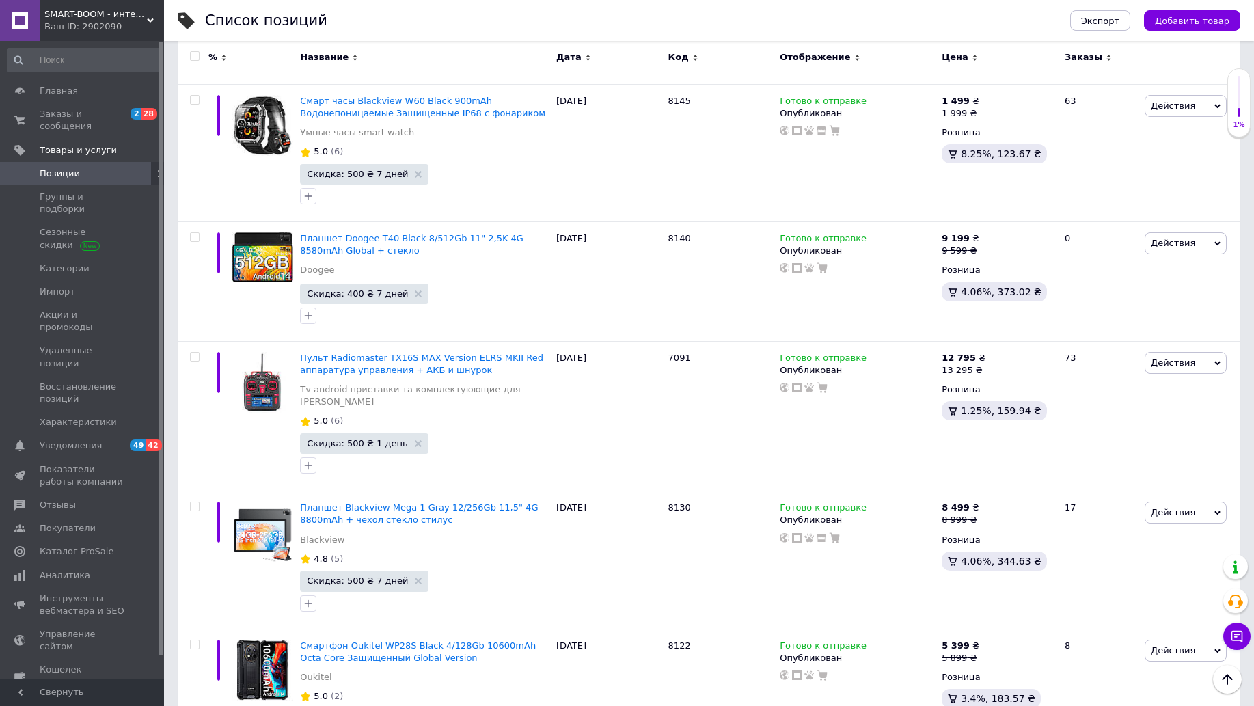
click at [196, 58] on input "checkbox" at bounding box center [194, 56] width 9 height 9
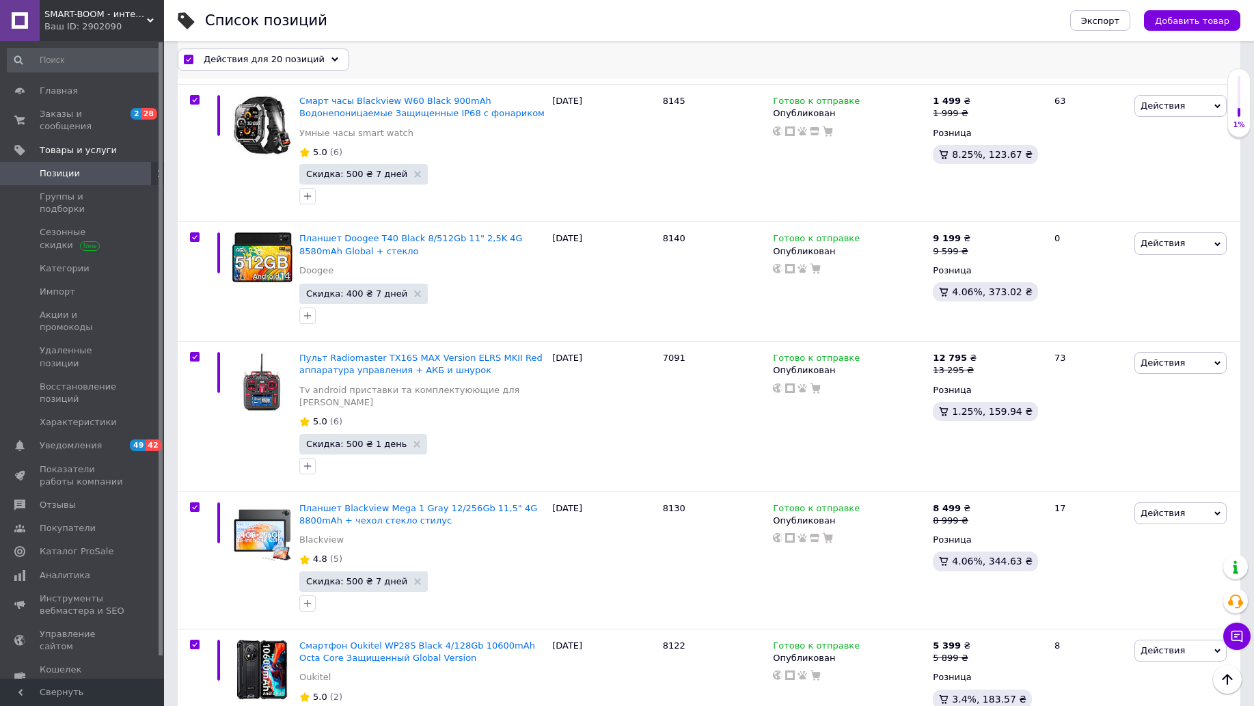
click at [332, 62] on icon at bounding box center [335, 60] width 7 height 7
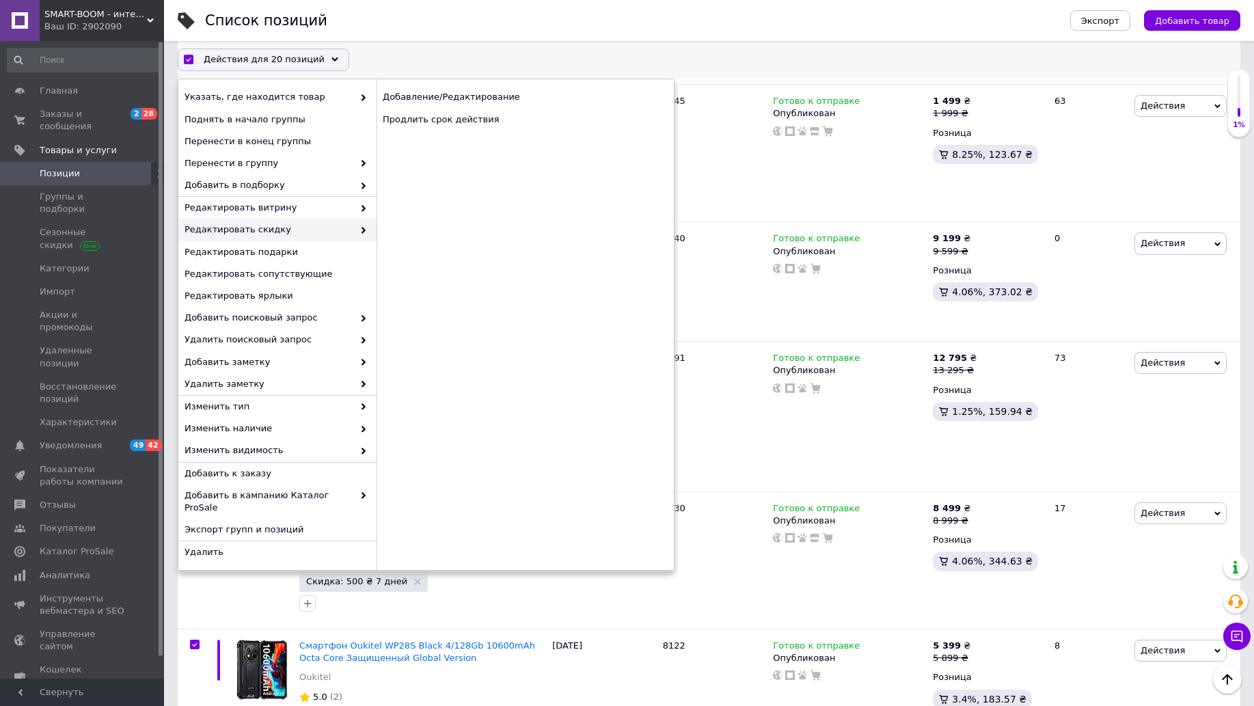
click at [360, 230] on icon at bounding box center [363, 230] width 7 height 7
click at [364, 232] on icon at bounding box center [363, 230] width 7 height 7
click at [453, 122] on div "Продлить срок действия" at bounding box center [525, 120] width 297 height 22
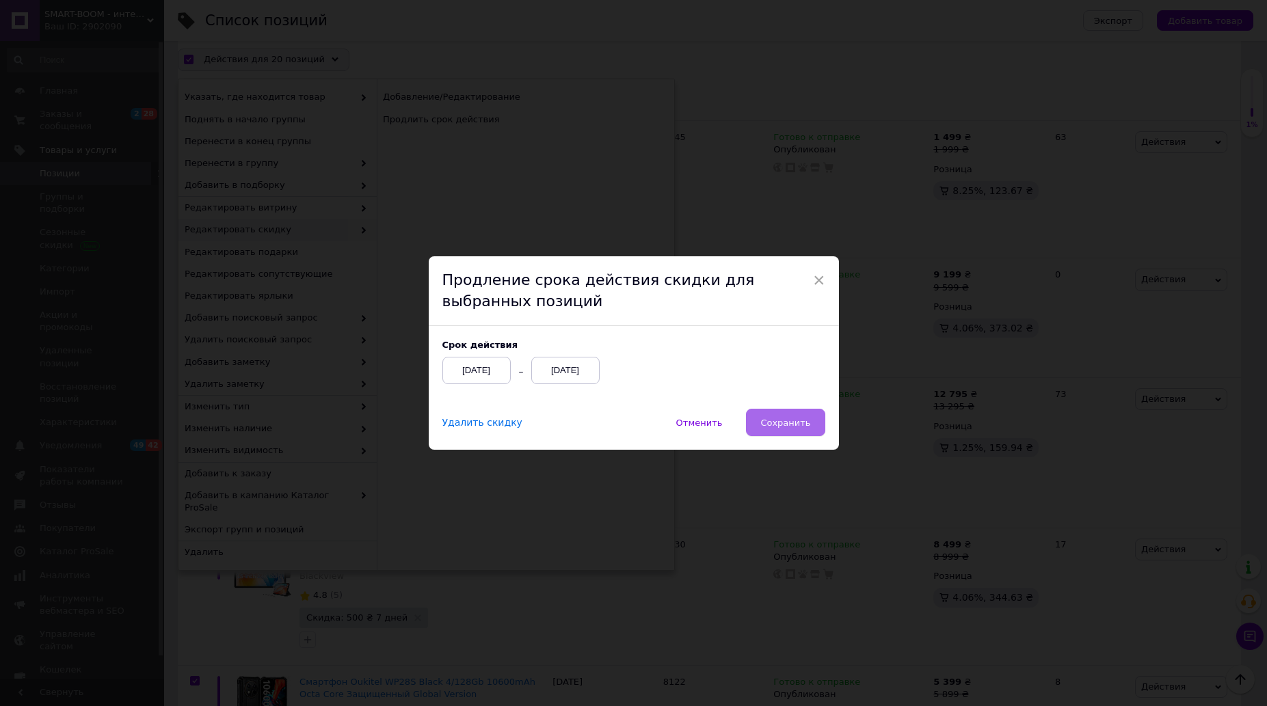
click at [800, 420] on span "Сохранить" at bounding box center [785, 423] width 50 height 10
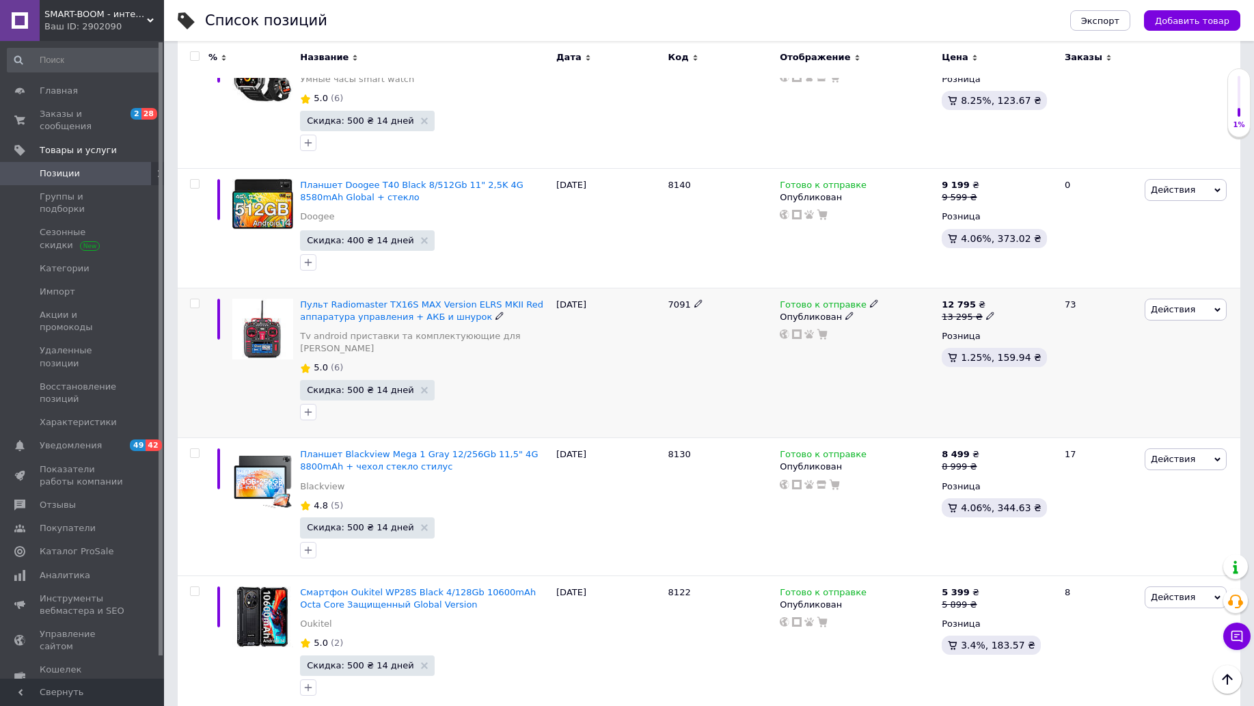
scroll to position [2264, 0]
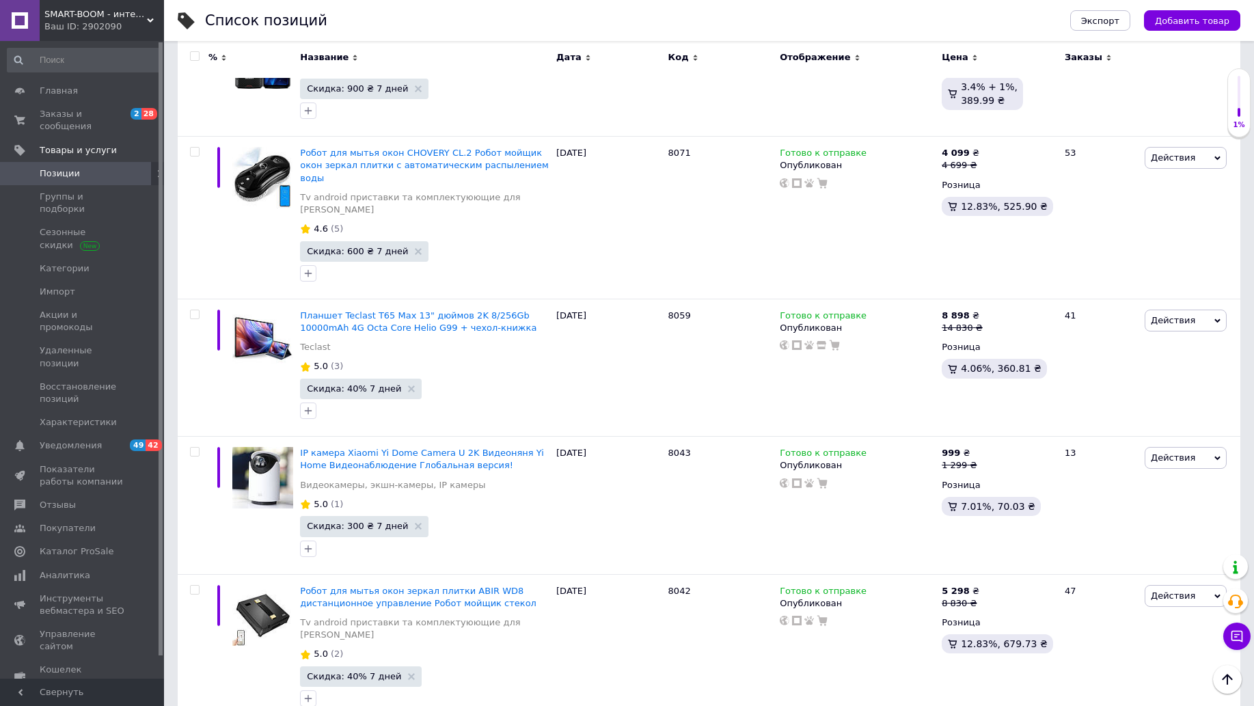
click at [191, 57] on input "checkbox" at bounding box center [194, 56] width 9 height 9
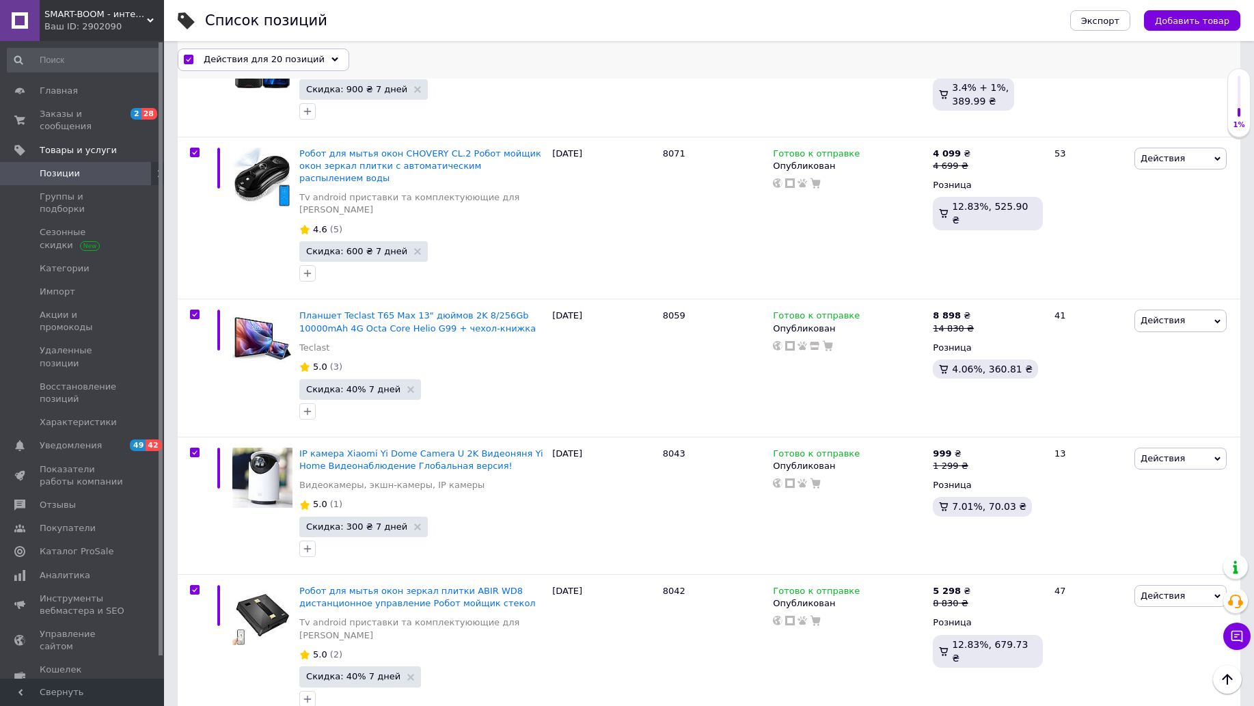
click at [332, 57] on icon at bounding box center [335, 60] width 7 height 7
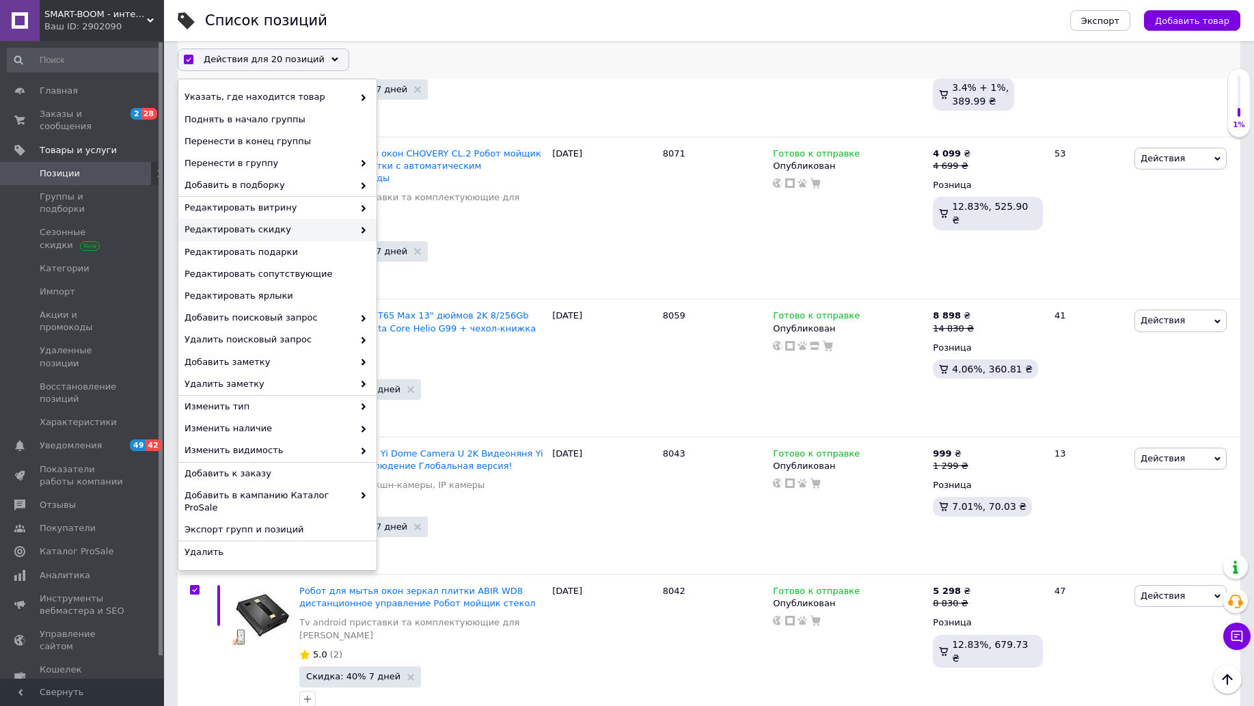
click at [359, 228] on span at bounding box center [360, 230] width 14 height 12
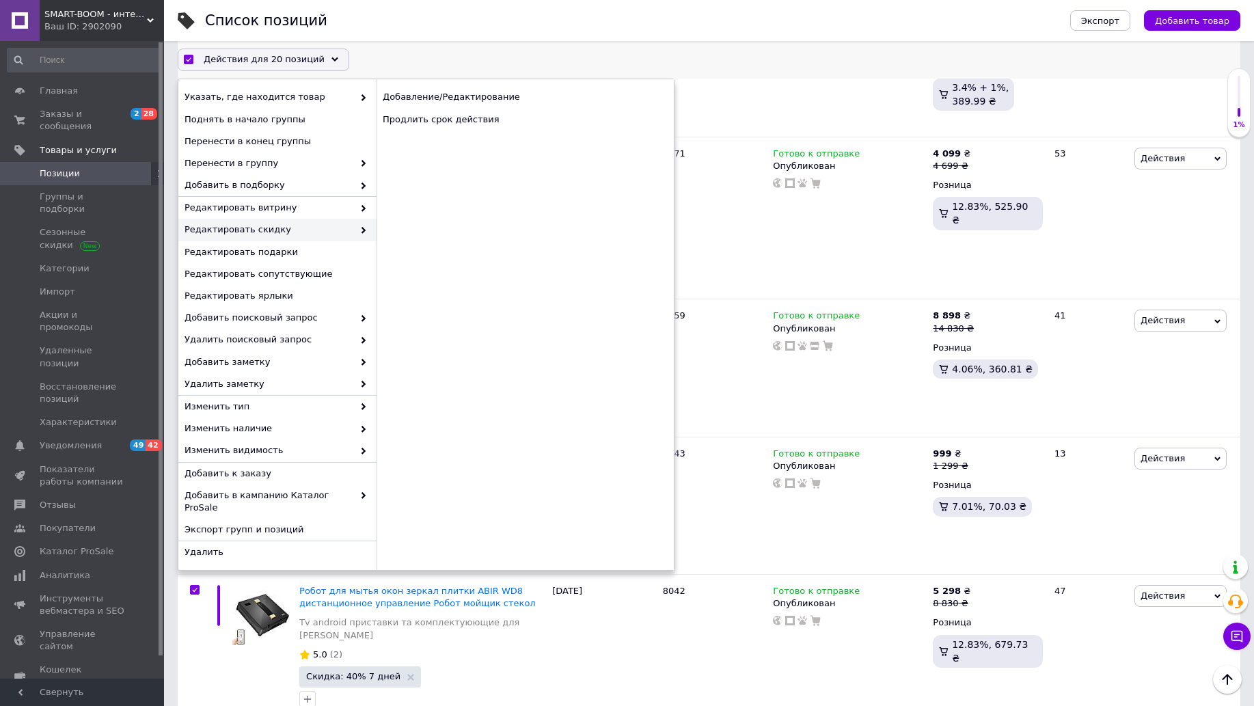
click at [362, 232] on use at bounding box center [364, 230] width 4 height 7
click at [440, 125] on div "Продлить срок действия" at bounding box center [525, 120] width 297 height 22
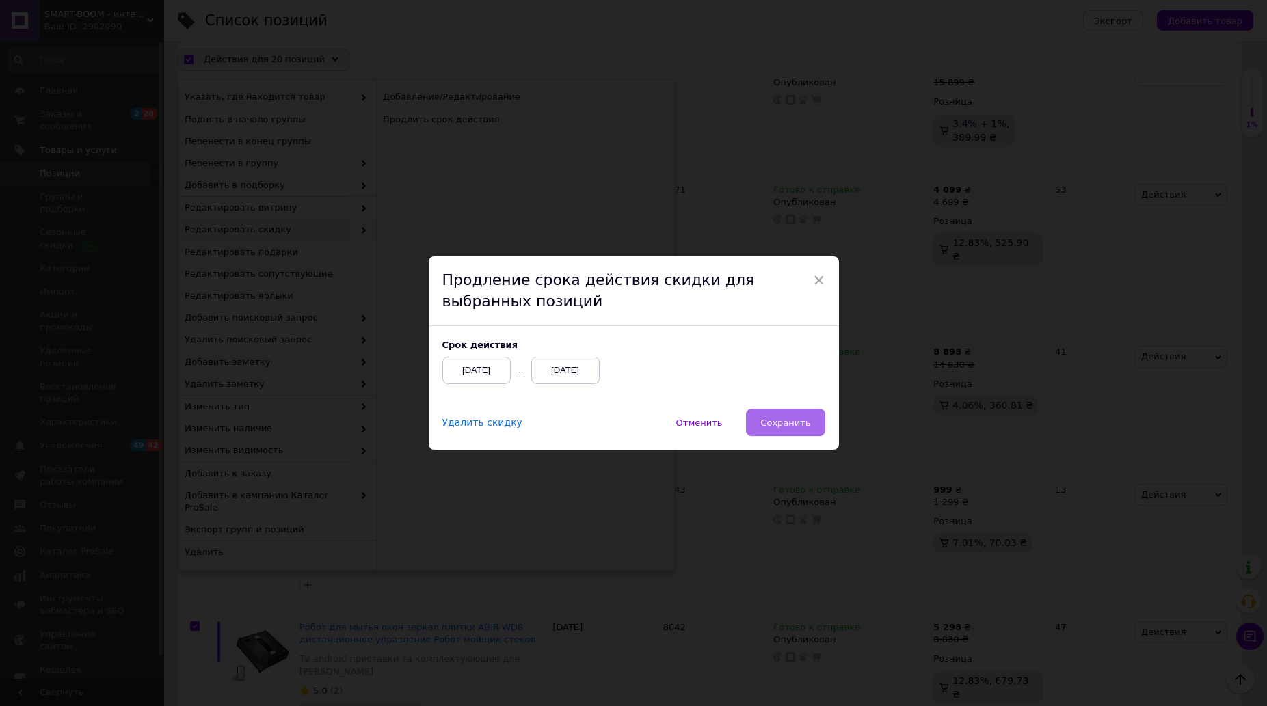
click at [777, 422] on span "Сохранить" at bounding box center [785, 423] width 50 height 10
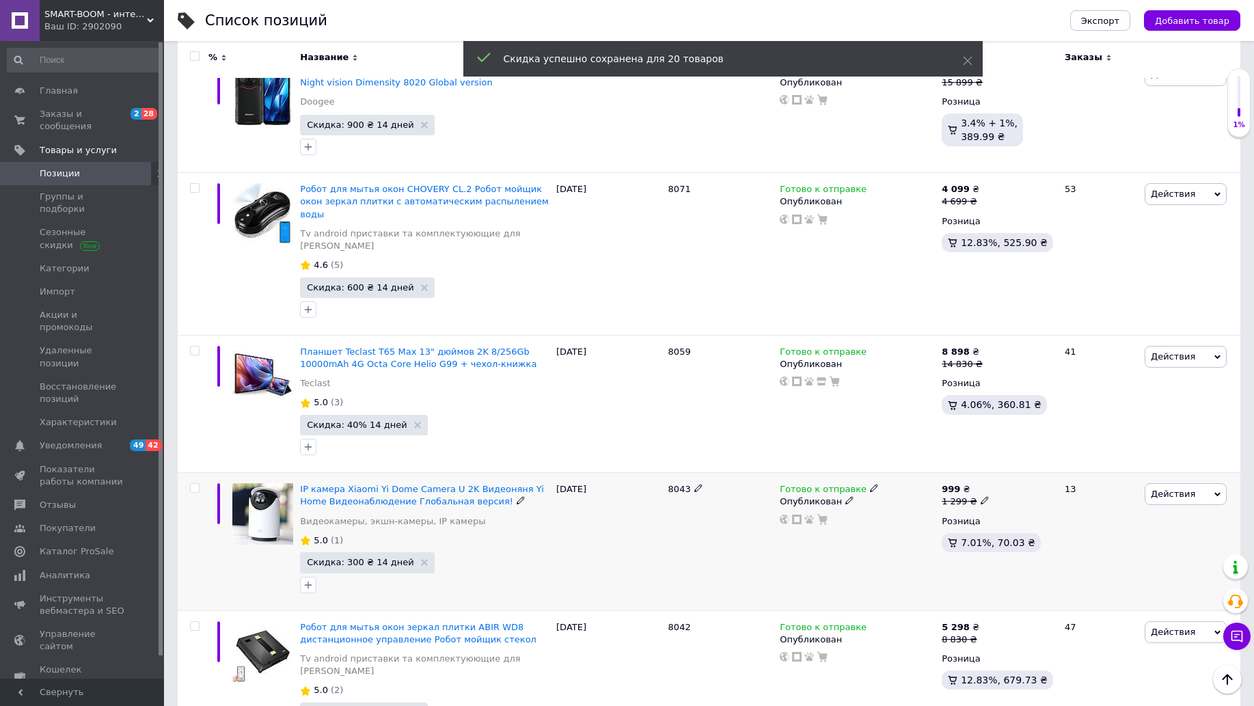
scroll to position [2264, 0]
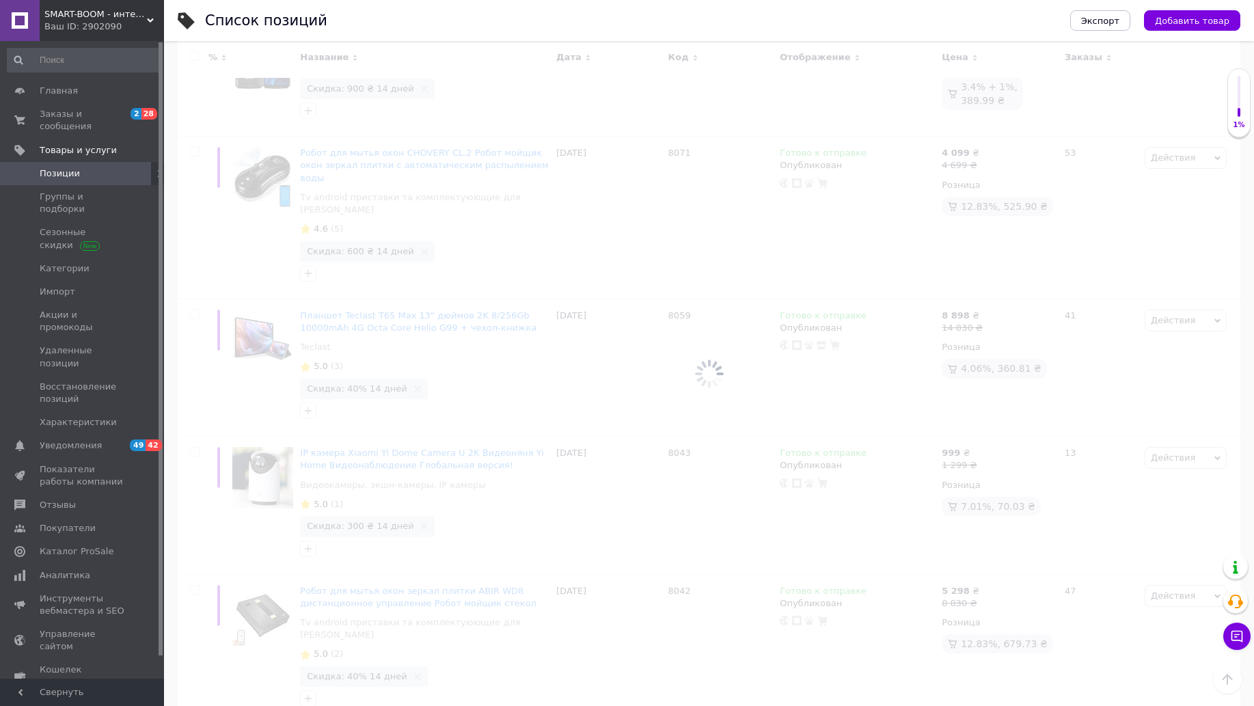
scroll to position [1617, 0]
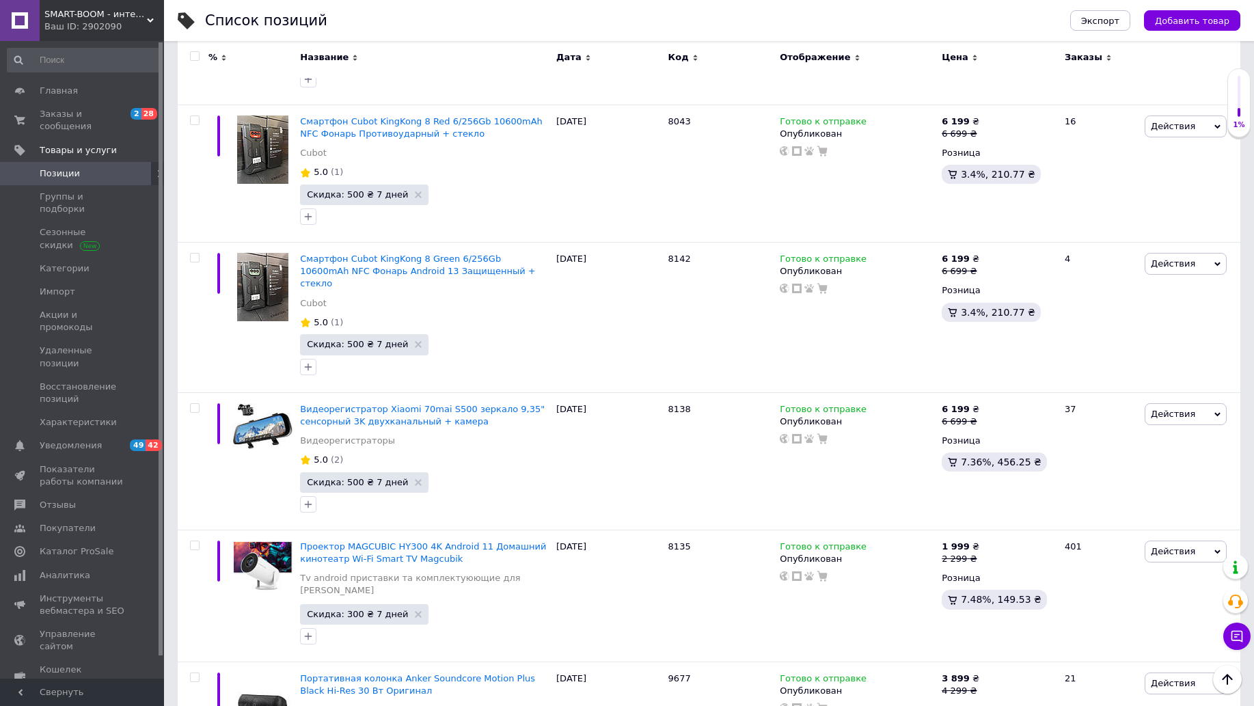
click at [193, 55] on input "checkbox" at bounding box center [194, 56] width 9 height 9
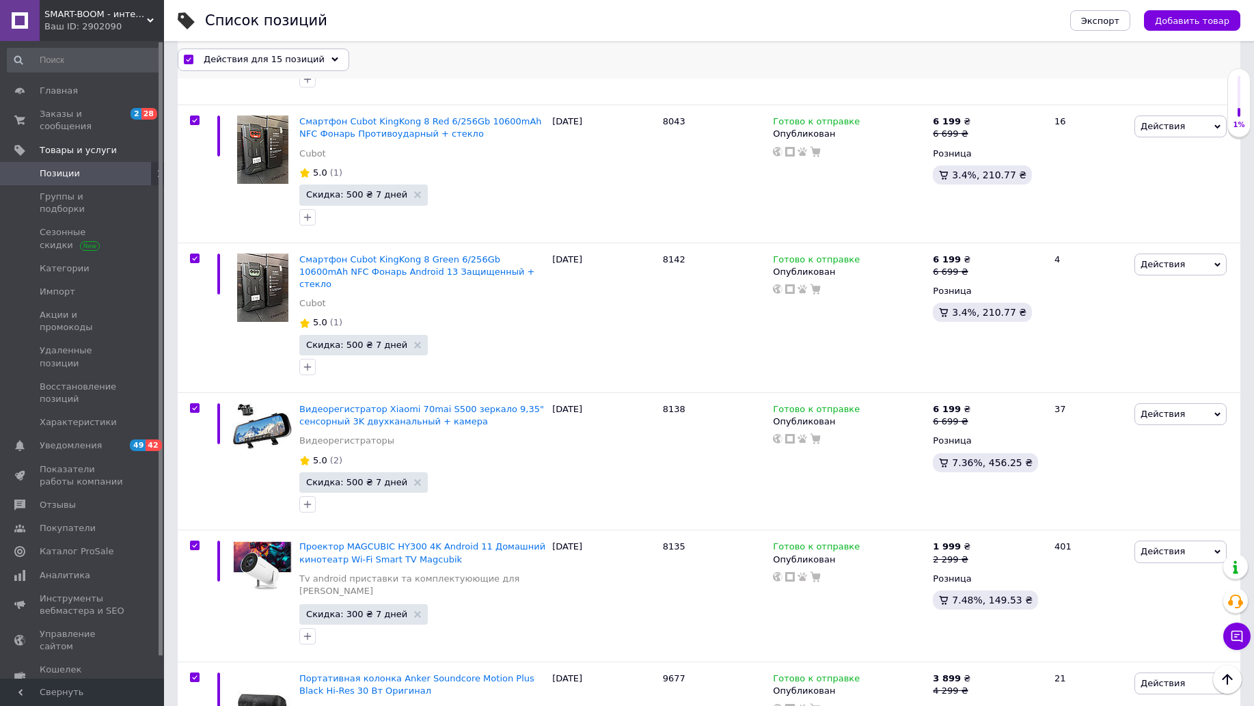
click at [313, 57] on div "Действия для 15 позиций" at bounding box center [264, 60] width 172 height 22
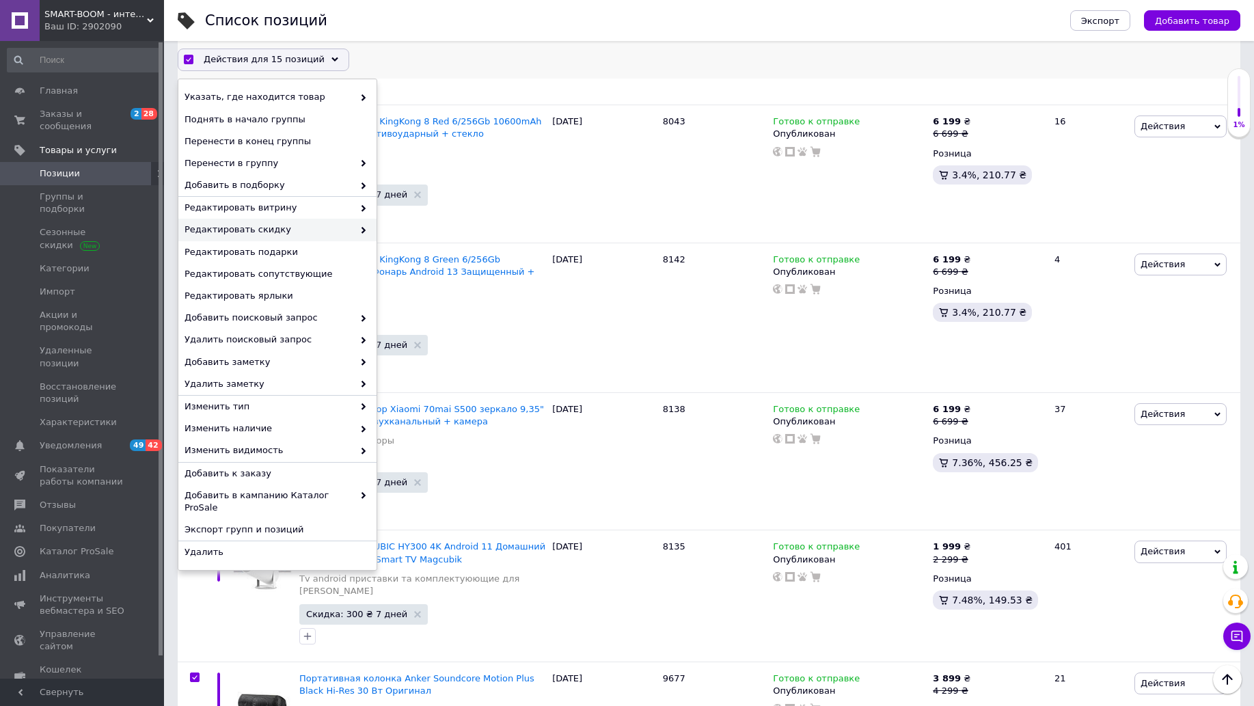
click at [353, 233] on span at bounding box center [360, 230] width 14 height 12
click at [366, 228] on icon at bounding box center [363, 230] width 7 height 7
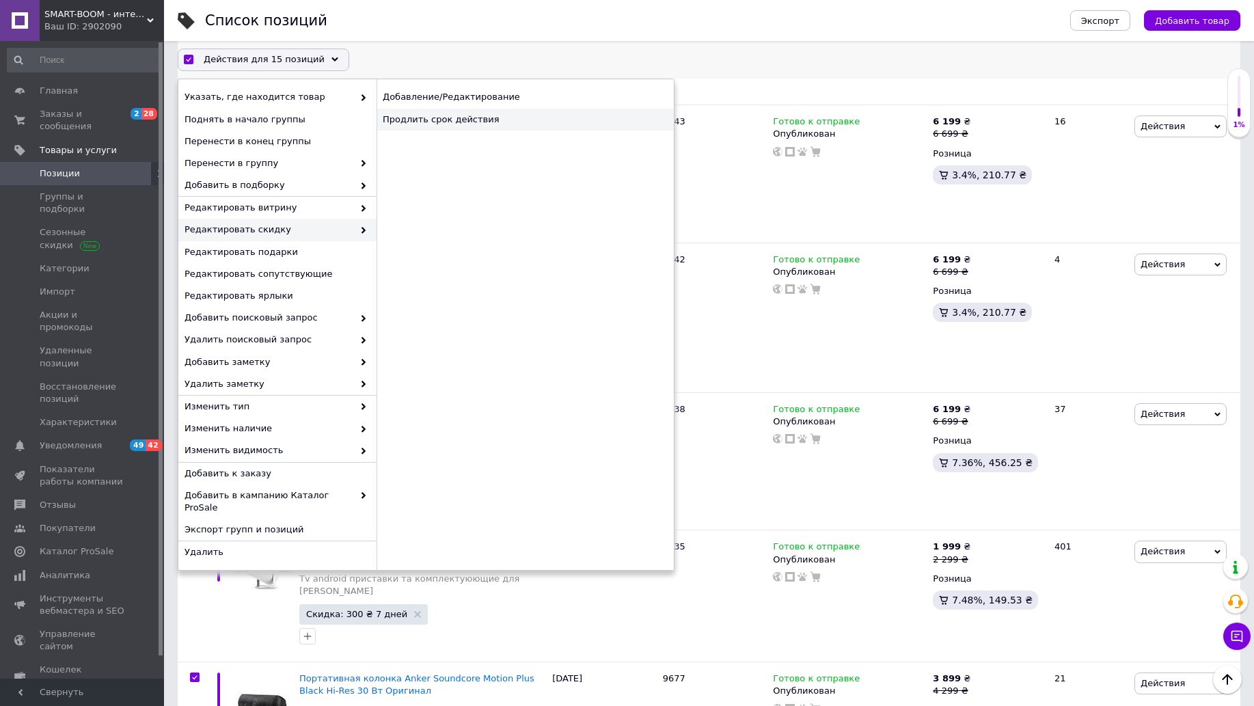
click at [440, 110] on div "Продлить срок действия" at bounding box center [525, 120] width 297 height 22
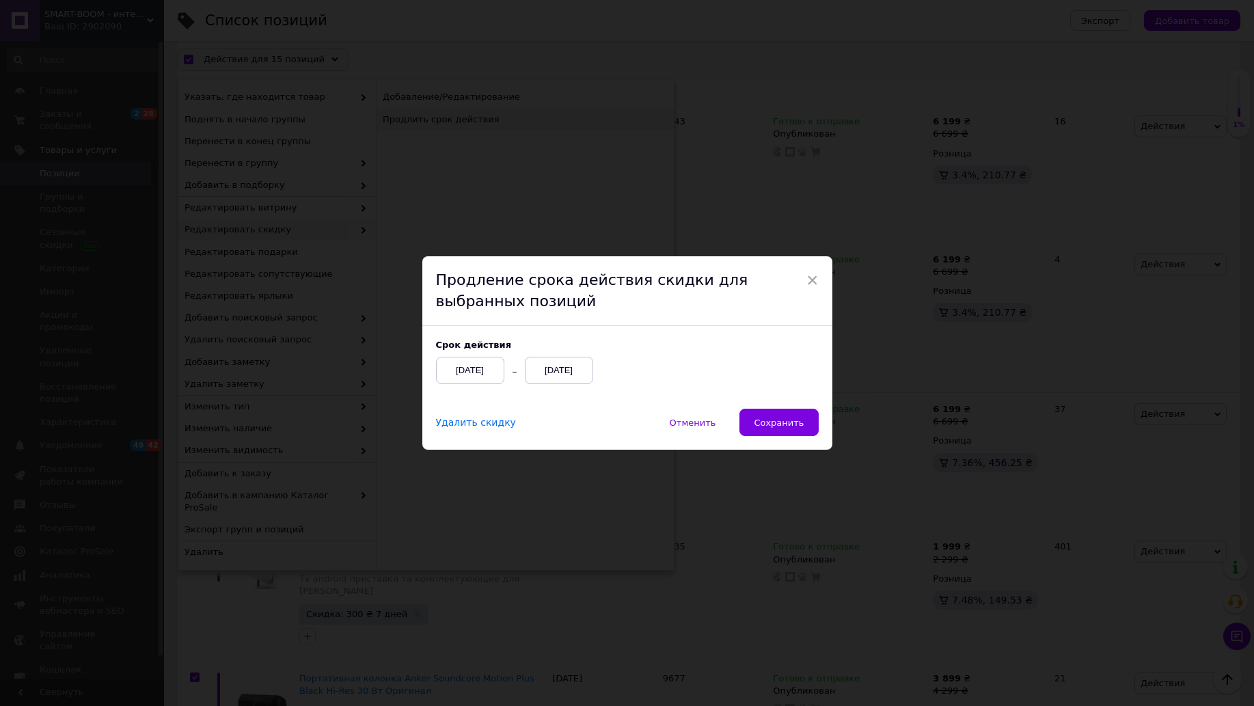
scroll to position [1581, 0]
click at [800, 422] on span "Сохранить" at bounding box center [785, 423] width 50 height 10
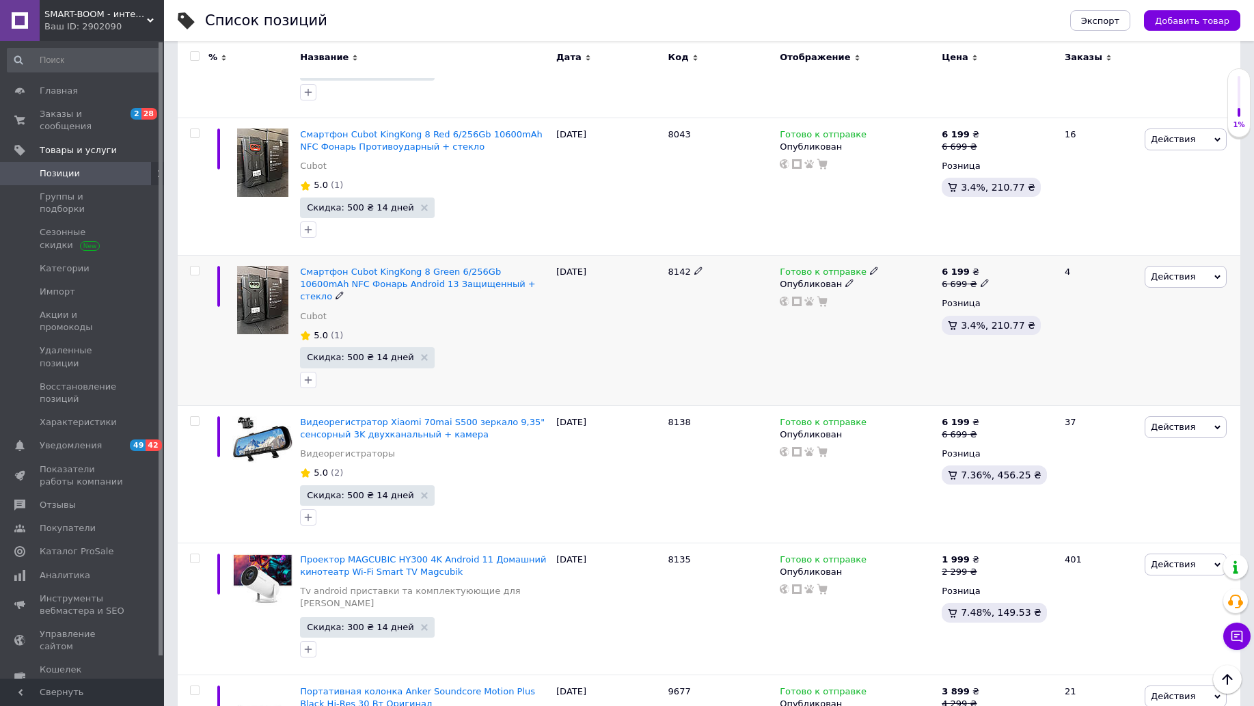
scroll to position [1617, 0]
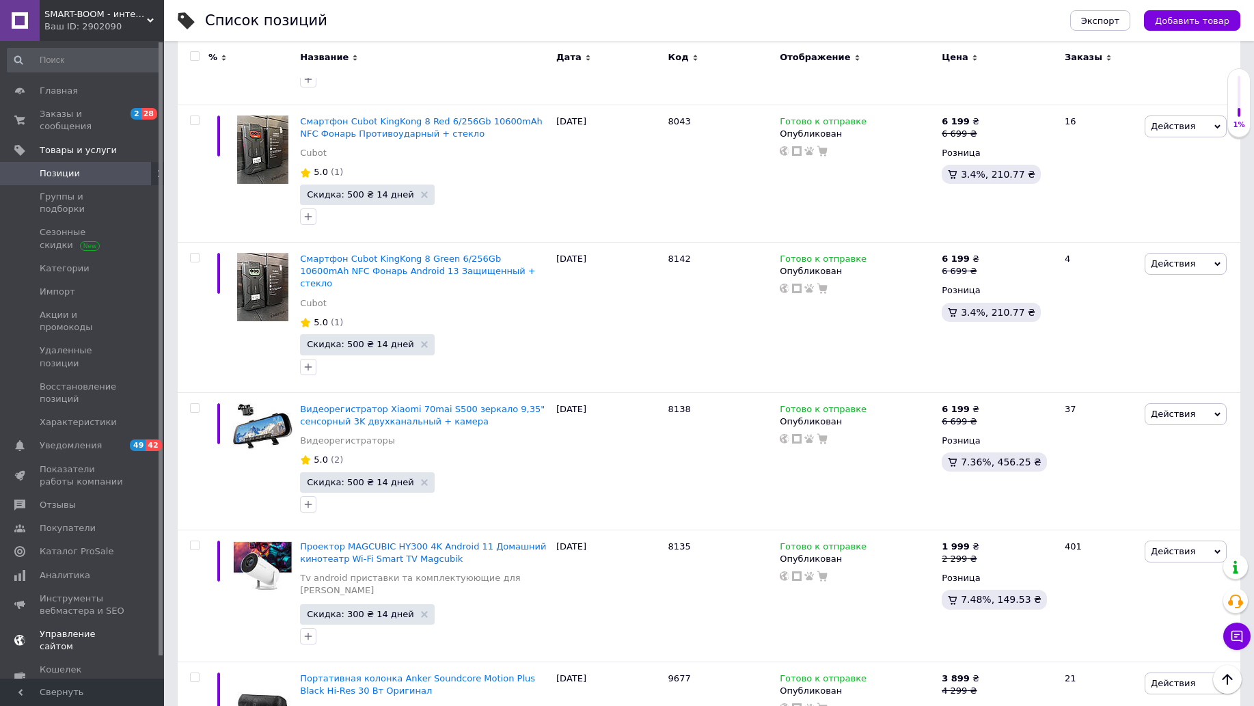
click at [57, 628] on span "Управление сайтом" at bounding box center [83, 640] width 87 height 25
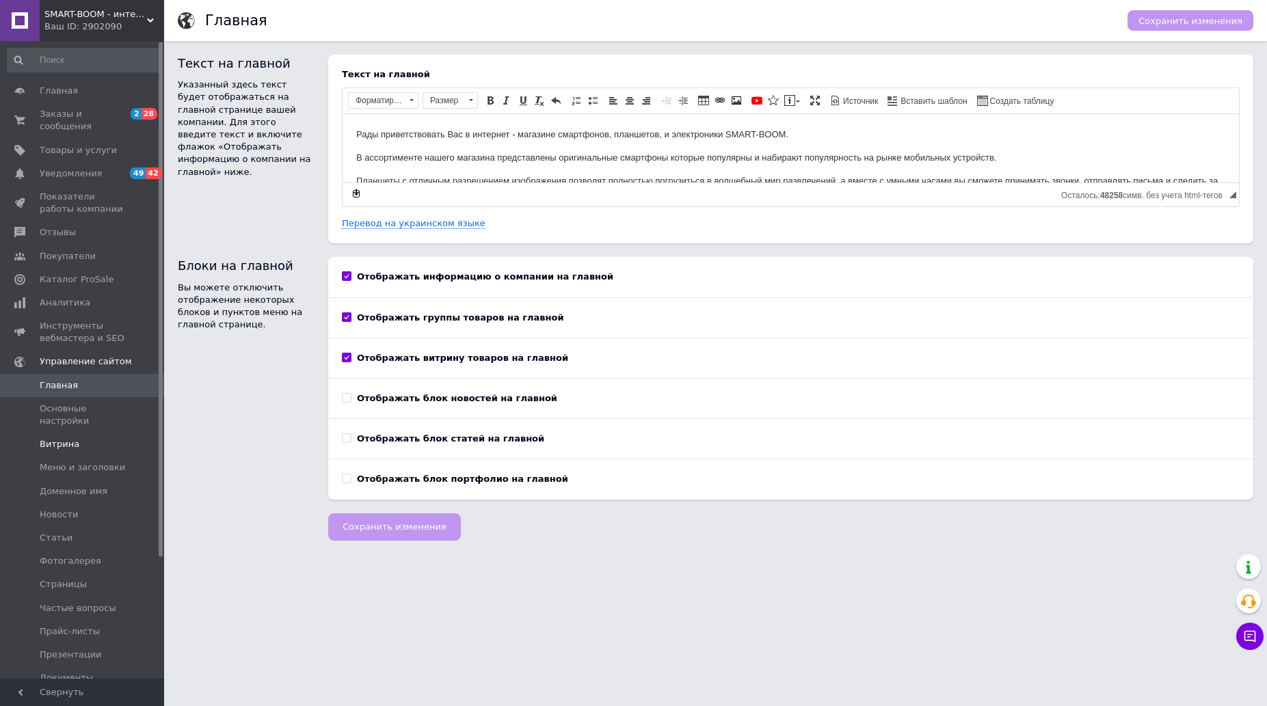
drag, startPoint x: 77, startPoint y: 443, endPoint x: 64, endPoint y: 438, distance: 13.8
click at [77, 440] on ul "Главная Основные настройки [PERSON_NAME] и заголовки Доменное имя Новости Стать…" at bounding box center [84, 561] width 168 height 375
click at [48, 438] on span "Витрина" at bounding box center [60, 444] width 40 height 12
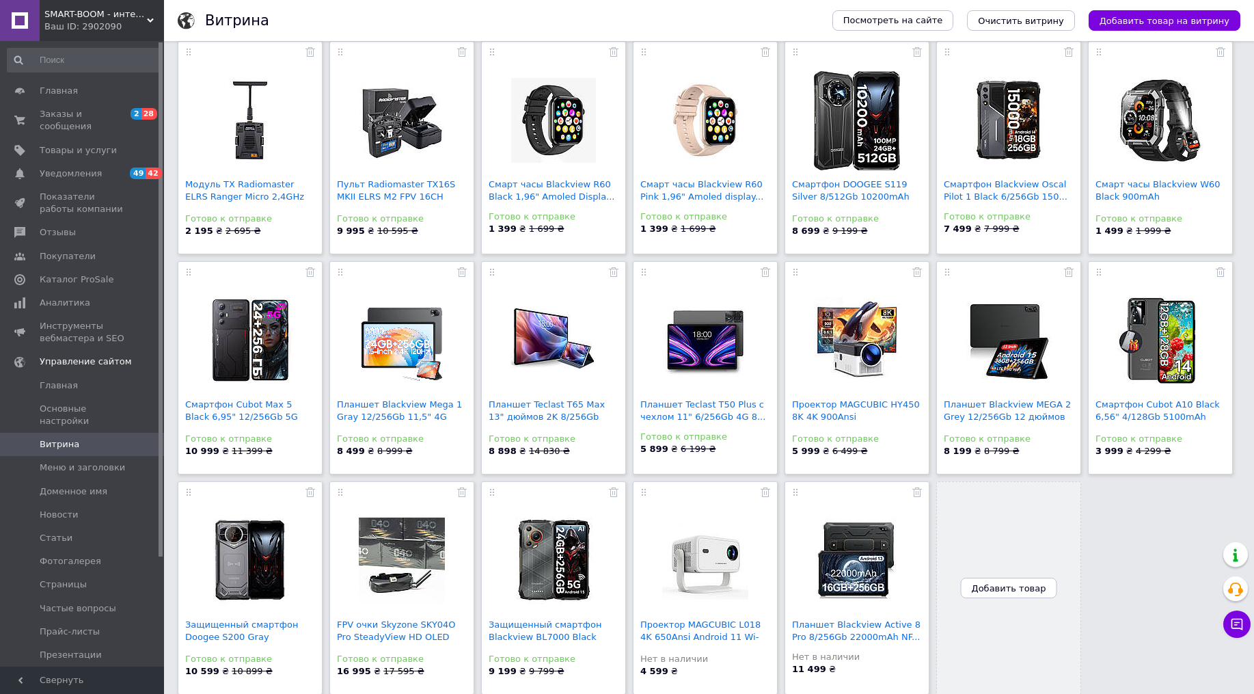
scroll to position [118, 0]
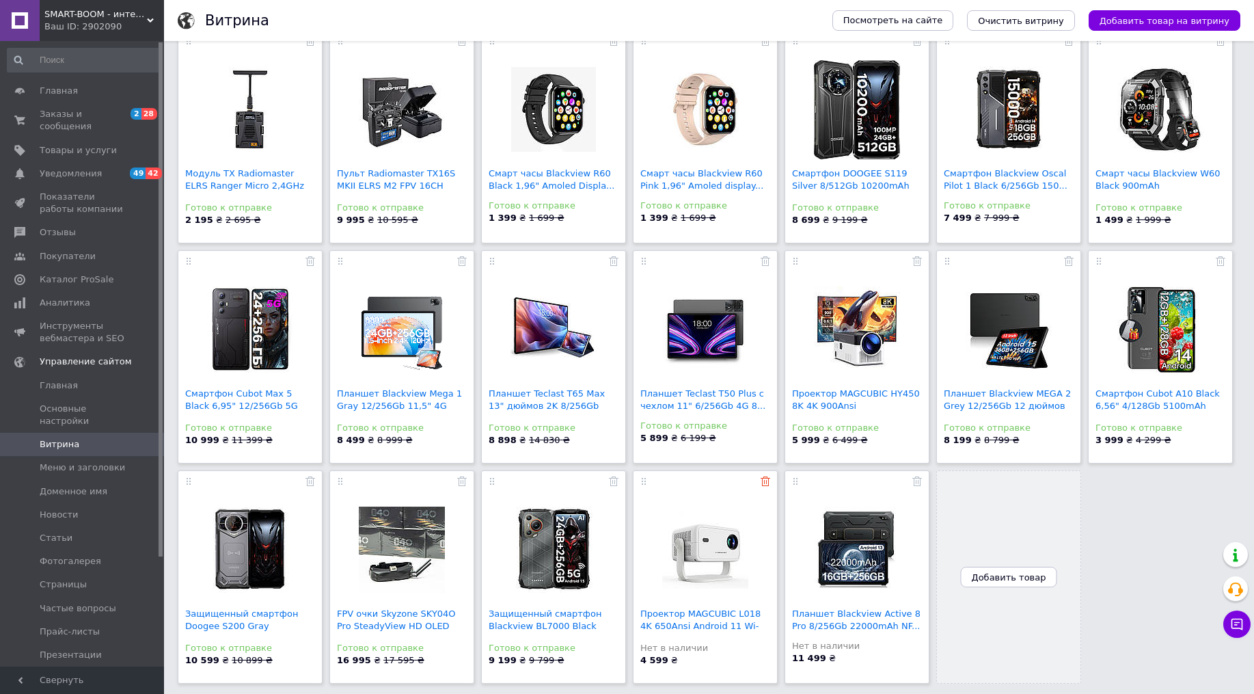
click at [767, 485] on icon at bounding box center [766, 481] width 10 height 10
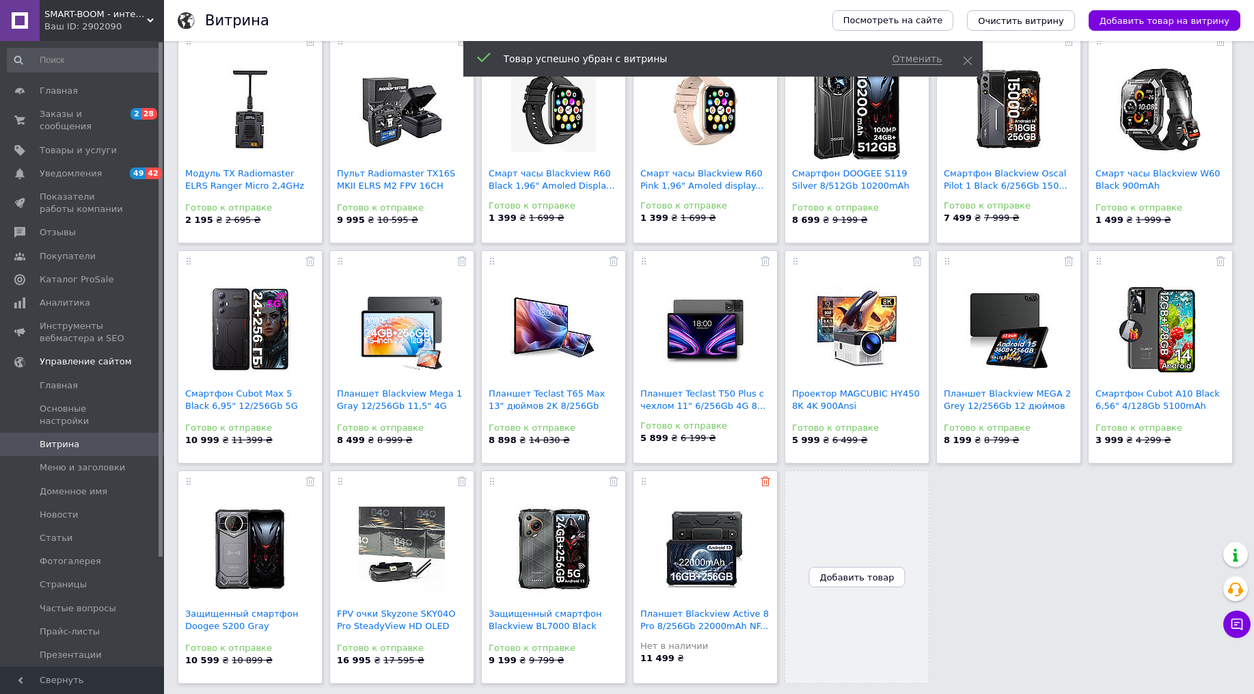
click at [763, 476] on link at bounding box center [766, 480] width 10 height 10
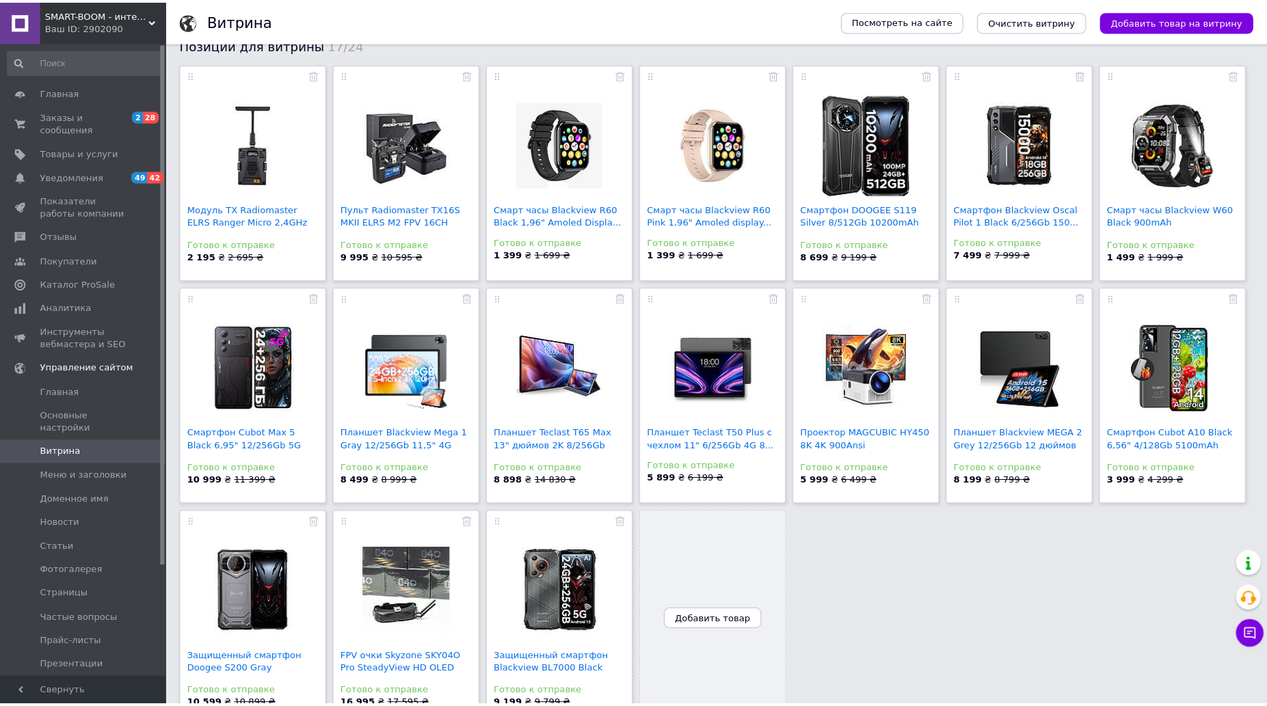
scroll to position [0, 0]
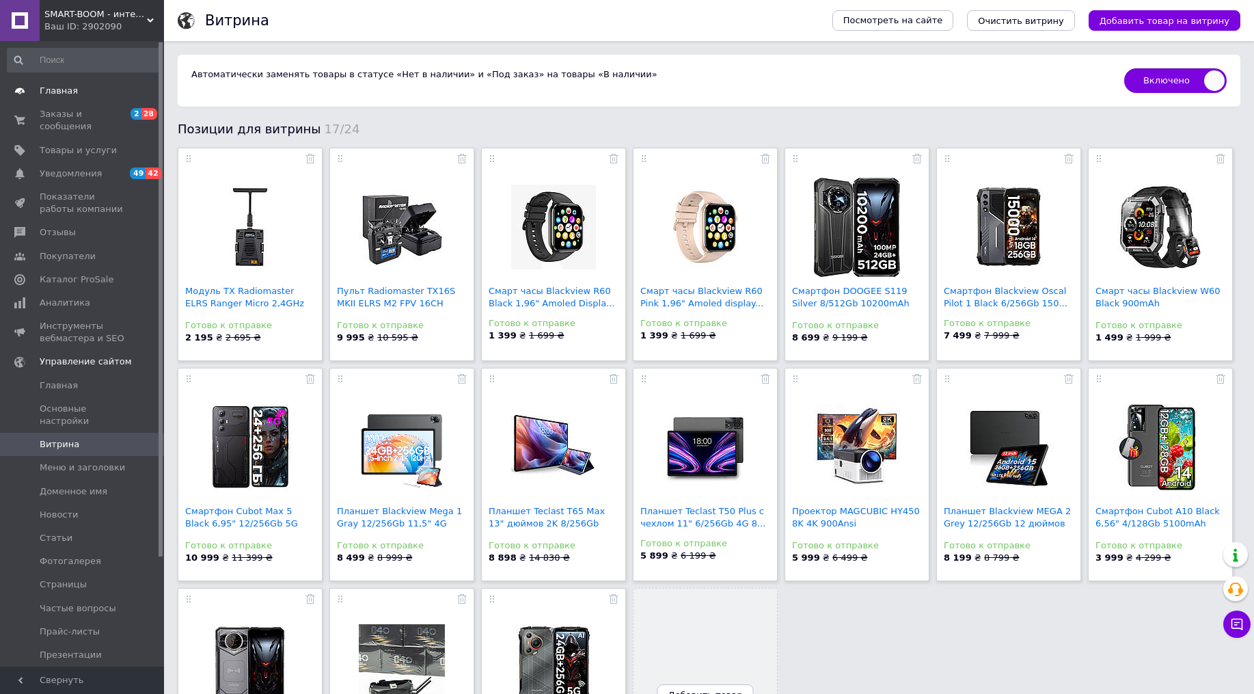
click at [61, 89] on span "Главная" at bounding box center [59, 91] width 38 height 12
